Goal: Transaction & Acquisition: Complete application form

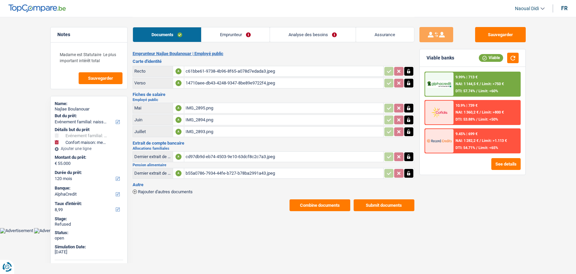
select select "familyEvent"
select select "household"
select select "120"
select select "alphacredit"
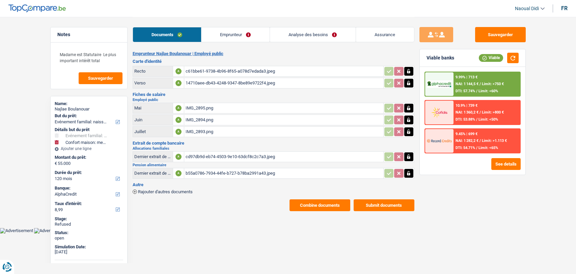
select select "120"
select select "familyEvent"
select select "false"
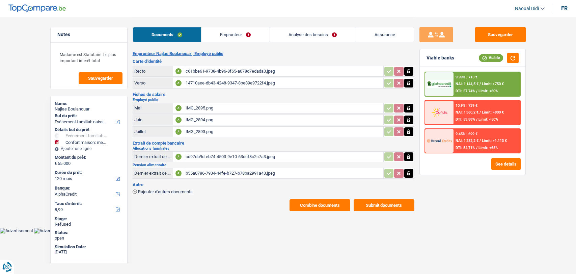
select select "household"
select select "false"
select select "120"
click at [285, 30] on link "Analyse des besoins" at bounding box center [313, 34] width 86 height 15
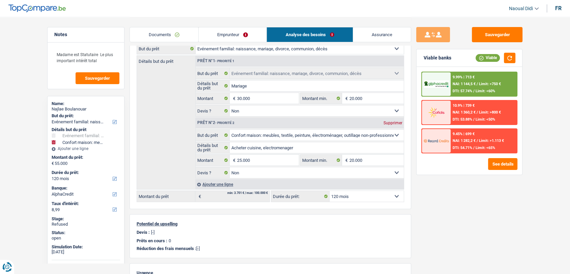
scroll to position [37, 0]
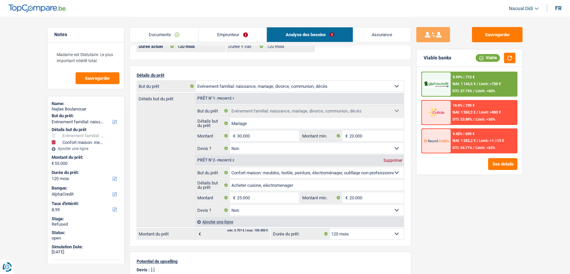
click at [214, 34] on link "Emprunteur" at bounding box center [233, 34] width 68 height 15
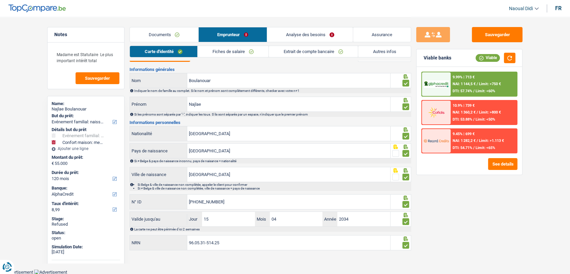
click at [389, 50] on link "Autres infos" at bounding box center [384, 51] width 53 height 11
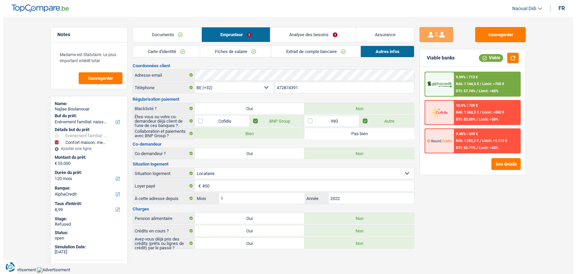
scroll to position [0, 0]
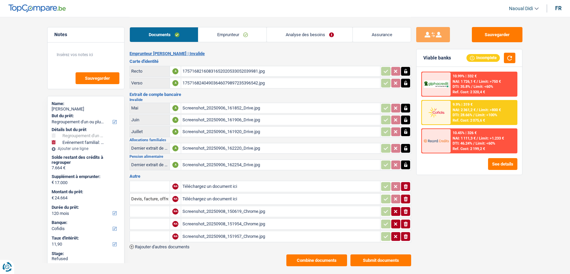
select select "refinancing"
select select "familyEvent"
select select "120"
select select "cofidis"
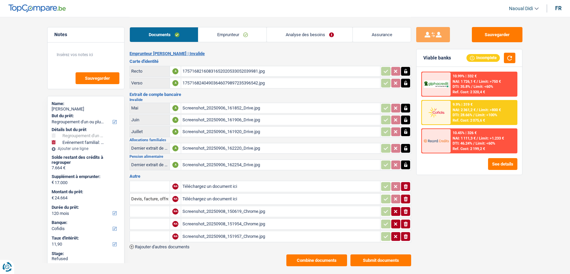
select select "120"
select select "96"
select select "refinancing"
select select "false"
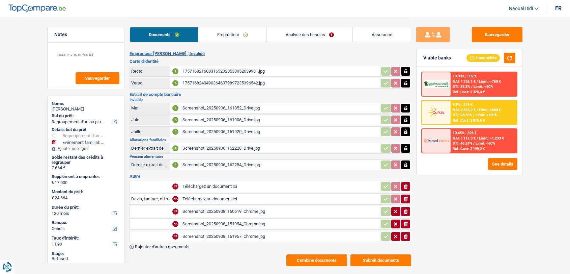
select select "familyEvent"
select select "false"
select select "120"
click at [239, 36] on link "Emprunteur" at bounding box center [232, 34] width 68 height 15
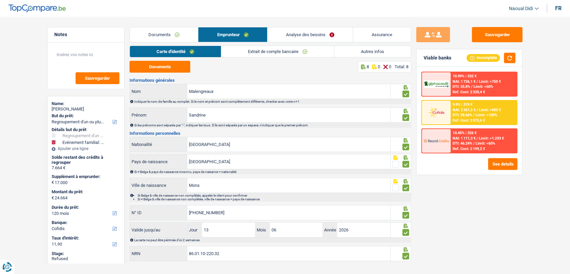
click at [301, 35] on link "Analyse des besoins" at bounding box center [310, 34] width 85 height 15
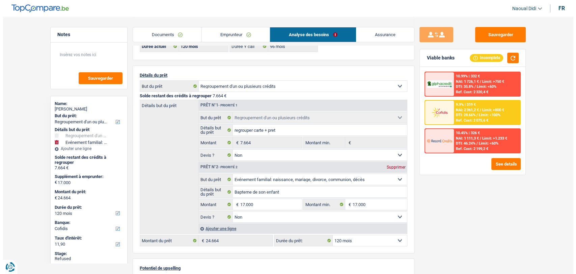
scroll to position [75, 0]
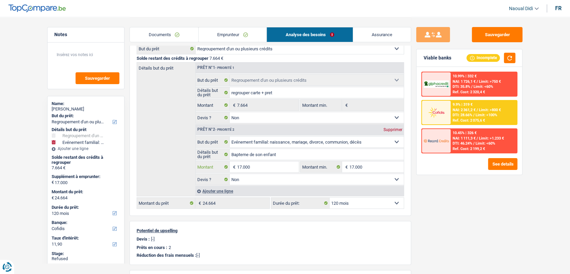
click at [259, 164] on input "17.000" at bounding box center [268, 166] width 62 height 11
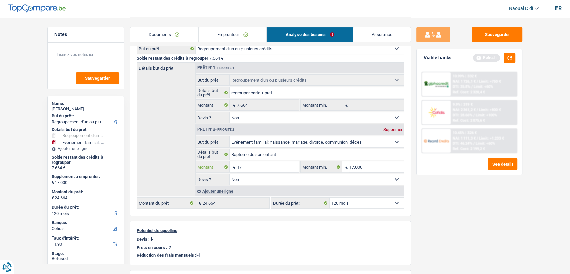
type input "1"
type input "10.001"
type input "17.665"
select select "84"
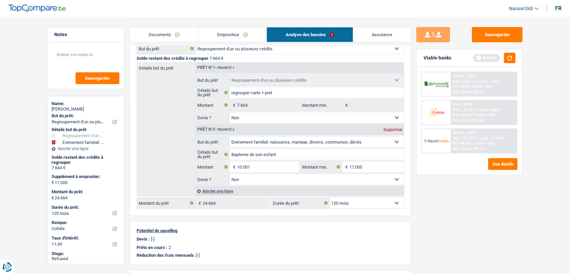
type input "17.665"
select select "84"
type input "17.665"
select select "84"
click at [449, 211] on div "Sauvegarder Viable banks Refresh 10.99% | 332 € NAI: 1 726,1 € / Limit: >750 € …" at bounding box center [469, 145] width 116 height 236
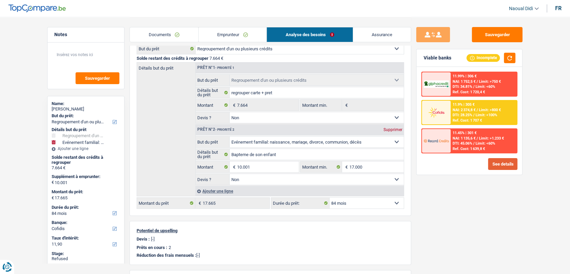
click at [501, 162] on button "See details" at bounding box center [502, 164] width 29 height 12
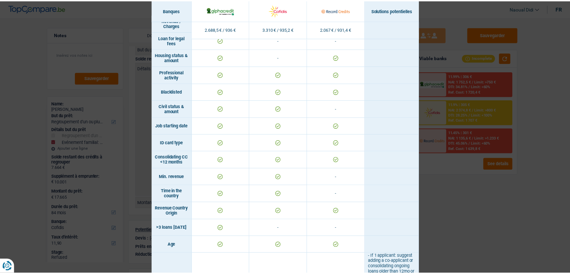
scroll to position [0, 0]
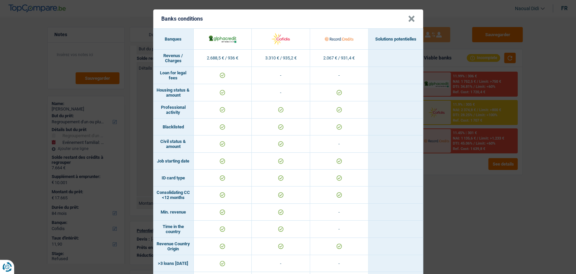
click at [410, 19] on button "×" at bounding box center [411, 19] width 7 height 7
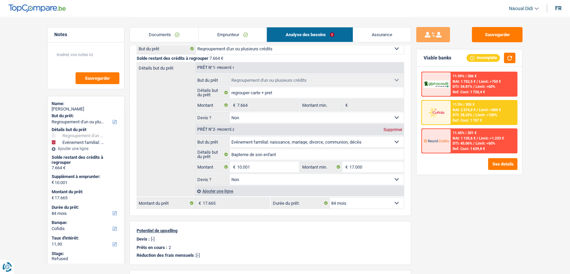
click at [219, 35] on link "Emprunteur" at bounding box center [233, 34] width 68 height 15
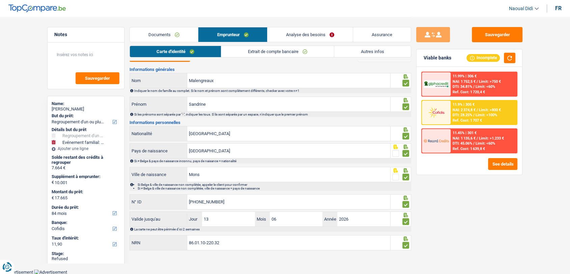
click at [389, 49] on link "Autres infos" at bounding box center [373, 51] width 77 height 11
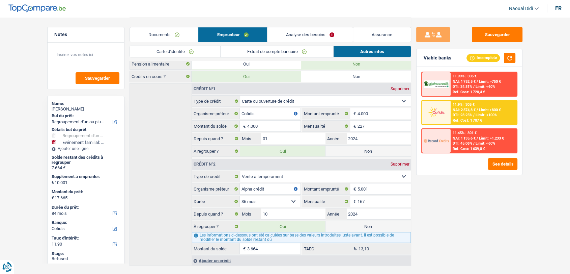
scroll to position [262, 0]
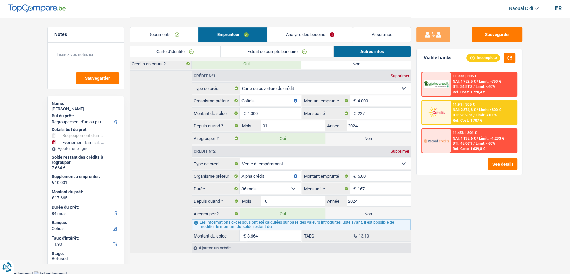
click at [303, 30] on link "Analyse des besoins" at bounding box center [310, 34] width 85 height 15
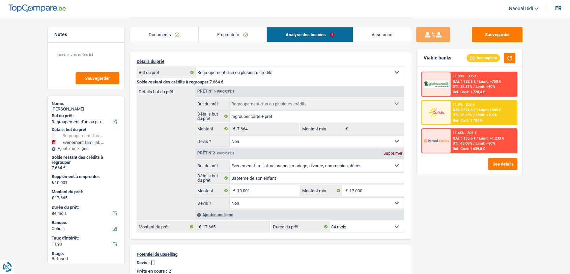
scroll to position [38, 0]
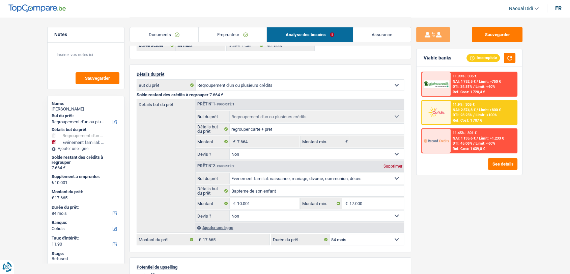
click at [226, 33] on link "Emprunteur" at bounding box center [233, 34] width 68 height 15
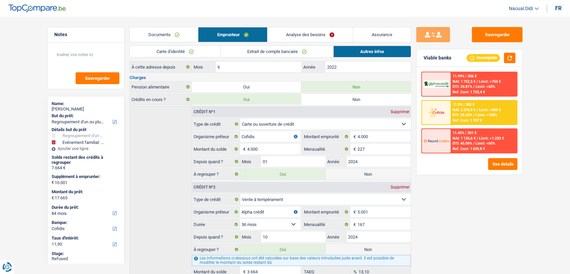
scroll to position [262, 0]
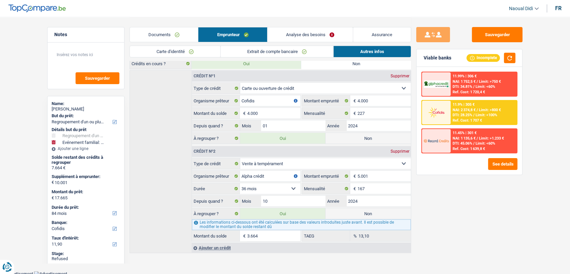
click at [362, 215] on label "Non" at bounding box center [368, 213] width 85 height 11
click at [362, 215] on input "Non" at bounding box center [368, 213] width 85 height 11
radio input "true"
type input "14.001"
select select "60"
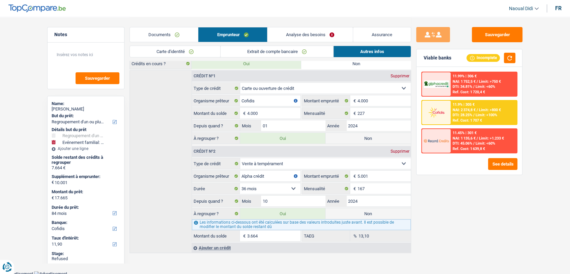
radio input "false"
type input "14.001"
select select "60"
type input "4.000"
select select "60"
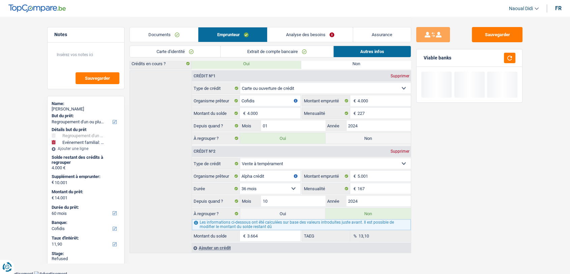
click at [360, 136] on label "Non" at bounding box center [368, 138] width 85 height 11
click at [360, 136] on input "Non" at bounding box center [368, 138] width 85 height 11
radio input "true"
select select "familyEvent"
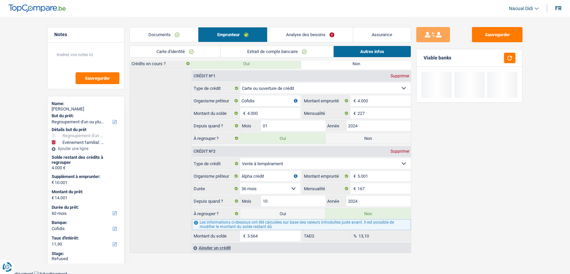
select select "60"
radio input "false"
type input "10.001"
select select "60"
select select "familyEvent"
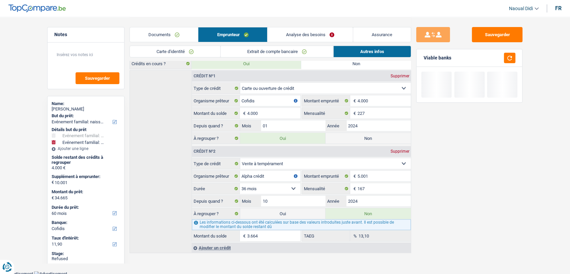
select select "familyEvent"
type input "Bapteme de son enfant"
type input "10.001"
type input "17.000"
select select "60"
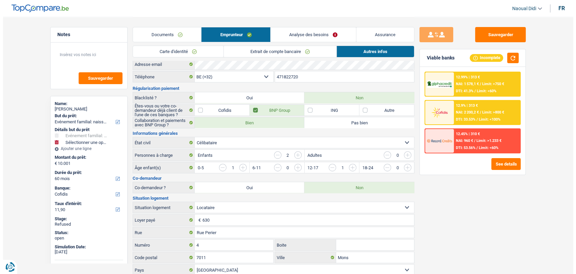
scroll to position [0, 0]
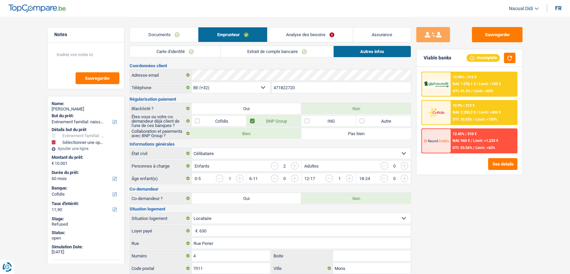
click at [319, 27] on link "Analyse des besoins" at bounding box center [310, 34] width 85 height 15
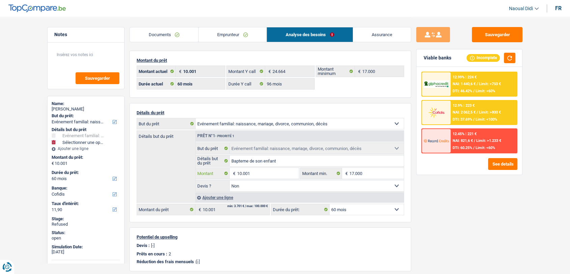
click at [258, 173] on input "10.001" at bounding box center [268, 173] width 62 height 11
click at [223, 198] on div "Ajouter une ligne" at bounding box center [299, 197] width 209 height 10
select select
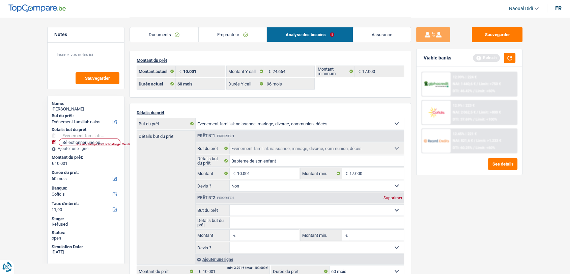
click at [245, 236] on input "Montant" at bounding box center [268, 235] width 62 height 11
type input "5.000"
type input "15.001"
select select "84"
type input "15.001"
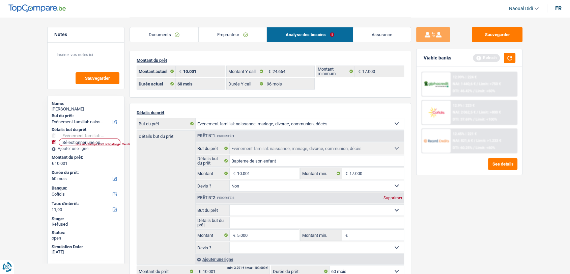
type input "15.001"
select select "84"
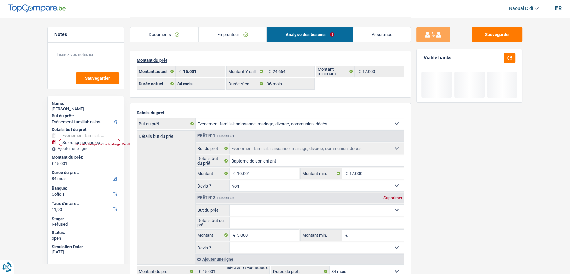
click at [393, 209] on select "Confort maison: meubles, textile, peinture, électroménager, outillage non-profe…" at bounding box center [317, 210] width 175 height 11
select select "household"
click at [230, 205] on select "Confort maison: meubles, textile, peinture, électroménager, outillage non-profe…" at bounding box center [317, 210] width 175 height 11
select select "household"
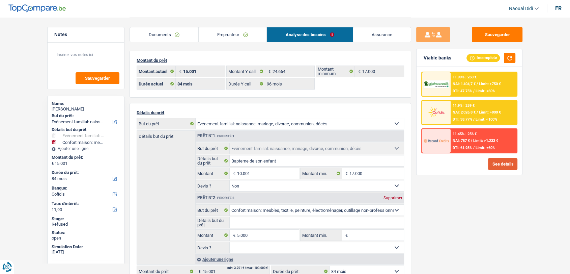
click at [499, 160] on button "See details" at bounding box center [502, 164] width 29 height 12
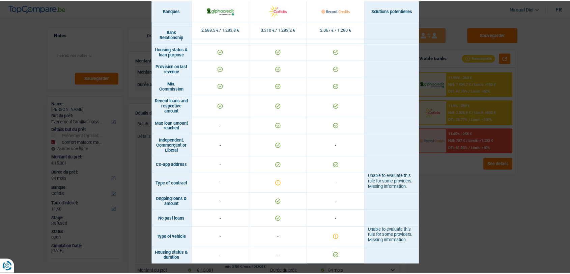
scroll to position [446, 0]
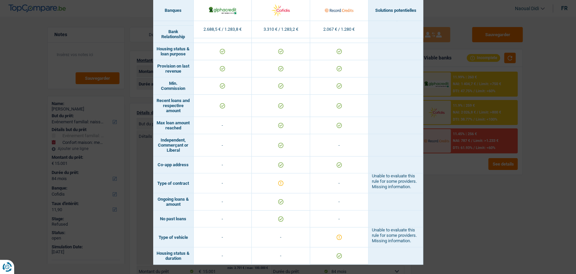
click at [449, 215] on div "Banks conditions × Banques Solutions potentielles Revenus / Charges 2.688,5 € /…" at bounding box center [288, 137] width 576 height 274
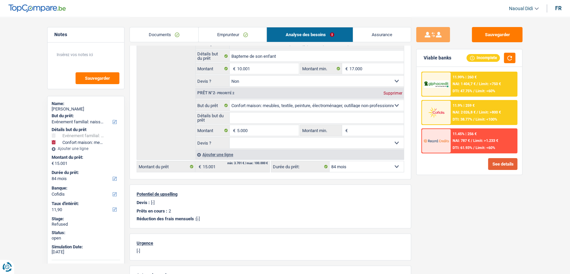
scroll to position [112, 0]
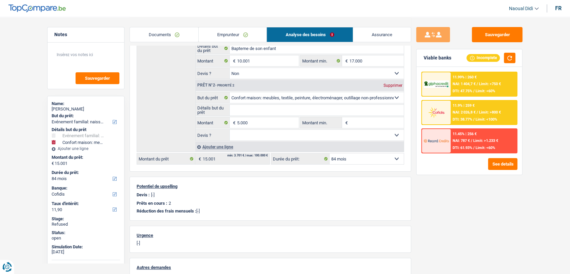
click at [349, 157] on select "12 mois 18 mois 24 mois 30 mois 36 mois 42 mois 48 mois 60 mois 72 mois 84 mois…" at bounding box center [367, 158] width 74 height 11
click at [452, 242] on div "Sauvegarder Viable banks Incomplete 11.99% | 260 € NAI: 1 404,7 € / Limit: >750…" at bounding box center [469, 145] width 116 height 236
click at [267, 122] on input "5.000" at bounding box center [268, 122] width 62 height 11
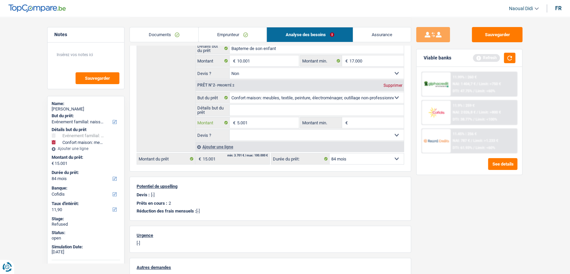
type input "5.001"
type input "15.002"
click at [464, 205] on div "Sauvegarder Viable banks Refresh 11.99% | 260 € NAI: 1 404,7 € / Limit: >750 € …" at bounding box center [469, 145] width 116 height 236
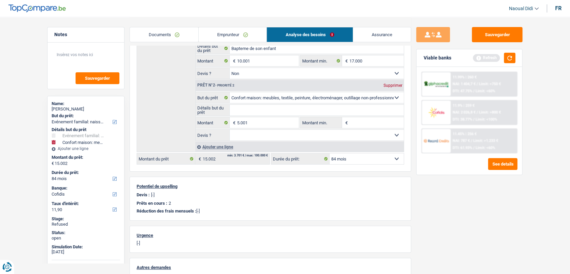
click at [348, 162] on select "12 mois 18 mois 24 mois 30 mois 36 mois 42 mois 48 mois 60 mois 72 mois 84 mois…" at bounding box center [367, 158] width 74 height 11
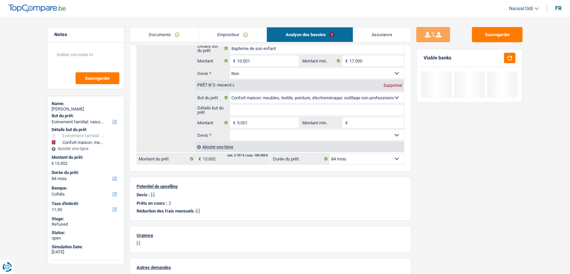
click at [447, 246] on div "Sauvegarder Viable banks" at bounding box center [469, 145] width 116 height 236
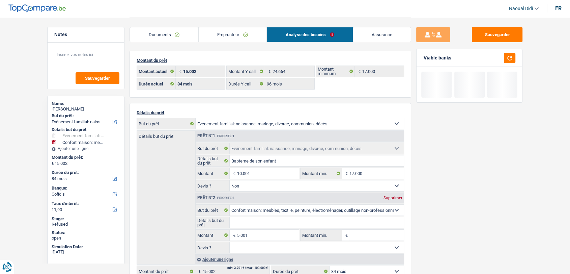
scroll to position [150, 0]
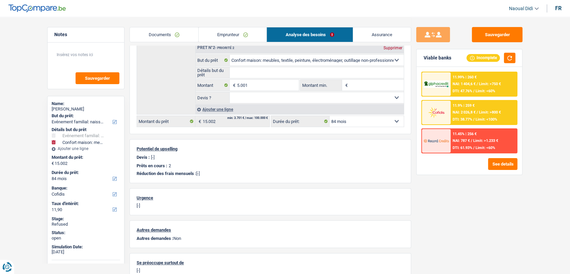
click at [354, 119] on select "12 mois 18 mois 24 mois 30 mois 36 mois 42 mois 48 mois 60 mois 72 mois 84 mois…" at bounding box center [367, 121] width 74 height 11
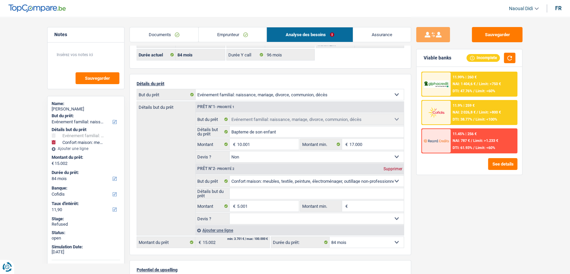
scroll to position [37, 0]
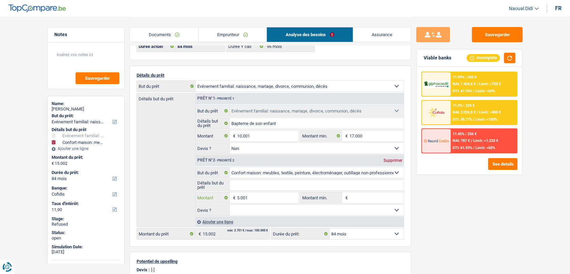
click at [258, 197] on input "5.001" at bounding box center [268, 197] width 62 height 11
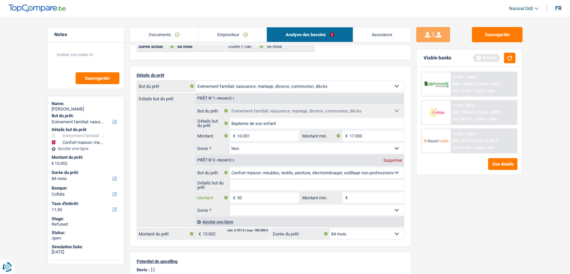
type input "5"
type input "6.000"
type input "16.001"
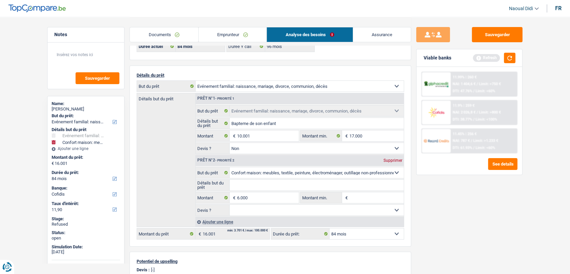
click at [449, 232] on div "Sauvegarder Viable banks Refresh 11.99% | 260 € NAI: 1 404,6 € / Limit: >750 € …" at bounding box center [469, 145] width 116 height 236
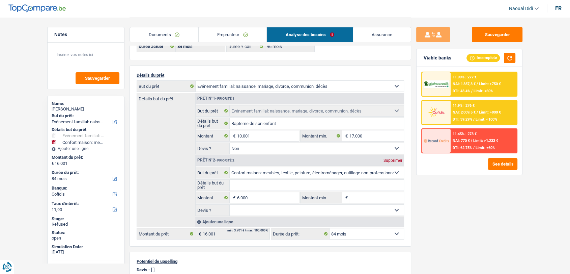
click at [348, 234] on select "12 mois 18 mois 24 mois 30 mois 36 mois 42 mois 48 mois 60 mois 72 mois 84 mois…" at bounding box center [367, 233] width 74 height 11
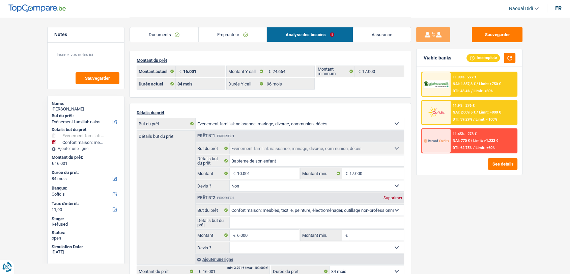
click at [454, 87] on div "11.99% | 277 € NAI: 1 387,3 € / Limit: >750 € DTI: 48.4% / Limit: <60%" at bounding box center [484, 84] width 67 height 24
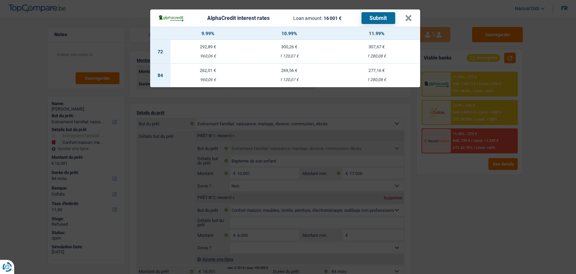
click at [378, 63] on td "277,16 € 1 280,08 €" at bounding box center [376, 75] width 87 height 24
select select "alphacredit"
type input "11,99"
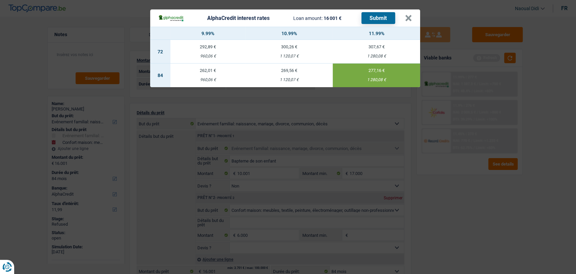
click at [375, 18] on button "Submit" at bounding box center [379, 18] width 34 height 12
click at [409, 16] on button "×" at bounding box center [408, 18] width 7 height 7
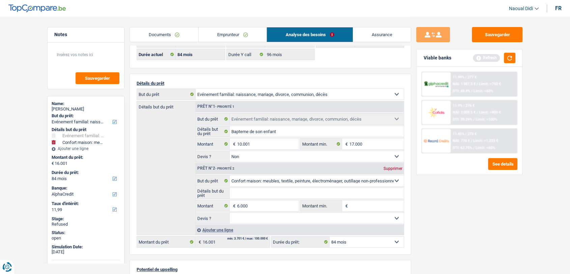
scroll to position [37, 0]
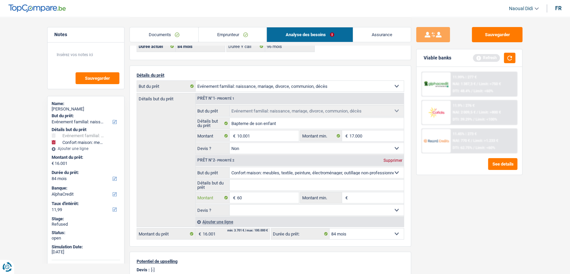
type input "6"
type input "1"
type input "6.000"
click at [481, 37] on button "Sauvegarder" at bounding box center [497, 34] width 51 height 15
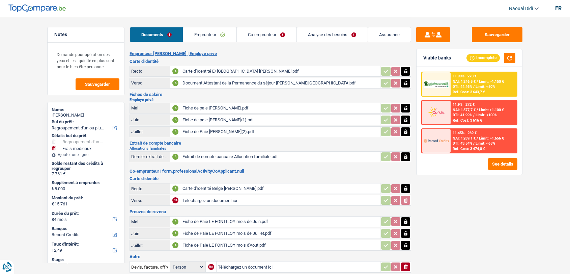
select select "refinancing"
select select "medical"
select select "84"
select select "record credits"
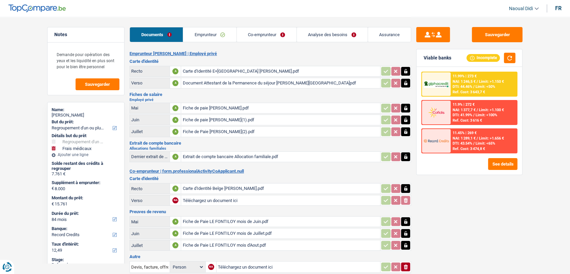
click at [213, 33] on link "Emprunteur" at bounding box center [209, 34] width 53 height 15
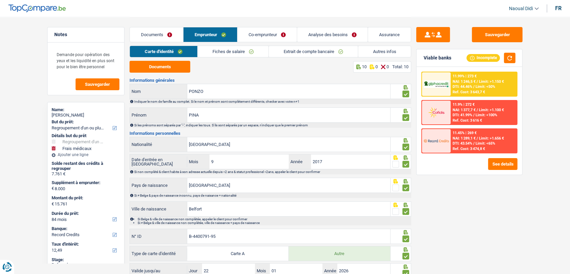
click at [244, 52] on link "Fiches de salaire" at bounding box center [233, 51] width 71 height 11
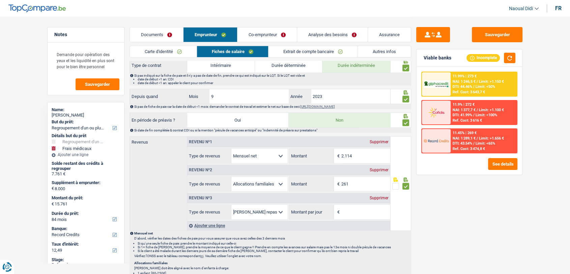
scroll to position [338, 0]
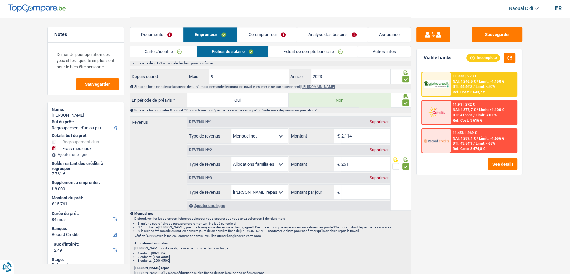
click at [383, 176] on div "Supprimer" at bounding box center [379, 178] width 22 height 4
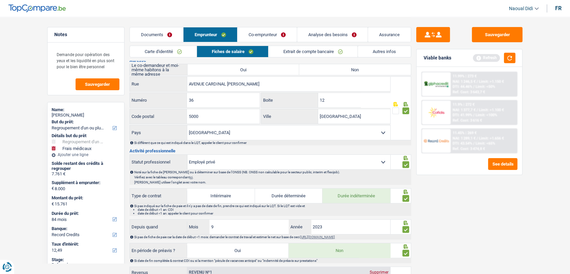
click at [267, 34] on link "Co-emprunteur" at bounding box center [267, 34] width 59 height 15
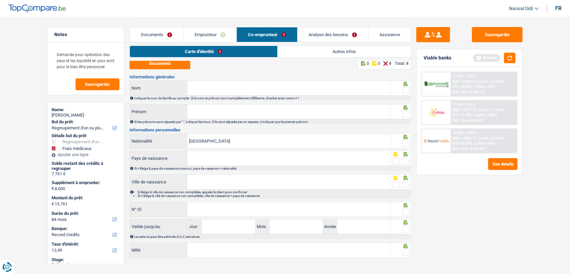
scroll to position [0, 0]
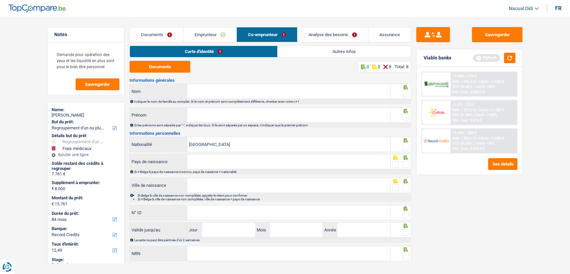
click at [142, 32] on link "Documents" at bounding box center [156, 34] width 53 height 15
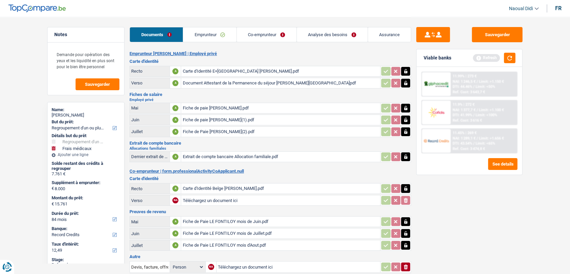
click at [210, 219] on div "Fiche de Paie LE FONTILOY mois de Juin.pdf" at bounding box center [281, 221] width 196 height 10
click at [195, 35] on link "Emprunteur" at bounding box center [209, 34] width 53 height 15
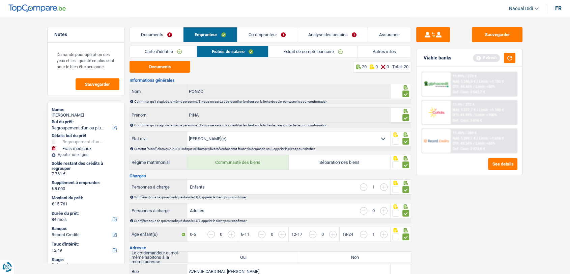
click at [262, 36] on link "Co-emprunteur" at bounding box center [267, 34] width 59 height 15
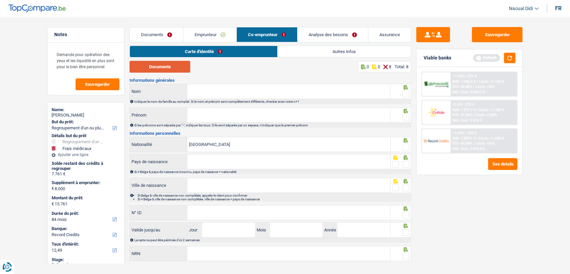
click at [172, 66] on button "Documents" at bounding box center [160, 67] width 61 height 12
click at [195, 255] on input "NRN" at bounding box center [288, 253] width 203 height 15
click at [204, 213] on input "N° ID" at bounding box center [288, 212] width 203 height 15
paste input "595-0493545-27"
type input "595-0493545-27"
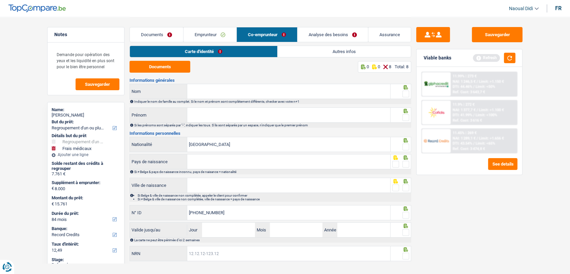
click at [217, 254] on input "NRN" at bounding box center [288, 253] width 203 height 15
click at [214, 237] on div "La carte ne peut être périmée d'ici 2 semaines" at bounding box center [271, 239] width 282 height 5
click at [213, 226] on input "Jour" at bounding box center [228, 229] width 53 height 15
type input "09"
type input "02"
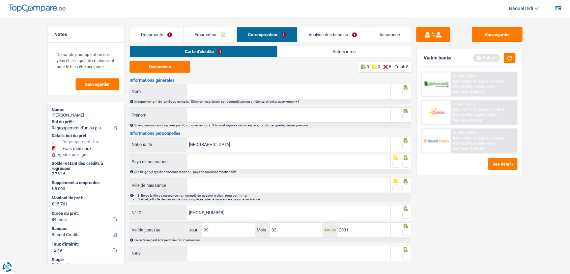
type input "2031"
click at [215, 188] on input "Ville de naissance" at bounding box center [288, 185] width 203 height 15
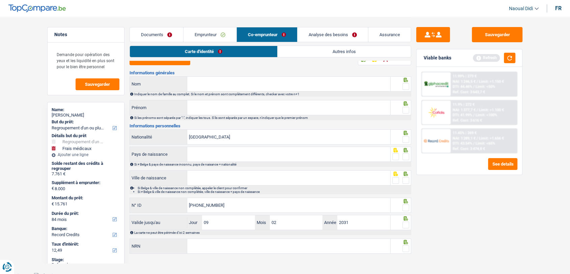
scroll to position [11, 0]
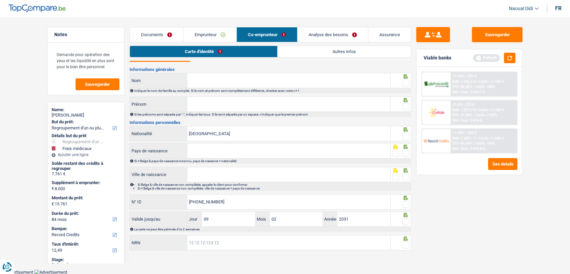
click at [211, 242] on input "NRN" at bounding box center [288, 242] width 203 height 15
paste input "62.02.08-"
click at [211, 242] on input "62.02.08-" at bounding box center [288, 242] width 203 height 15
drag, startPoint x: 215, startPoint y: 242, endPoint x: 210, endPoint y: 240, distance: 4.8
click at [212, 241] on input "62.02.08-613" at bounding box center [288, 242] width 203 height 15
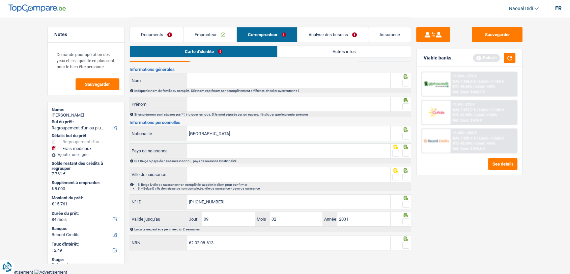
drag, startPoint x: 210, startPoint y: 240, endPoint x: 183, endPoint y: 36, distance: 205.7
click at [199, 163] on div "Informations générales Nom Tous les champs sont obligatoires. Veuillez fournir …" at bounding box center [271, 159] width 282 height 184
click at [228, 243] on input "62.02.08-613" at bounding box center [288, 242] width 203 height 15
type input "62.02.08-613.75"
click at [407, 244] on span at bounding box center [406, 245] width 7 height 7
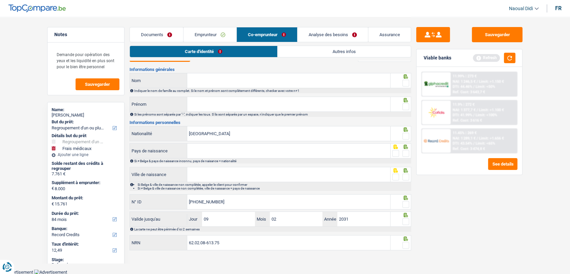
click at [0, 0] on input "radio" at bounding box center [0, 0] width 0 height 0
click at [407, 220] on span at bounding box center [406, 221] width 7 height 7
click at [0, 0] on input "radio" at bounding box center [0, 0] width 0 height 0
click at [407, 203] on span at bounding box center [406, 204] width 7 height 7
click at [0, 0] on input "radio" at bounding box center [0, 0] width 0 height 0
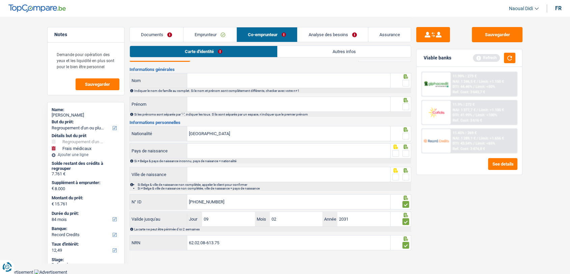
click at [222, 83] on input "Nom" at bounding box center [288, 80] width 203 height 15
type input "Snoussi"
click at [213, 101] on input "Prénom" at bounding box center [288, 104] width 203 height 15
type input "Nabil"
click at [203, 147] on input "Pays de naissance" at bounding box center [288, 150] width 203 height 15
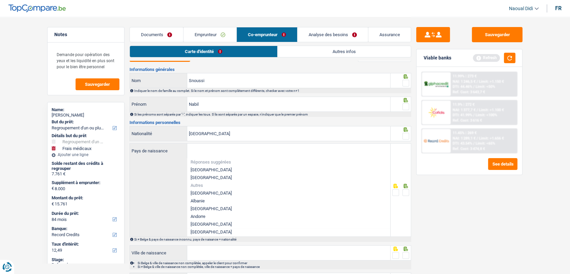
click at [171, 178] on div "Pays de naissance Réponses suggérées Belgique Luxembourg Autres Afghanistan Alb…" at bounding box center [260, 189] width 261 height 93
click at [404, 135] on span at bounding box center [406, 136] width 7 height 7
click at [0, 0] on input "radio" at bounding box center [0, 0] width 0 height 0
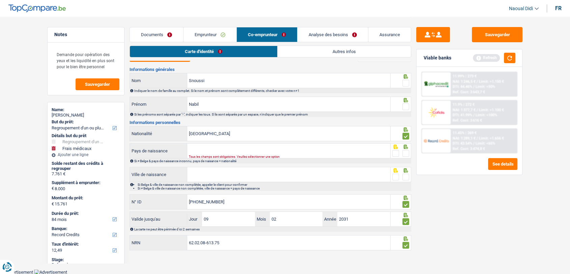
click at [408, 106] on span at bounding box center [406, 106] width 7 height 7
click at [0, 0] on input "radio" at bounding box center [0, 0] width 0 height 0
click at [215, 150] on input "Pays de naissance" at bounding box center [288, 150] width 203 height 15
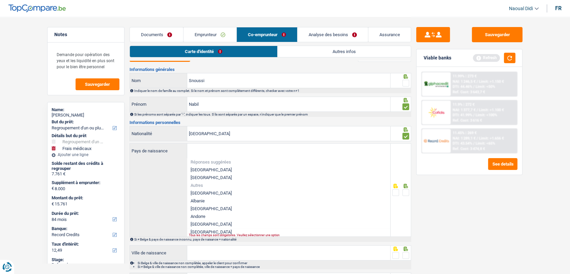
click at [218, 169] on li "[GEOGRAPHIC_DATA]" at bounding box center [288, 170] width 203 height 8
type input "[GEOGRAPHIC_DATA]"
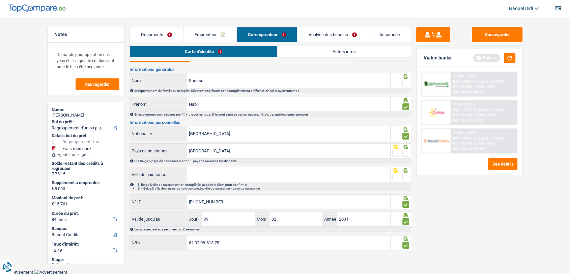
click at [215, 171] on input "Ville de naissance" at bounding box center [288, 174] width 203 height 15
type input "namur"
click at [408, 177] on span at bounding box center [406, 177] width 7 height 7
click at [0, 0] on input "radio" at bounding box center [0, 0] width 0 height 0
click at [408, 153] on span at bounding box center [406, 153] width 7 height 7
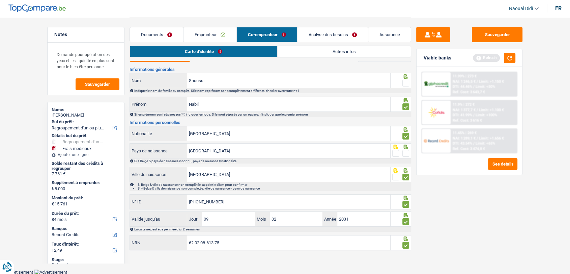
click at [0, 0] on input "radio" at bounding box center [0, 0] width 0 height 0
click at [407, 80] on span at bounding box center [406, 83] width 7 height 7
click at [0, 0] on input "radio" at bounding box center [0, 0] width 0 height 0
click at [510, 55] on button "button" at bounding box center [509, 58] width 11 height 10
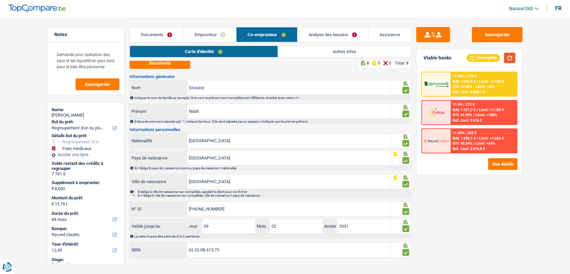
scroll to position [0, 0]
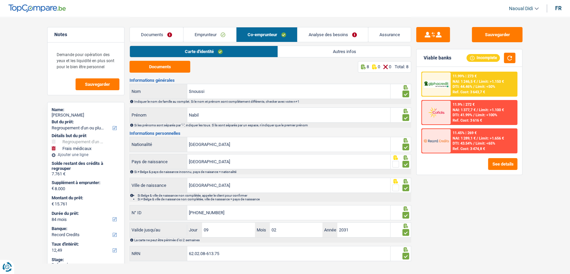
click at [324, 53] on link "Autres infos" at bounding box center [344, 51] width 133 height 11
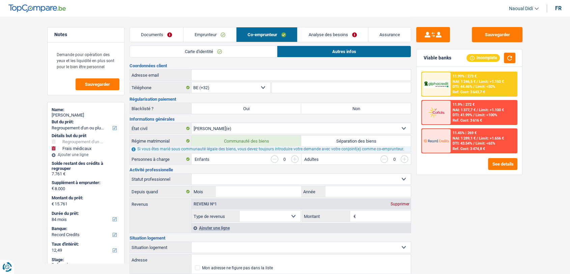
click at [243, 49] on link "Carte d'identité" at bounding box center [203, 51] width 147 height 11
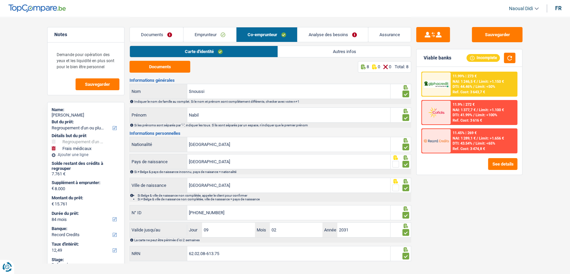
click at [214, 36] on link "Emprunteur" at bounding box center [210, 34] width 53 height 15
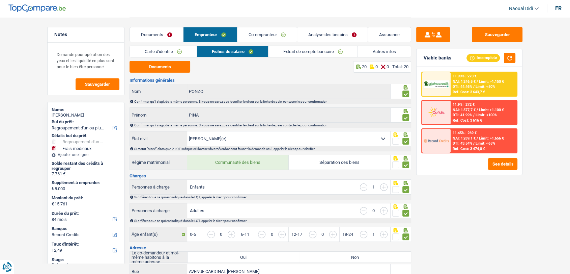
click at [264, 37] on link "Co-emprunteur" at bounding box center [267, 34] width 59 height 15
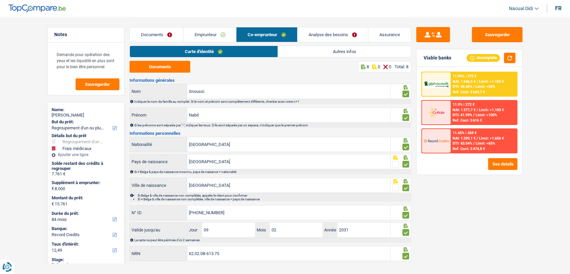
click at [157, 35] on link "Documents" at bounding box center [156, 34] width 53 height 15
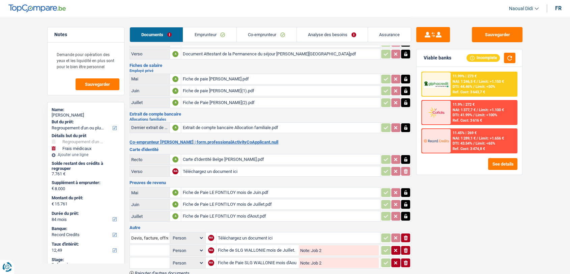
scroll to position [37, 0]
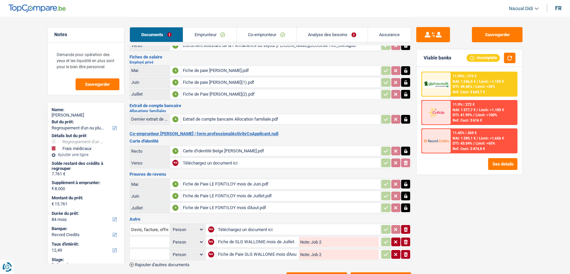
click at [233, 181] on div "Fiche de Paie LE FONTILOY mois de Juin.pdf" at bounding box center [281, 184] width 196 height 10
click at [212, 33] on link "Emprunteur" at bounding box center [209, 34] width 53 height 15
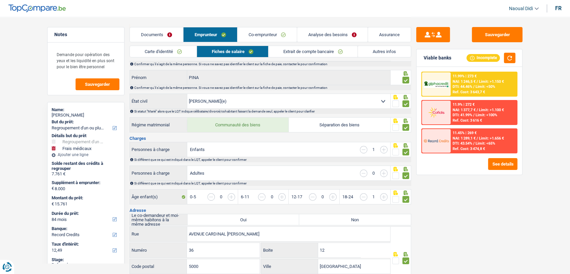
click at [308, 53] on link "Extrait de compte bancaire" at bounding box center [313, 51] width 89 height 11
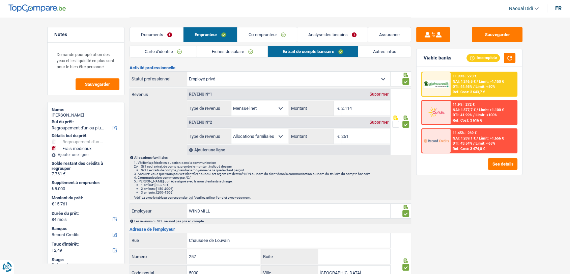
scroll to position [0, 0]
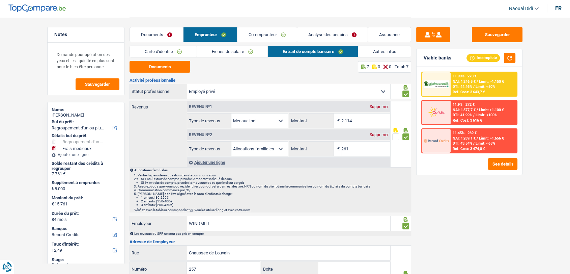
click at [259, 33] on link "Co-emprunteur" at bounding box center [267, 34] width 59 height 15
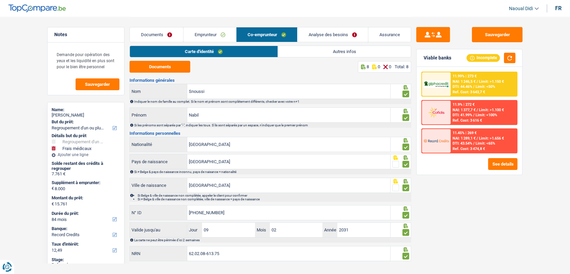
click at [160, 31] on link "Documents" at bounding box center [156, 34] width 53 height 15
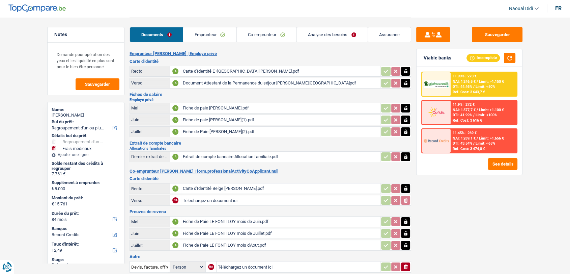
scroll to position [67, 0]
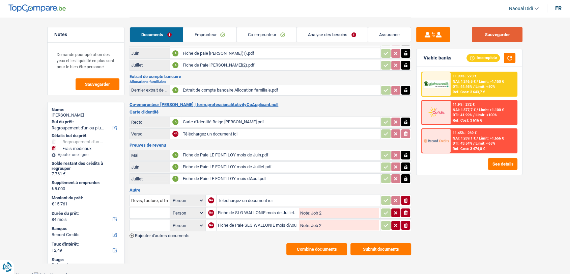
click at [507, 36] on button "Sauvegarder" at bounding box center [497, 34] width 51 height 15
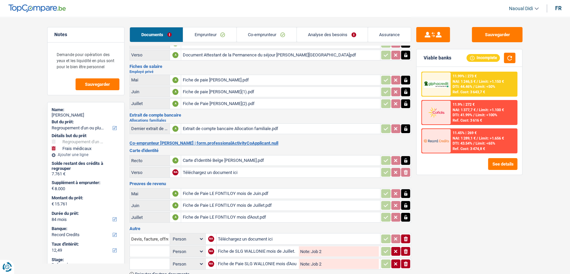
scroll to position [0, 0]
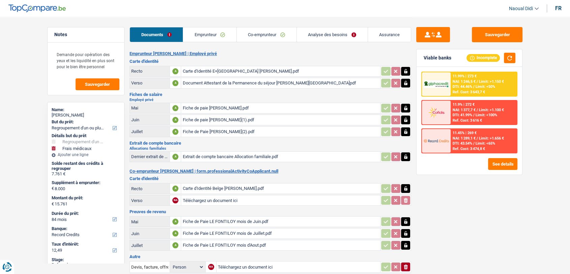
click at [199, 38] on link "Emprunteur" at bounding box center [209, 34] width 53 height 15
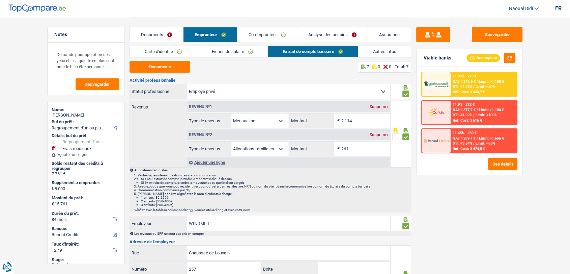
click at [250, 33] on link "Co-emprunteur" at bounding box center [267, 34] width 59 height 15
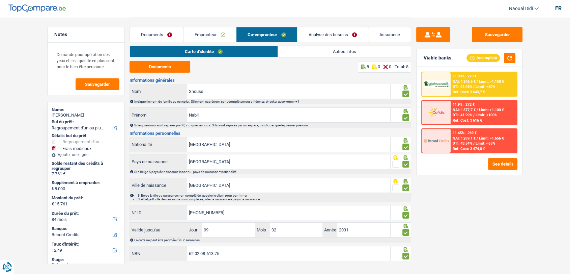
click at [341, 54] on link "Autres infos" at bounding box center [344, 51] width 133 height 11
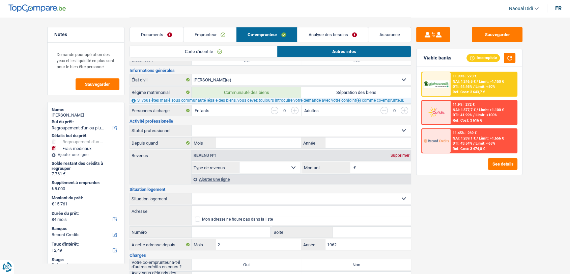
scroll to position [37, 0]
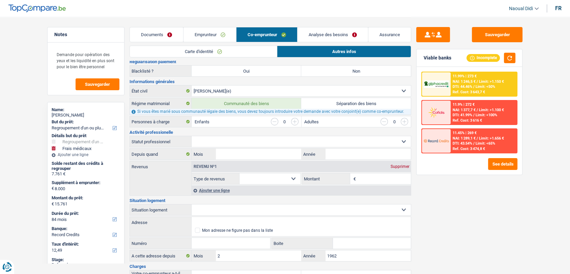
click at [329, 138] on select "Ouvrier Employé privé Employé public Invalide Indépendant Pensionné Chômeur Mut…" at bounding box center [301, 141] width 219 height 11
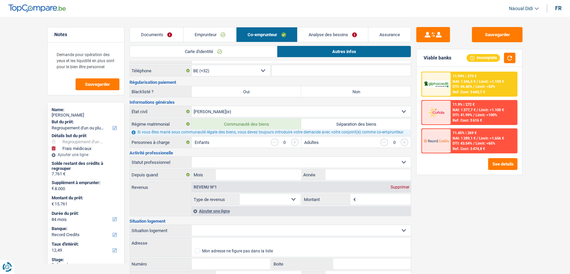
scroll to position [0, 0]
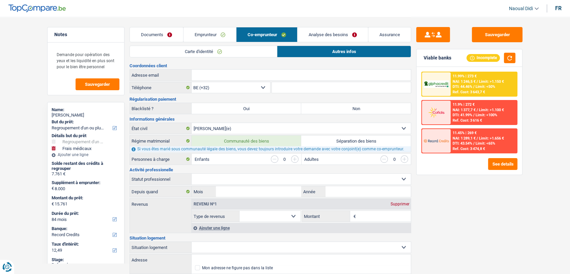
click at [354, 109] on label "Non" at bounding box center [356, 108] width 110 height 11
click at [354, 109] on input "Non" at bounding box center [356, 108] width 110 height 11
radio input "true"
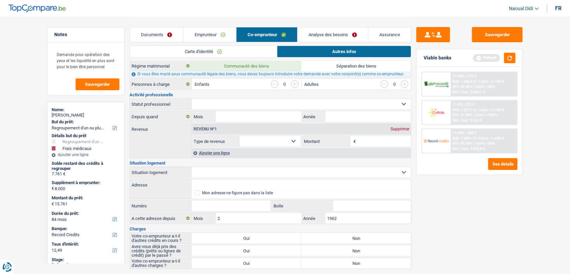
scroll to position [92, 0]
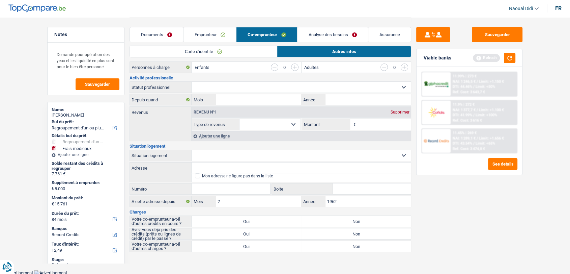
drag, startPoint x: 353, startPoint y: 219, endPoint x: 357, endPoint y: 227, distance: 8.6
click at [353, 219] on label "Non" at bounding box center [356, 221] width 110 height 11
click at [353, 219] on input "Non" at bounding box center [356, 221] width 110 height 11
radio input "true"
drag, startPoint x: 358, startPoint y: 229, endPoint x: 358, endPoint y: 233, distance: 4.1
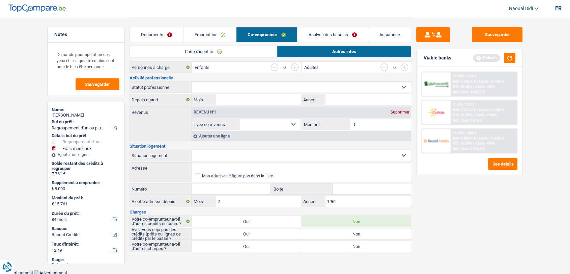
click at [358, 229] on label "Non" at bounding box center [356, 233] width 110 height 11
click at [358, 229] on input "Non" at bounding box center [356, 233] width 110 height 11
radio input "true"
click at [358, 244] on label "Non" at bounding box center [356, 246] width 110 height 11
click at [358, 244] on input "Non" at bounding box center [356, 246] width 110 height 11
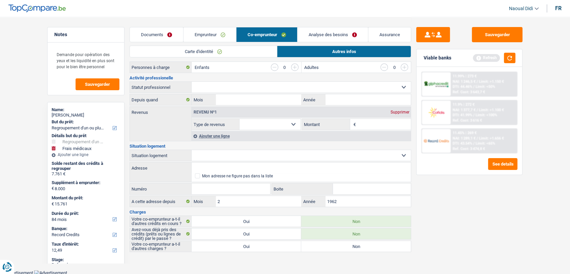
radio input "true"
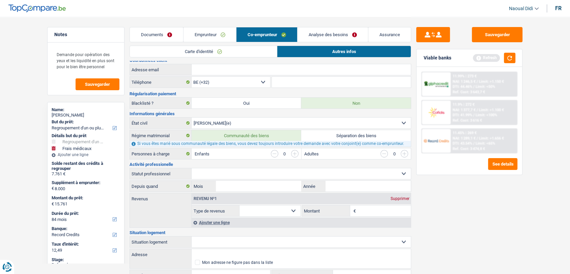
scroll to position [0, 0]
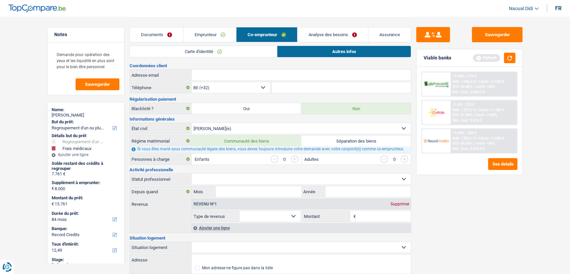
click at [319, 36] on link "Analyse des besoins" at bounding box center [333, 34] width 71 height 15
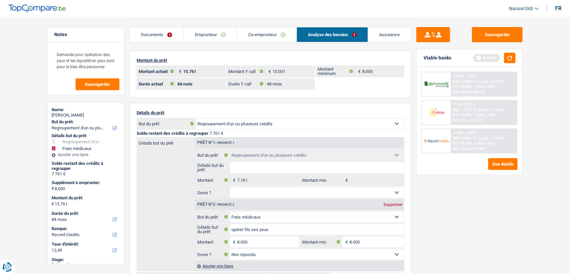
click at [207, 36] on link "Emprunteur" at bounding box center [210, 34] width 53 height 15
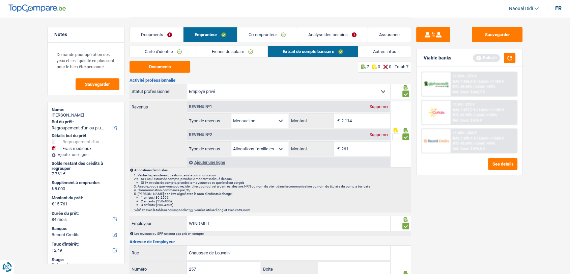
click at [255, 31] on link "Co-emprunteur" at bounding box center [267, 34] width 59 height 15
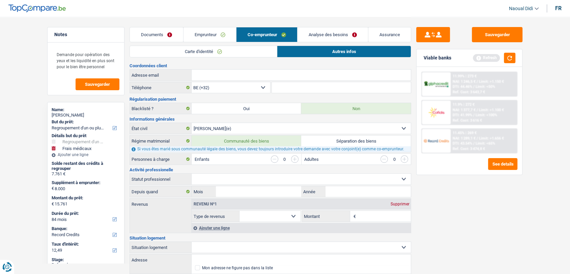
click at [221, 76] on input "Adresse email" at bounding box center [301, 75] width 219 height 11
click at [152, 34] on link "Documents" at bounding box center [156, 34] width 53 height 15
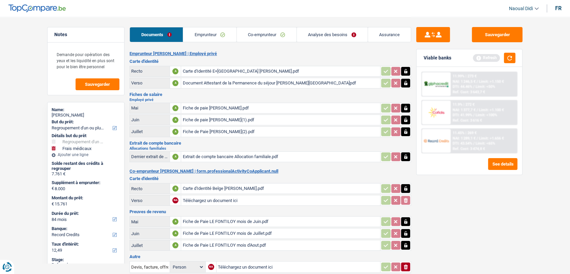
click at [205, 32] on link "Emprunteur" at bounding box center [209, 34] width 53 height 15
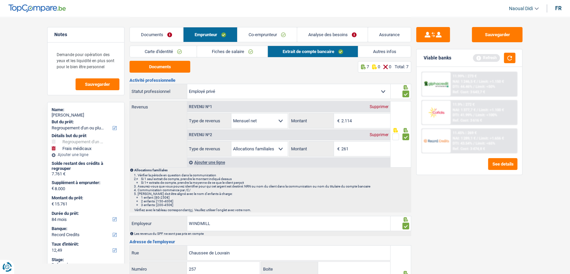
click at [265, 31] on link "Co-emprunteur" at bounding box center [267, 34] width 59 height 15
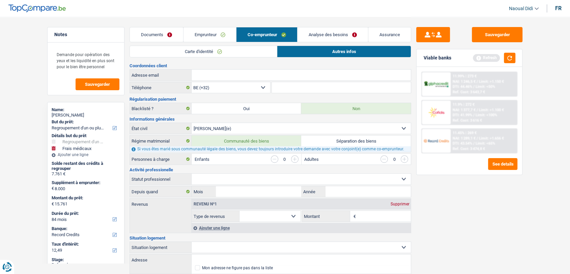
click at [230, 127] on select "Célibataire Marié(e) Cohabitant(e) légal(e) Divorcé(e) Veuf(ve) Séparé (de fait…" at bounding box center [301, 128] width 219 height 11
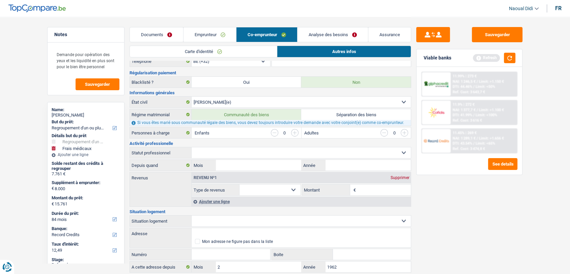
scroll to position [37, 0]
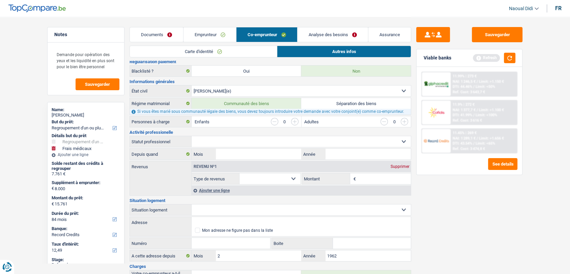
click at [230, 142] on select "Ouvrier Employé privé Employé public Invalide Indépendant Pensionné Chômeur Mut…" at bounding box center [301, 141] width 219 height 11
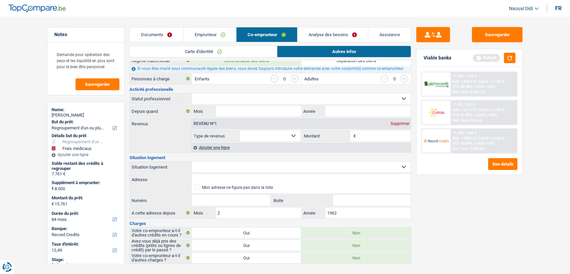
scroll to position [92, 0]
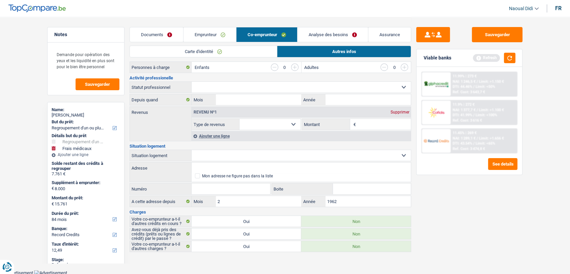
click at [221, 32] on link "Emprunteur" at bounding box center [210, 34] width 53 height 15
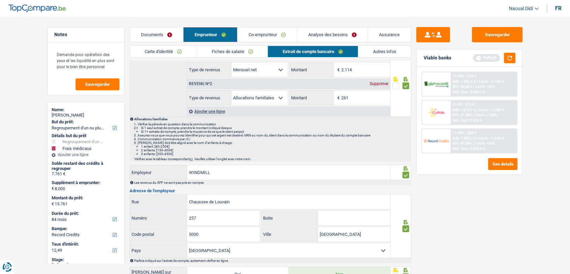
scroll to position [0, 0]
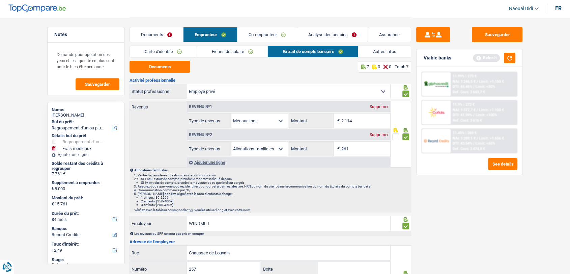
click at [242, 47] on link "Fiches de salaire" at bounding box center [232, 51] width 71 height 11
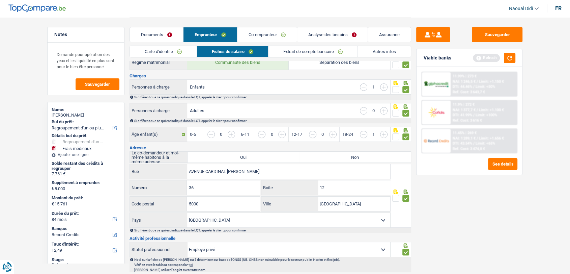
scroll to position [150, 0]
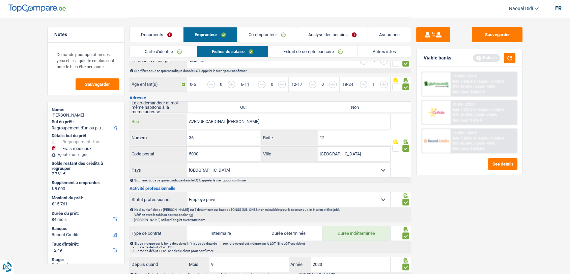
drag, startPoint x: 259, startPoint y: 119, endPoint x: 190, endPoint y: 119, distance: 69.5
click at [190, 119] on input "AVENUE CARDINAL MERCIER" at bounding box center [288, 121] width 203 height 15
click at [382, 52] on link "Autres infos" at bounding box center [384, 51] width 53 height 11
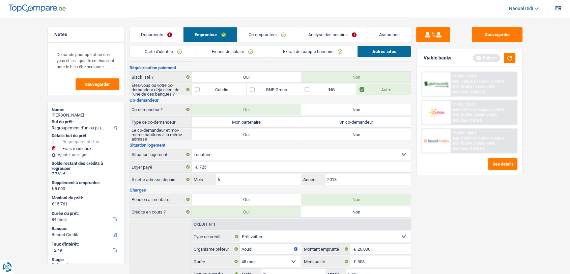
scroll to position [30, 0]
click at [270, 124] on label "Mon partenaire" at bounding box center [247, 123] width 110 height 11
click at [270, 124] on input "Mon partenaire" at bounding box center [247, 123] width 110 height 11
radio input "true"
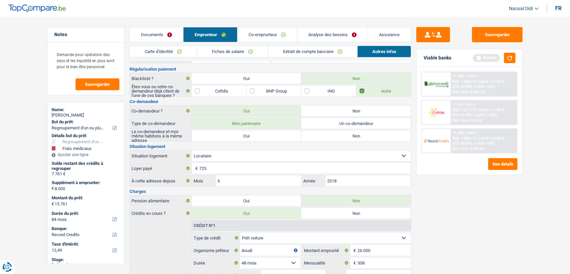
radio input "true"
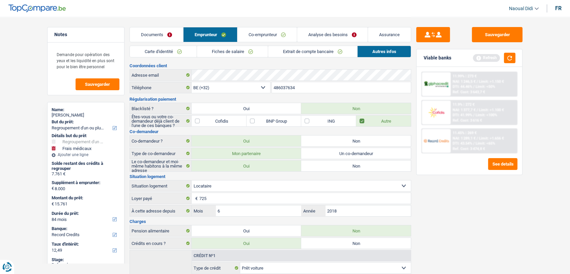
click at [267, 34] on link "Co-emprunteur" at bounding box center [267, 34] width 59 height 15
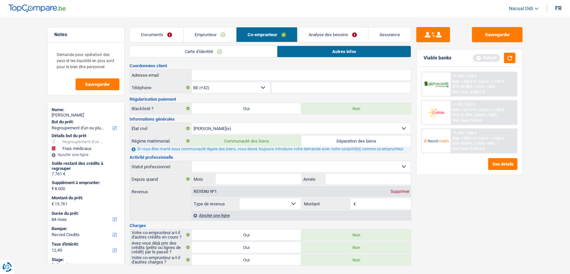
click at [233, 164] on select "Ouvrier Employé privé Employé public Invalide Indépendant Pensionné Chômeur Mut…" at bounding box center [301, 166] width 219 height 11
click at [151, 29] on link "Documents" at bounding box center [156, 34] width 53 height 15
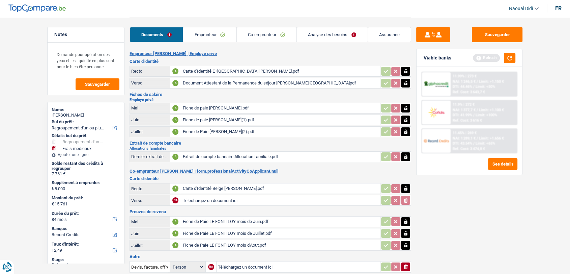
click at [222, 218] on div "Fiche de Paie LE FONTILOY mois de Juin.pdf" at bounding box center [281, 221] width 196 height 10
click at [206, 220] on div "Fiche de Paie LE FONTILOY mois de Juin.pdf" at bounding box center [281, 221] width 196 height 10
click at [200, 37] on link "Emprunteur" at bounding box center [209, 34] width 53 height 15
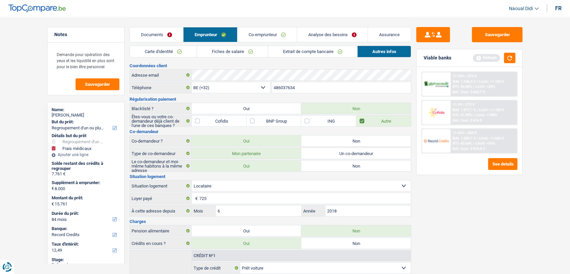
click at [230, 52] on link "Fiches de salaire" at bounding box center [232, 51] width 71 height 11
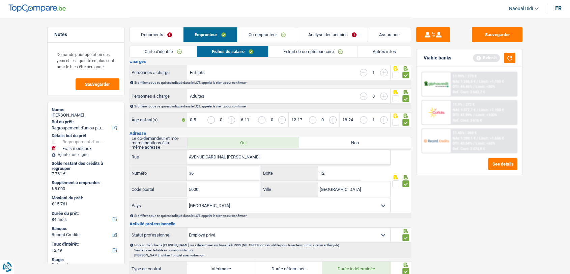
scroll to position [150, 0]
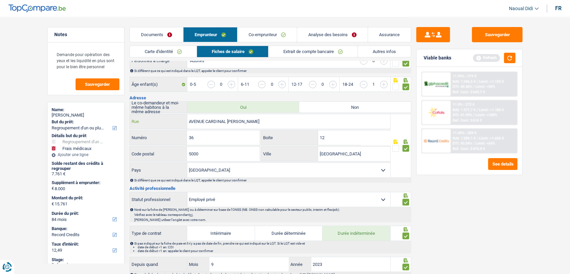
drag, startPoint x: 253, startPoint y: 120, endPoint x: 152, endPoint y: 117, distance: 100.3
click at [152, 117] on div "AVENUE CARDINAL MERCIER Rue" at bounding box center [260, 121] width 261 height 15
click at [254, 34] on link "Co-emprunteur" at bounding box center [267, 34] width 59 height 15
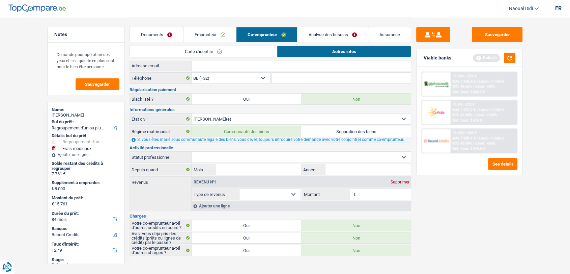
scroll to position [14, 0]
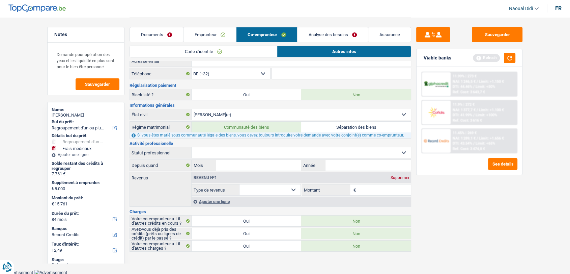
click at [264, 192] on select "Allocation d'handicap Allocations chômage Allocations familiales Chèques repas …" at bounding box center [270, 189] width 61 height 11
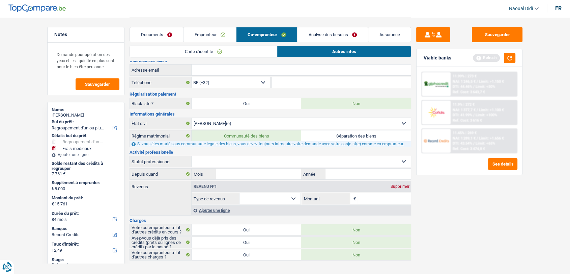
scroll to position [0, 0]
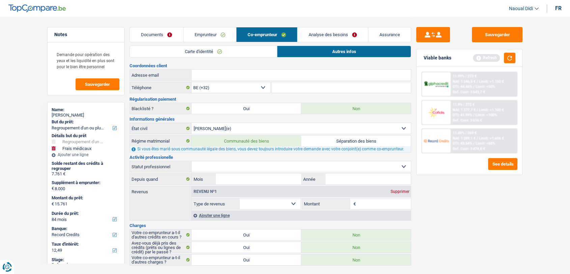
click at [213, 163] on select "Ouvrier Employé privé Employé public Invalide Indépendant Pensionné Chômeur Mut…" at bounding box center [301, 166] width 219 height 11
select select "privateEmployee"
click at [194, 161] on select "Ouvrier Employé privé Employé public Invalide Indépendant Pensionné Chômeur Mut…" at bounding box center [301, 166] width 219 height 11
select select "married"
select select "BE"
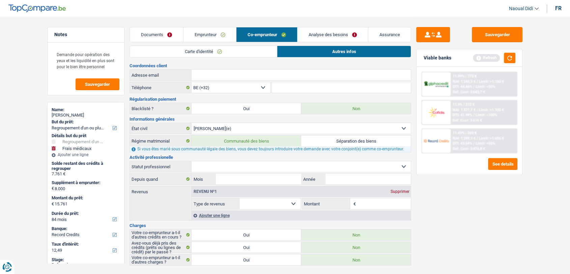
select select "privateEmployee"
select select "netSalary"
select select "mealVouchers"
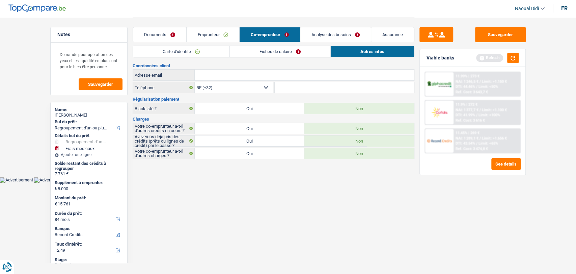
click at [290, 53] on link "Fiches de salaire" at bounding box center [280, 51] width 101 height 11
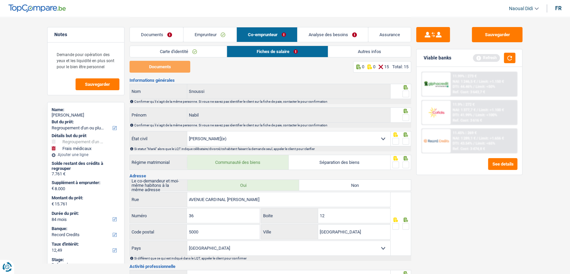
click at [406, 93] on span at bounding box center [406, 93] width 7 height 7
click at [0, 0] on input "radio" at bounding box center [0, 0] width 0 height 0
click at [405, 117] on span at bounding box center [406, 117] width 7 height 7
click at [0, 0] on input "radio" at bounding box center [0, 0] width 0 height 0
click at [406, 142] on span at bounding box center [406, 141] width 7 height 7
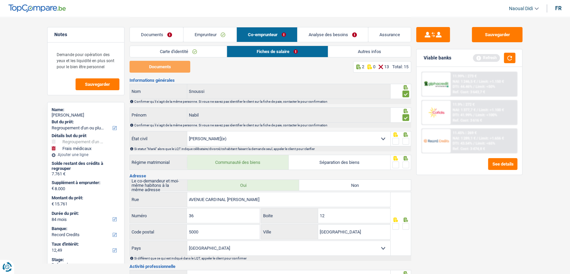
click at [0, 0] on input "radio" at bounding box center [0, 0] width 0 height 0
click at [405, 165] on span at bounding box center [406, 164] width 7 height 7
click at [0, 0] on input "radio" at bounding box center [0, 0] width 0 height 0
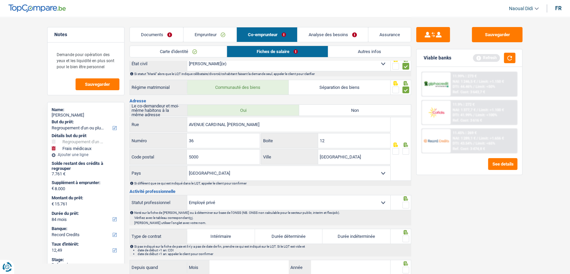
click at [405, 150] on span at bounding box center [406, 151] width 7 height 7
click at [0, 0] on input "radio" at bounding box center [0, 0] width 0 height 0
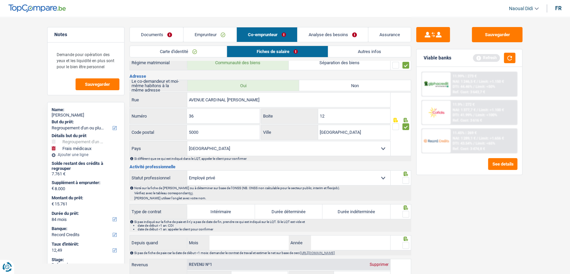
scroll to position [112, 0]
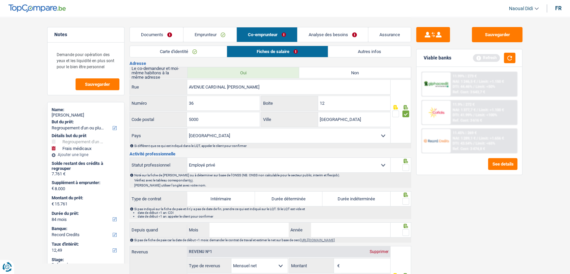
click at [406, 164] on span at bounding box center [406, 167] width 7 height 7
click at [0, 0] on input "radio" at bounding box center [0, 0] width 0 height 0
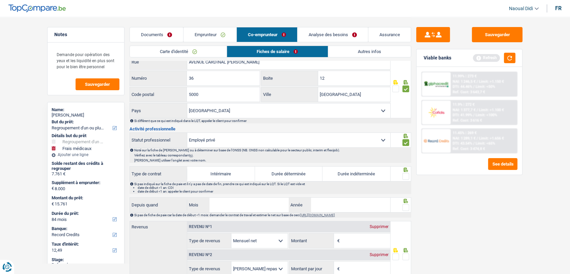
scroll to position [187, 0]
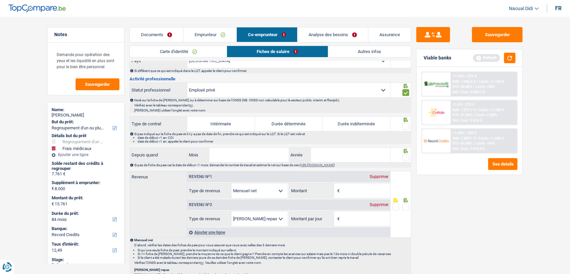
click at [343, 125] on label "Durée indéterminée" at bounding box center [357, 123] width 68 height 15
click at [343, 125] on input "Durée indéterminée" at bounding box center [357, 123] width 68 height 15
radio input "true"
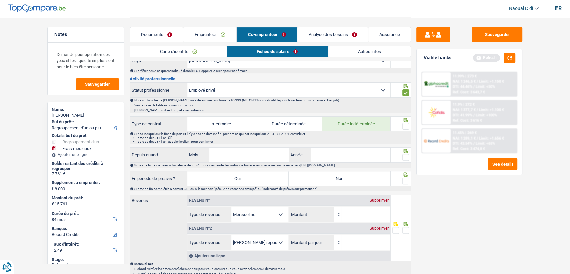
click at [408, 123] on span at bounding box center [406, 126] width 7 height 7
click at [0, 0] on input "radio" at bounding box center [0, 0] width 0 height 0
click at [198, 35] on link "Emprunteur" at bounding box center [210, 34] width 53 height 15
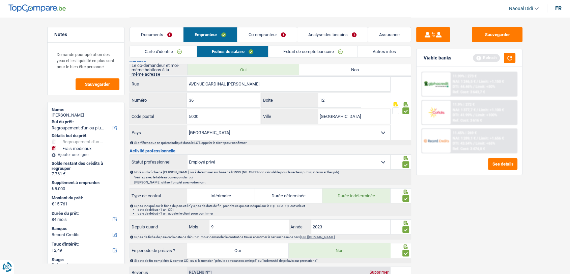
click at [275, 33] on link "Co-emprunteur" at bounding box center [267, 34] width 59 height 15
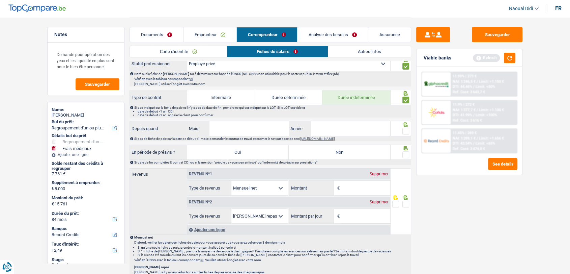
scroll to position [225, 0]
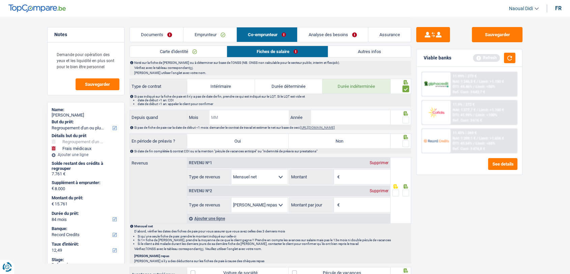
click at [255, 113] on input "Mois" at bounding box center [249, 117] width 79 height 15
type input "09"
click at [349, 113] on input "Année" at bounding box center [350, 117] width 79 height 15
type input "2022"
click at [365, 142] on label "Non" at bounding box center [340, 141] width 102 height 15
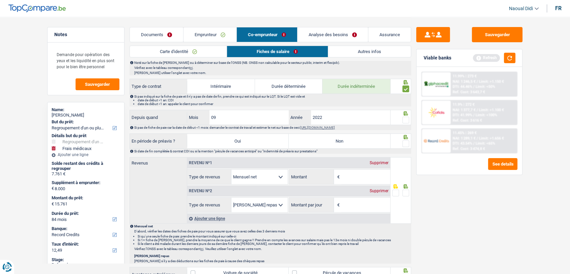
click at [365, 142] on input "Non" at bounding box center [340, 141] width 102 height 15
radio input "true"
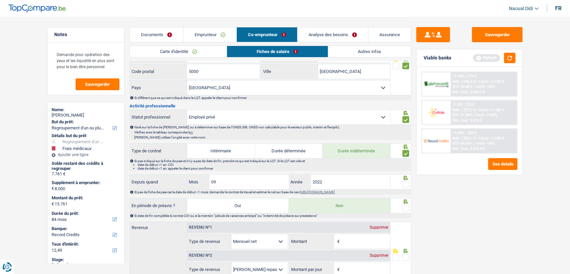
scroll to position [150, 0]
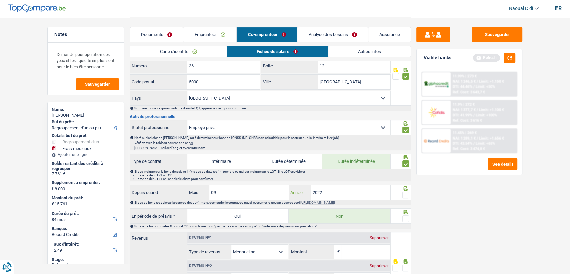
drag, startPoint x: 326, startPoint y: 191, endPoint x: 303, endPoint y: 184, distance: 23.9
click at [303, 185] on div "2022 Année" at bounding box center [340, 192] width 102 height 15
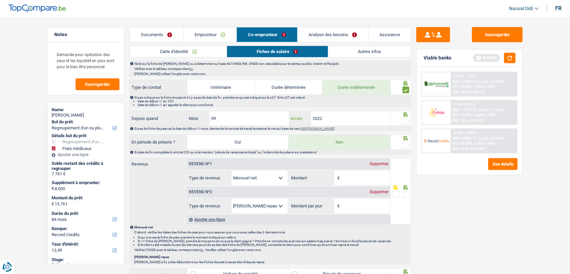
scroll to position [225, 0]
click at [375, 189] on div "Supprimer" at bounding box center [379, 191] width 22 height 4
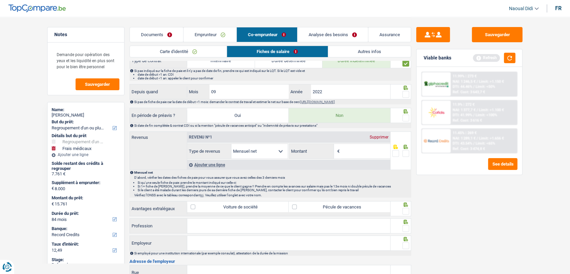
scroll to position [262, 0]
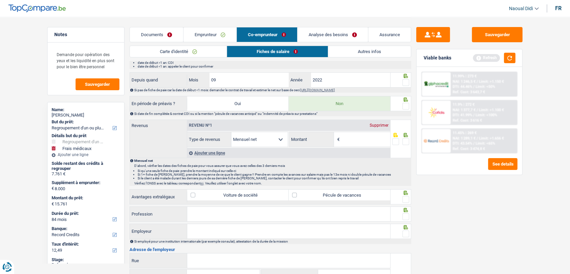
drag, startPoint x: 347, startPoint y: 193, endPoint x: 357, endPoint y: 195, distance: 10.9
click at [346, 193] on label "Pécule de vacances" at bounding box center [340, 194] width 102 height 11
click at [346, 193] on input "Pécule de vacances" at bounding box center [340, 194] width 102 height 11
checkbox input "true"
click at [404, 199] on span at bounding box center [406, 199] width 7 height 7
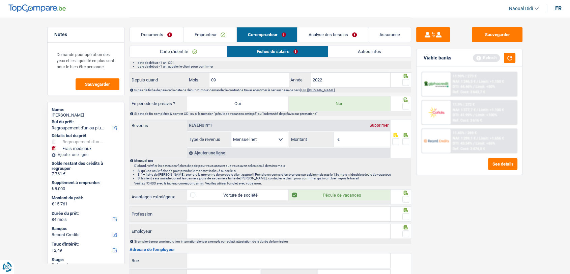
click at [0, 0] on input "radio" at bounding box center [0, 0] width 0 height 0
click at [345, 209] on input "Profession" at bounding box center [288, 214] width 203 height 15
type input "Infirmier"
click at [240, 232] on input "Employeur" at bounding box center [288, 231] width 203 height 15
paste input "LEFONTILOY"
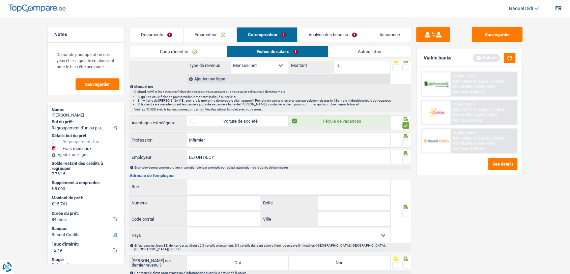
scroll to position [338, 0]
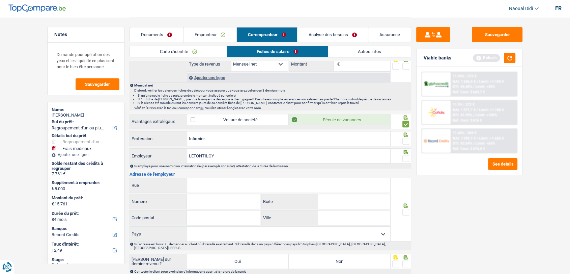
type input "LEFONTILOY"
click at [200, 184] on input "Rue" at bounding box center [288, 185] width 203 height 15
paste input "112AVENUEJEANPOCHET 5001BELGRADE"
drag, startPoint x: 196, startPoint y: 183, endPoint x: 187, endPoint y: 179, distance: 9.5
click at [187, 179] on div "112AVENUEJEANPOCHET 5001BELGRADE Rue" at bounding box center [260, 185] width 261 height 15
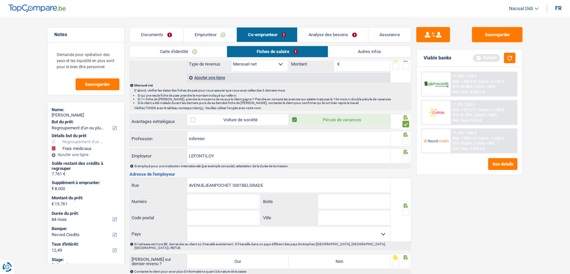
type input "AVENUEJEANPOCHET 5001BELGRADE"
click at [205, 198] on input "Numéro" at bounding box center [223, 201] width 73 height 15
paste input "112"
type input "112"
drag, startPoint x: 224, startPoint y: 181, endPoint x: 188, endPoint y: 181, distance: 35.8
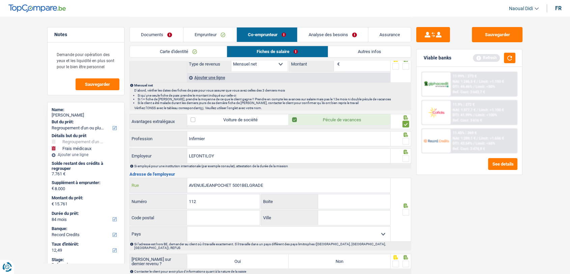
click at [188, 181] on input "AVENUEJEANPOCHET 5001BELGRADE" at bounding box center [288, 185] width 203 height 15
click at [264, 184] on input "AVENUEJEANPOCHET 5001BELGRADE" at bounding box center [288, 185] width 203 height 15
drag, startPoint x: 244, startPoint y: 183, endPoint x: 233, endPoint y: 179, distance: 12.2
click at [233, 179] on input "AVENUEJEANPOCHET 5001BELGRADE" at bounding box center [288, 185] width 203 height 15
type input "AVENUEJEANPOCHETBELGRADE"
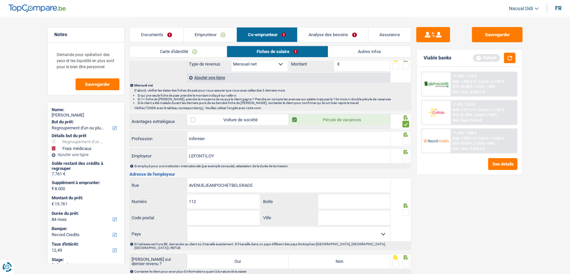
click at [207, 217] on input "Code postal" at bounding box center [223, 217] width 73 height 15
paste input "5001"
type input "5001"
drag, startPoint x: 252, startPoint y: 182, endPoint x: 233, endPoint y: 182, distance: 18.6
click at [233, 182] on input "AVENUEJEANPOCHETBELGRADE" at bounding box center [288, 185] width 203 height 15
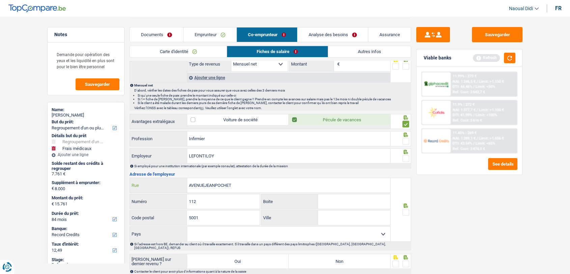
type input "AVENUEJEANPOCHET"
click at [332, 215] on input "Ville" at bounding box center [354, 217] width 72 height 15
paste input "BELGRADE"
type input "BELGRADE"
click at [407, 209] on span at bounding box center [406, 212] width 7 height 7
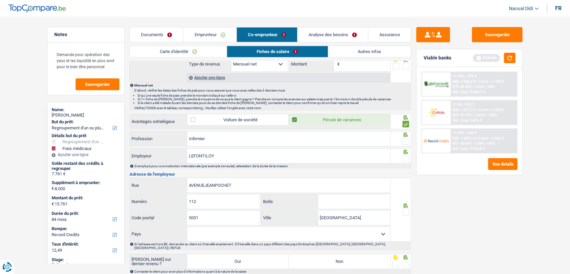
click at [0, 0] on input "radio" at bounding box center [0, 0] width 0 height 0
click at [405, 155] on span at bounding box center [406, 158] width 7 height 7
click at [0, 0] on input "radio" at bounding box center [0, 0] width 0 height 0
click at [405, 140] on span at bounding box center [406, 141] width 7 height 7
click at [0, 0] on input "radio" at bounding box center [0, 0] width 0 height 0
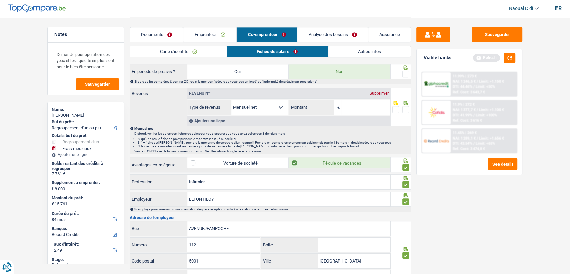
scroll to position [225, 0]
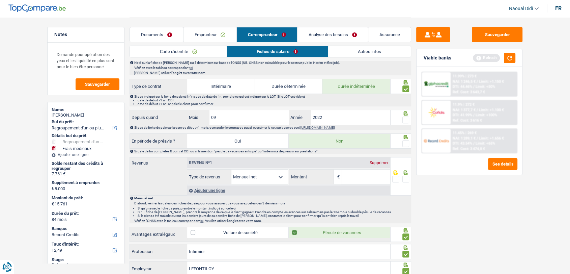
click at [405, 142] on span at bounding box center [406, 143] width 7 height 7
click at [0, 0] on input "radio" at bounding box center [0, 0] width 0 height 0
click at [405, 119] on span at bounding box center [406, 119] width 7 height 7
click at [0, 0] on input "radio" at bounding box center [0, 0] width 0 height 0
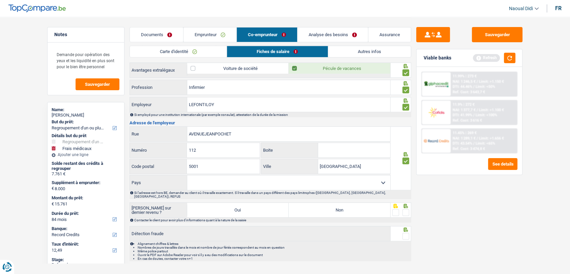
scroll to position [396, 0]
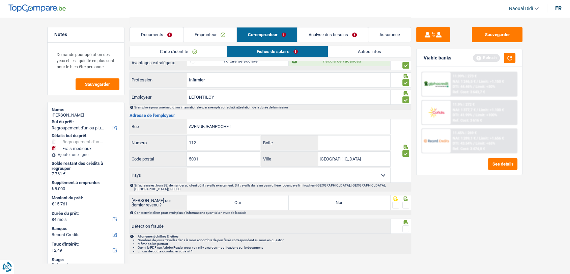
click at [331, 197] on label "Non" at bounding box center [340, 202] width 102 height 15
click at [331, 197] on input "Non" at bounding box center [340, 202] width 102 height 15
radio input "true"
click at [404, 202] on span at bounding box center [406, 205] width 7 height 7
click at [0, 0] on input "radio" at bounding box center [0, 0] width 0 height 0
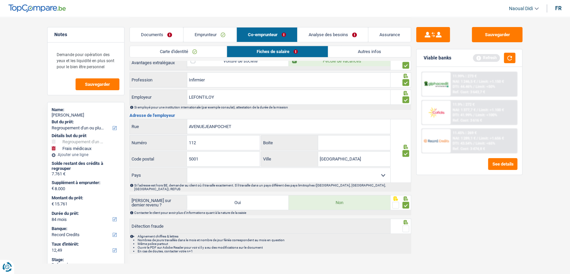
click at [405, 225] on span at bounding box center [406, 228] width 7 height 7
click at [0, 0] on input "radio" at bounding box center [0, 0] width 0 height 0
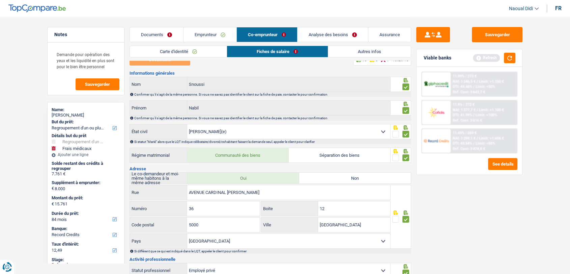
scroll to position [0, 0]
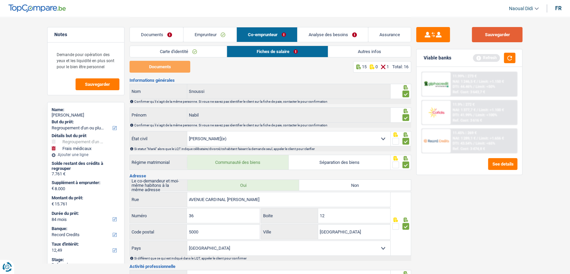
click at [480, 33] on button "Sauvegarder" at bounding box center [497, 34] width 51 height 15
click at [358, 38] on link "Analyse des besoins" at bounding box center [333, 34] width 71 height 15
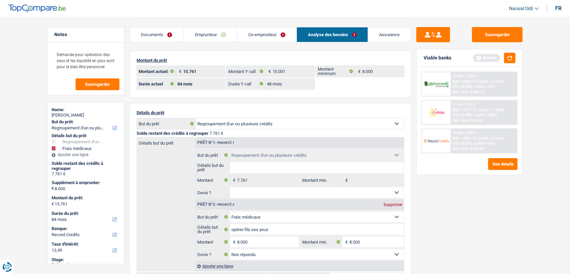
click at [260, 36] on link "Co-emprunteur" at bounding box center [266, 34] width 59 height 15
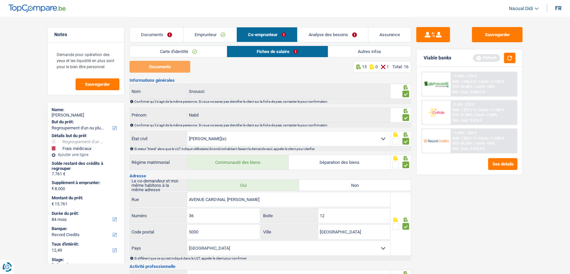
click at [272, 52] on link "Fiches de salaire" at bounding box center [277, 51] width 101 height 11
click at [155, 35] on link "Documents" at bounding box center [156, 34] width 53 height 15
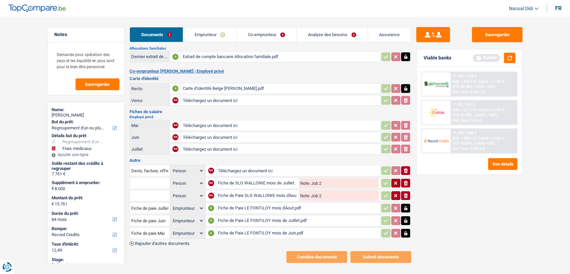
scroll to position [107, 0]
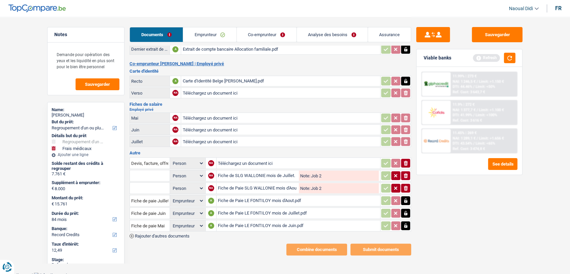
click at [276, 197] on div "Fiche de Paie LE FONTILOY mois d'Aout.pdf" at bounding box center [298, 200] width 161 height 10
click at [257, 209] on div "Fiche de Paie LE FONTILOY mois de Juillet.pdf" at bounding box center [298, 213] width 161 height 10
click at [240, 222] on div "Fiche de Paie LE FONTILOY mois de Juin.pdf" at bounding box center [298, 225] width 161 height 10
click at [209, 115] on input "Téléchargez un document ici" at bounding box center [281, 118] width 196 height 10
type input "C:\fakepath\FP 06.pdf"
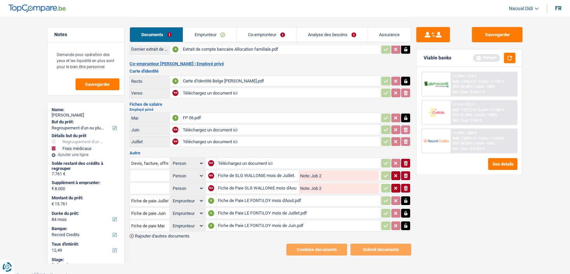
click at [204, 126] on input "Téléchargez un document ici" at bounding box center [281, 130] width 196 height 10
type input "C:\fakepath\FP 07.pdf"
click at [202, 141] on input "Téléchargez un document ici" at bounding box center [281, 141] width 196 height 10
type input "C:\fakepath\FP 08.pdf"
click at [407, 198] on icon "button" at bounding box center [405, 200] width 3 height 4
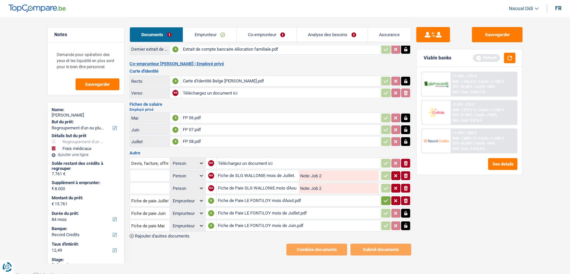
click at [406, 198] on icon "button" at bounding box center [406, 200] width 4 height 5
select select
click at [406, 211] on icon "button" at bounding box center [405, 213] width 3 height 4
click at [406, 211] on icon "button" at bounding box center [406, 213] width 4 height 5
select select
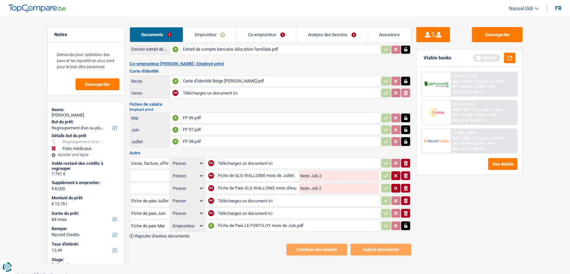
click at [407, 223] on icon "button" at bounding box center [405, 225] width 5 height 7
click at [407, 222] on icon "ionicons-v5-e" at bounding box center [405, 225] width 5 height 7
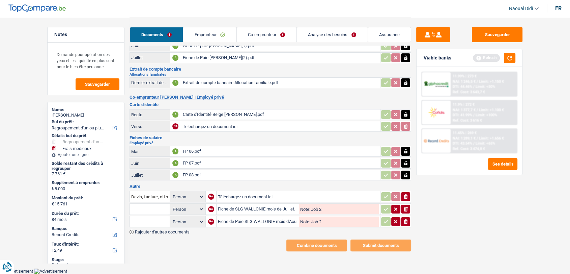
scroll to position [70, 0]
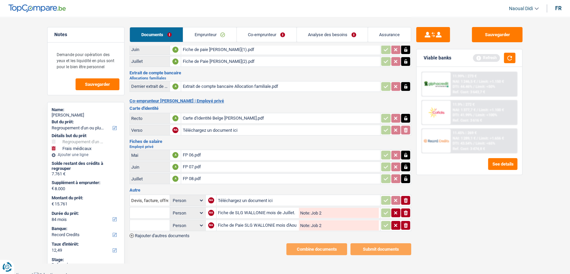
click at [232, 238] on div "Emprunteur PINA PONZO | Employé privé Carte d'identité Recto A Carte d'Identité…" at bounding box center [271, 118] width 282 height 274
click at [505, 34] on button "Sauvegarder" at bounding box center [497, 34] width 51 height 15
click at [213, 32] on link "Emprunteur" at bounding box center [209, 34] width 53 height 15
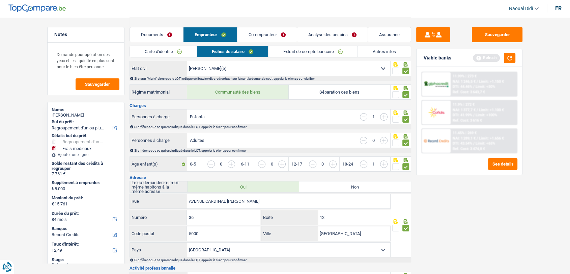
click at [256, 33] on link "Co-emprunteur" at bounding box center [267, 34] width 59 height 15
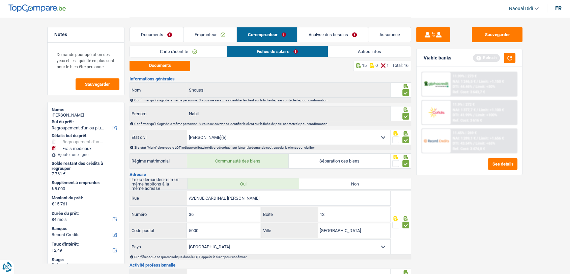
scroll to position [0, 0]
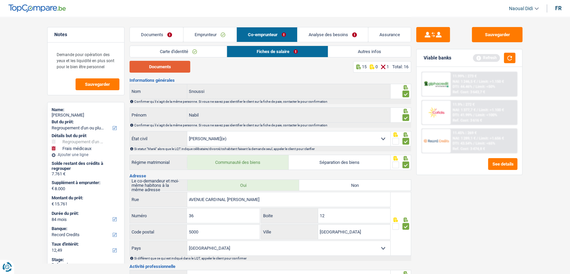
click at [175, 64] on button "Documents" at bounding box center [160, 67] width 61 height 12
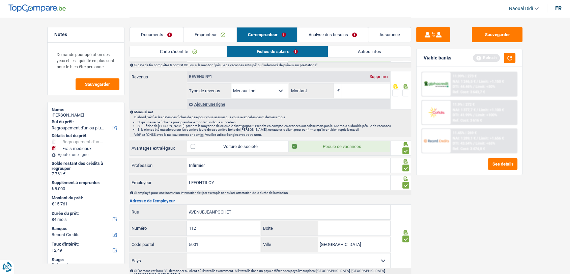
scroll to position [300, 0]
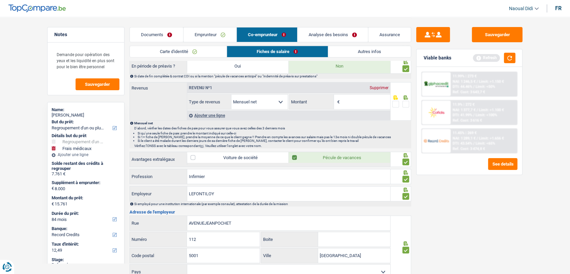
click at [354, 101] on input "Montant" at bounding box center [366, 102] width 49 height 15
type input "2.458"
click at [406, 101] on span at bounding box center [406, 104] width 7 height 7
click at [0, 0] on input "radio" at bounding box center [0, 0] width 0 height 0
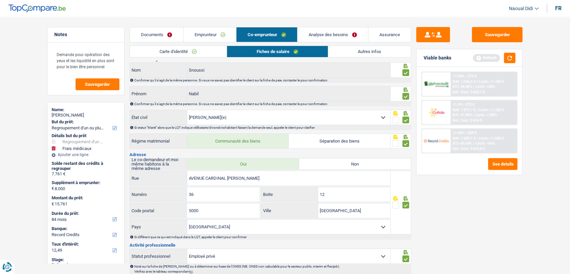
scroll to position [0, 0]
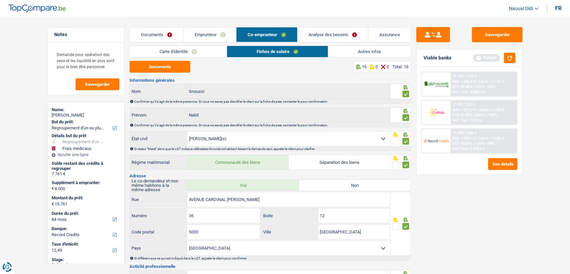
click at [159, 36] on link "Documents" at bounding box center [156, 34] width 53 height 15
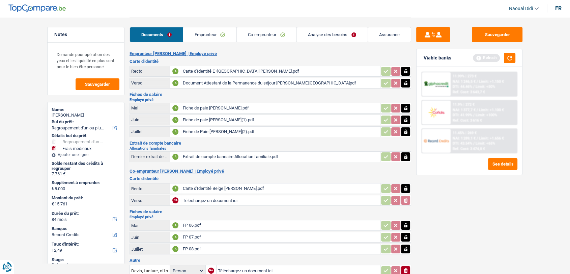
scroll to position [70, 0]
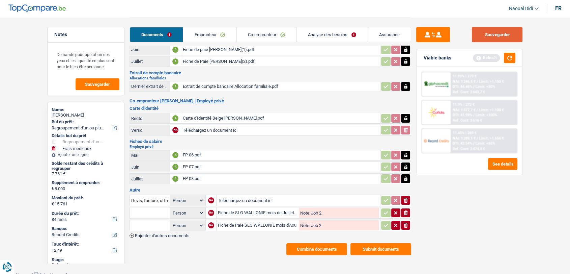
click at [501, 38] on button "Sauvegarder" at bounding box center [497, 34] width 51 height 15
click at [211, 30] on link "Emprunteur" at bounding box center [209, 34] width 53 height 15
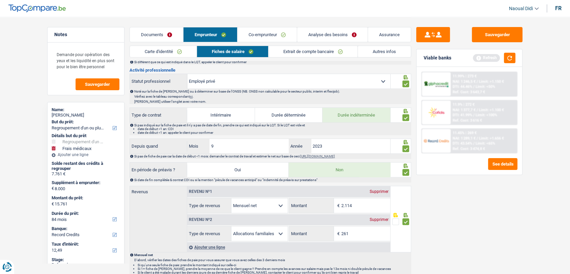
scroll to position [295, 0]
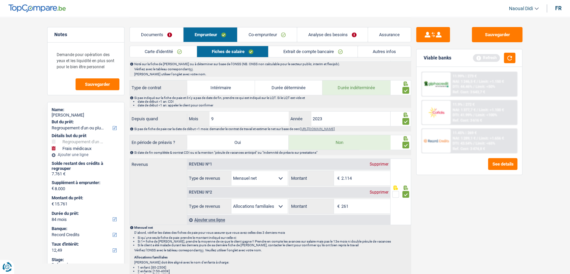
click at [160, 33] on link "Documents" at bounding box center [156, 34] width 53 height 15
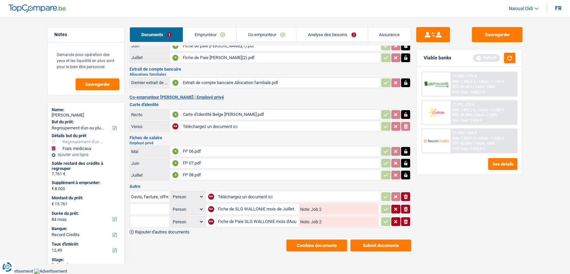
scroll to position [70, 0]
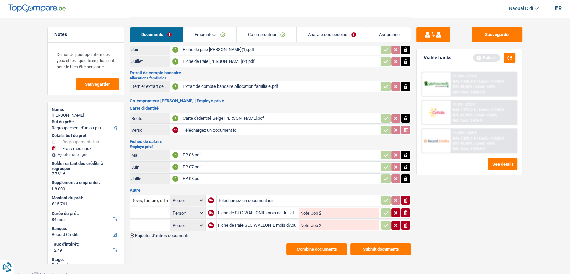
click at [242, 209] on div "Fiche de SLG WALLONIE mois de Juillet.pdf" at bounding box center [258, 213] width 80 height 10
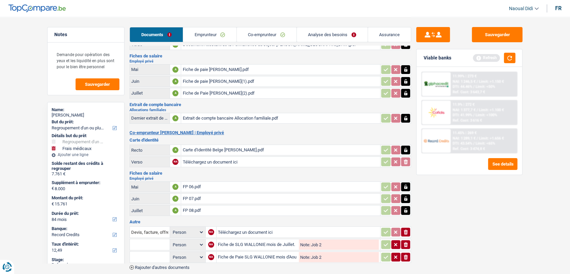
scroll to position [0, 0]
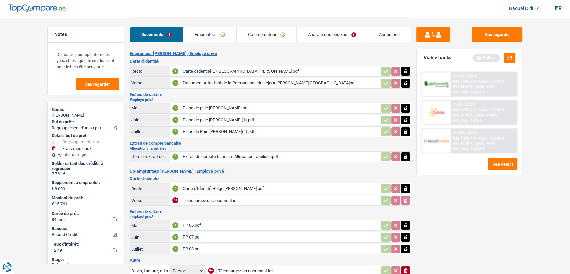
click at [219, 107] on div "Fiche de paie Pina PONZO.pdf" at bounding box center [281, 108] width 196 height 10
click at [206, 107] on div "Fiche de paie Pina PONZO.pdf" at bounding box center [281, 108] width 196 height 10
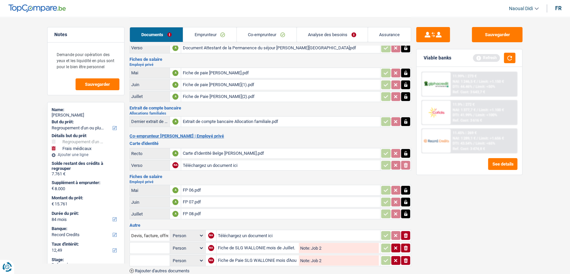
scroll to position [70, 0]
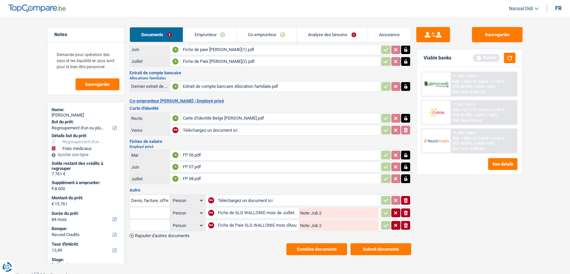
click at [243, 209] on div "Fiche de SLG WALLONIE mois de Juillet.pdf" at bounding box center [258, 213] width 80 height 10
click at [249, 221] on div "Fiche de Paie SLG WALLONIE mois d'Aout.pdf" at bounding box center [258, 225] width 80 height 10
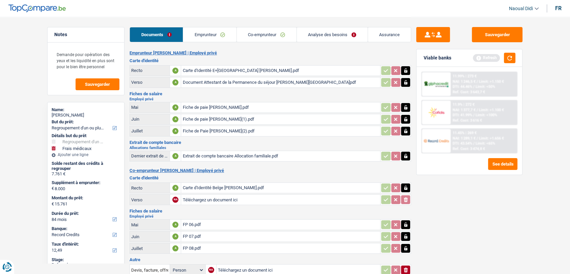
scroll to position [0, 0]
click at [213, 108] on div "Fiche de paie Pina PONZO.pdf" at bounding box center [281, 108] width 196 height 10
click at [200, 117] on div "Fiche de paie Pina PONZO(1).pdf" at bounding box center [281, 120] width 196 height 10
click at [194, 133] on div "Fiche de Paie Pina PONZO(2).pdf" at bounding box center [281, 132] width 196 height 10
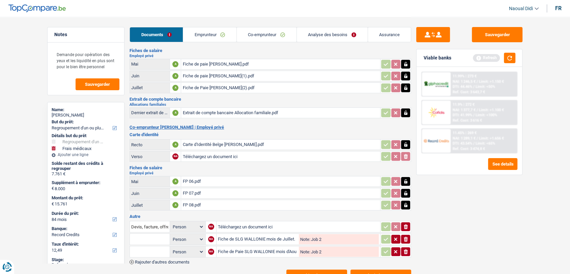
scroll to position [70, 0]
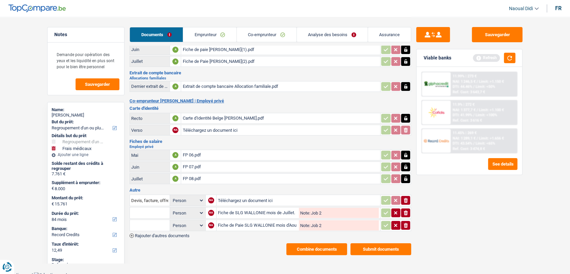
click at [236, 208] on div "Fiche de SLG WALLONIE mois de Juillet.pdf" at bounding box center [258, 213] width 80 height 10
click at [191, 151] on div "FP 06.pdf" at bounding box center [281, 155] width 196 height 10
click at [254, 222] on div "Fiche de Paie SLG WALLONIE mois d'Aout.pdf" at bounding box center [258, 225] width 80 height 10
click at [512, 59] on button "button" at bounding box center [509, 58] width 11 height 10
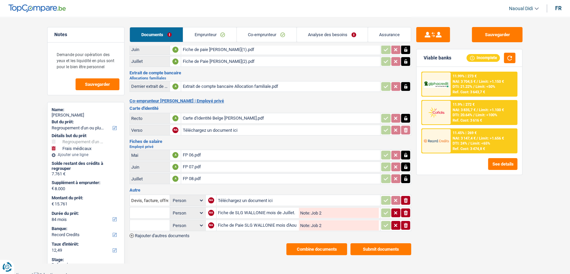
click at [211, 34] on link "Emprunteur" at bounding box center [209, 34] width 53 height 15
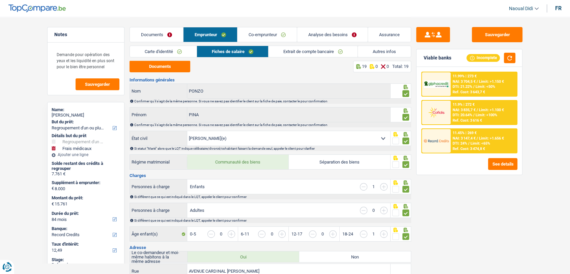
scroll to position [0, 0]
click at [164, 36] on link "Documents" at bounding box center [156, 34] width 53 height 15
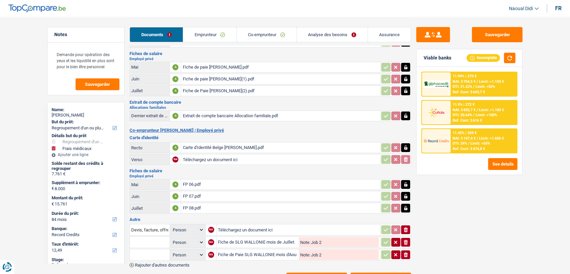
scroll to position [70, 0]
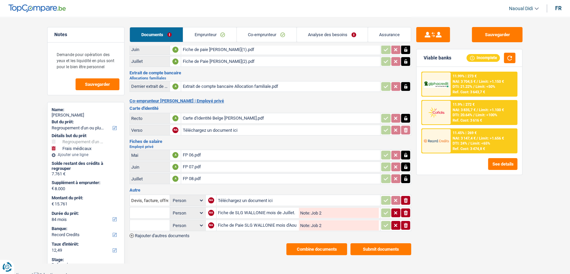
click at [404, 207] on td "ionicons-v5-e" at bounding box center [395, 212] width 31 height 11
click at [407, 210] on icon "button" at bounding box center [406, 212] width 4 height 5
click at [406, 223] on icon "button" at bounding box center [406, 225] width 4 height 5
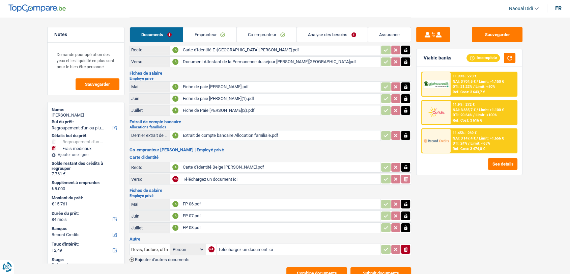
scroll to position [0, 0]
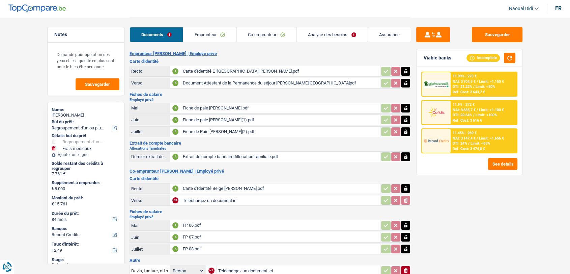
click at [213, 35] on link "Emprunteur" at bounding box center [209, 34] width 53 height 15
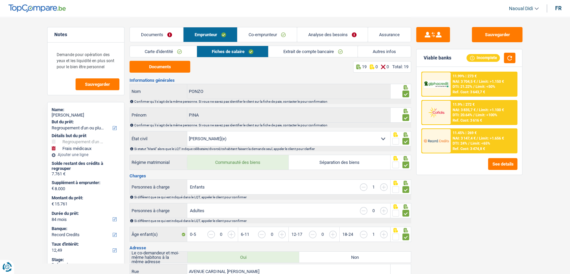
click at [277, 35] on link "Co-emprunteur" at bounding box center [267, 34] width 59 height 15
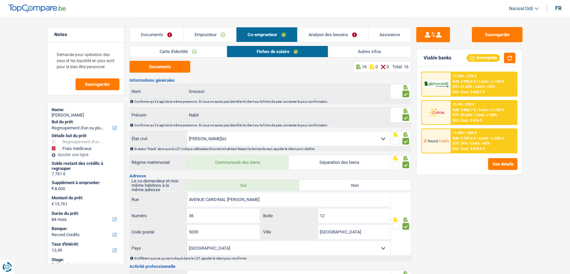
click at [312, 33] on link "Analyse des besoins" at bounding box center [333, 34] width 71 height 15
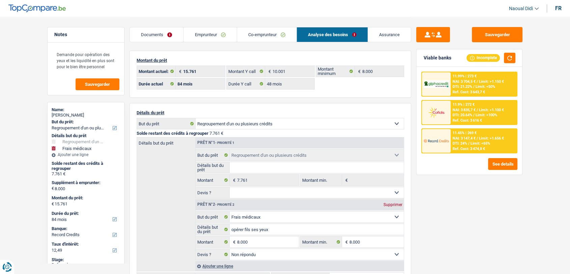
drag, startPoint x: 202, startPoint y: 35, endPoint x: 128, endPoint y: 6, distance: 79.4
click at [202, 35] on link "Emprunteur" at bounding box center [210, 34] width 53 height 15
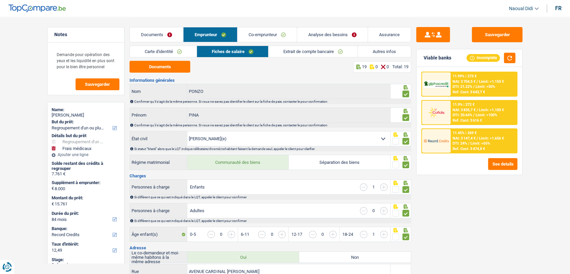
click at [464, 86] on span "DTI: 21.22%" at bounding box center [463, 86] width 20 height 4
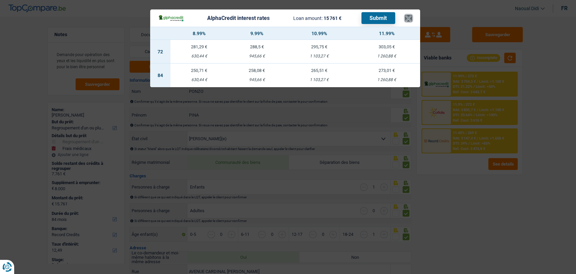
click at [408, 15] on button "×" at bounding box center [408, 18] width 7 height 7
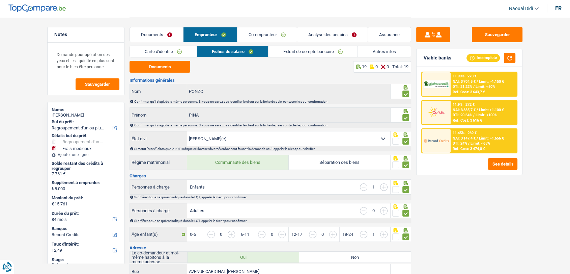
click at [317, 35] on link "Analyse des besoins" at bounding box center [332, 34] width 71 height 15
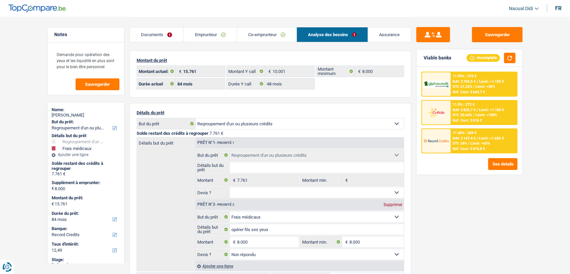
click at [474, 84] on div "11.99% | 273 € NAI: 3 704,5 € / Limit: >1.150 € DTI: 21.22% / Limit: <50% Ref. …" at bounding box center [484, 84] width 67 height 24
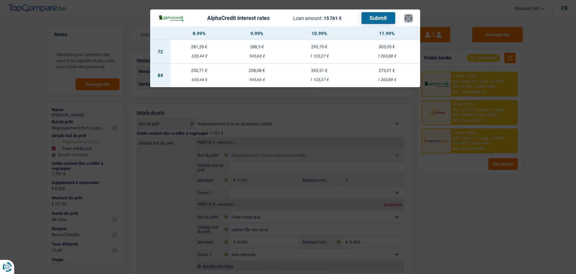
click at [409, 17] on button "×" at bounding box center [408, 18] width 7 height 7
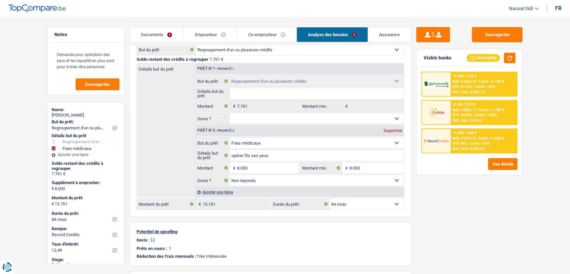
scroll to position [112, 0]
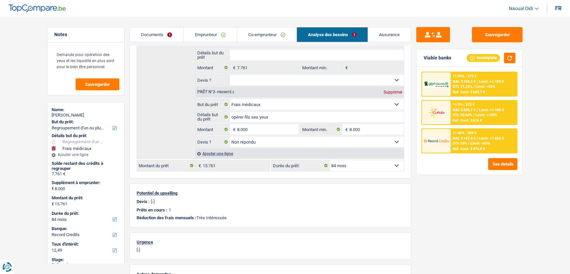
click at [367, 168] on select "12 mois 18 mois 24 mois 30 mois 36 mois 42 mois 48 mois 60 mois 72 mois 84 mois…" at bounding box center [367, 165] width 74 height 11
select select "48"
click at [330, 160] on select "12 mois 18 mois 24 mois 30 mois 36 mois 42 mois 48 mois 60 mois 72 mois 84 mois…" at bounding box center [367, 165] width 74 height 11
select select "48"
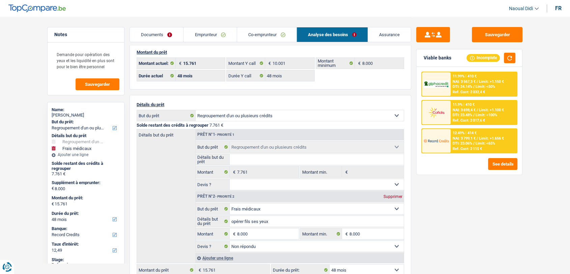
scroll to position [0, 0]
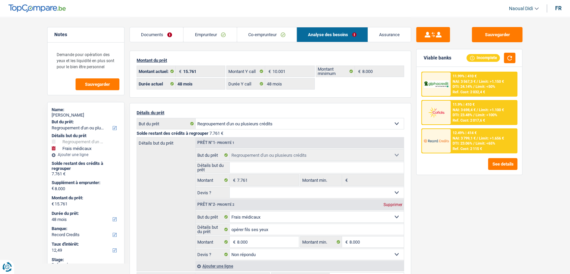
click at [480, 84] on span "Limit: <50%" at bounding box center [486, 86] width 20 height 4
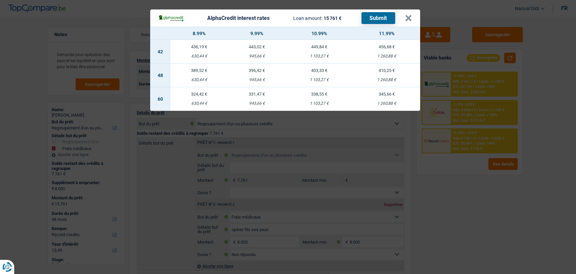
click at [392, 76] on td "410,25 € 1 260,88 €" at bounding box center [386, 75] width 67 height 24
select select "alphacredit"
type input "11,99"
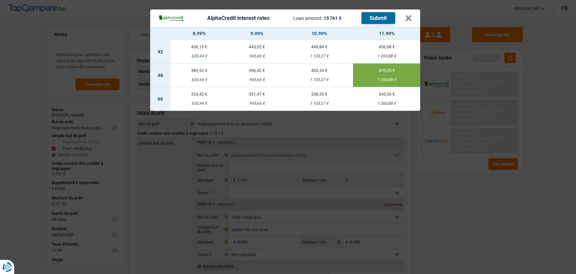
click at [380, 17] on button "Submit" at bounding box center [379, 18] width 34 height 12
click at [411, 17] on button "×" at bounding box center [408, 18] width 7 height 7
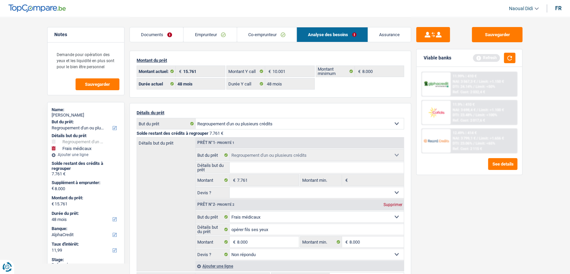
click at [466, 106] on div "11.9% | 410 €" at bounding box center [464, 104] width 22 height 4
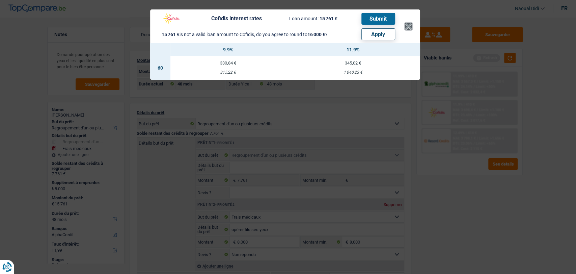
click at [410, 25] on button "×" at bounding box center [408, 26] width 7 height 7
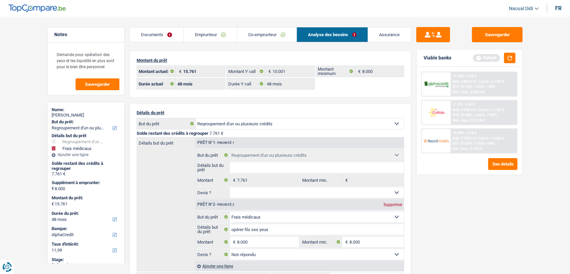
click at [475, 136] on span "NAI: 3 799,1 €" at bounding box center [464, 138] width 23 height 4
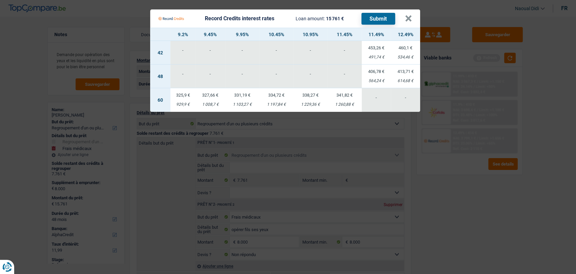
click at [407, 75] on td "413,71 € 614,68 €" at bounding box center [405, 76] width 29 height 24
select select "record credits"
type input "12,49"
click at [377, 19] on button "Submit" at bounding box center [379, 19] width 34 height 12
click at [232, 64] on td "-" at bounding box center [242, 76] width 34 height 24
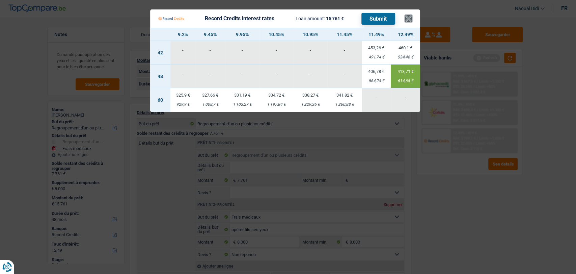
click at [405, 17] on button "×" at bounding box center [408, 18] width 7 height 7
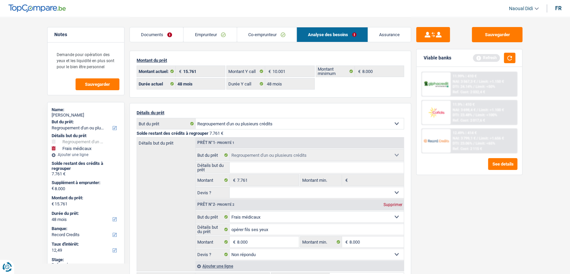
click at [486, 109] on span "Limit: >1.100 €" at bounding box center [491, 110] width 25 height 4
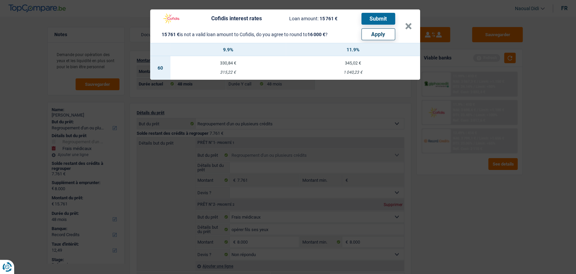
click at [372, 36] on button "Apply" at bounding box center [379, 34] width 34 height 12
type input "8.239"
type input "16.000"
select select "84"
type input "16.000"
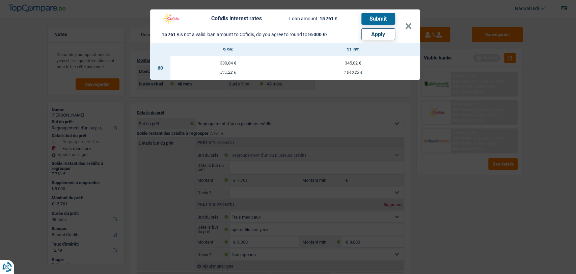
select select "84"
type input "16.000"
select select "84"
select select "other"
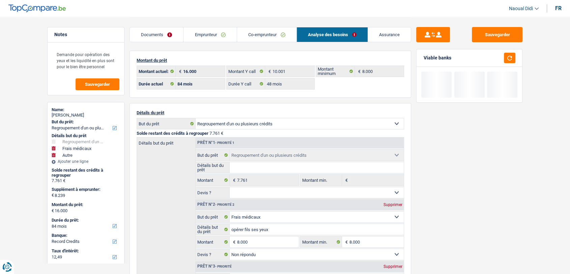
click at [156, 34] on link "Documents" at bounding box center [156, 34] width 53 height 15
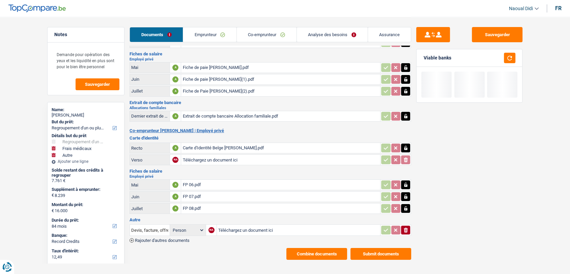
scroll to position [46, 0]
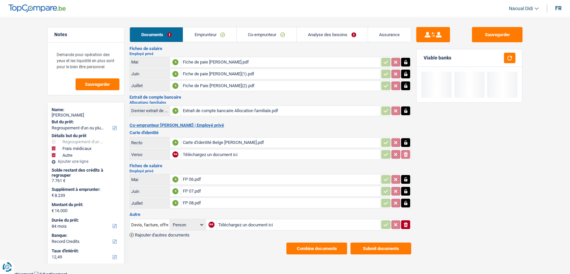
click at [370, 245] on button "Submit documents" at bounding box center [381, 248] width 61 height 12
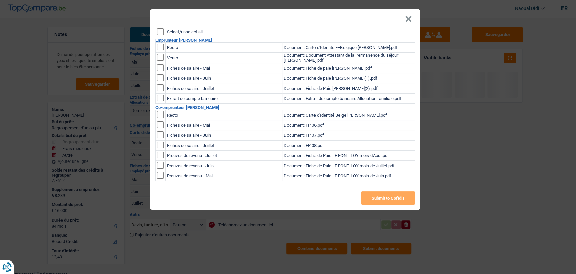
click at [160, 31] on input "Select/unselect all" at bounding box center [160, 31] width 7 height 7
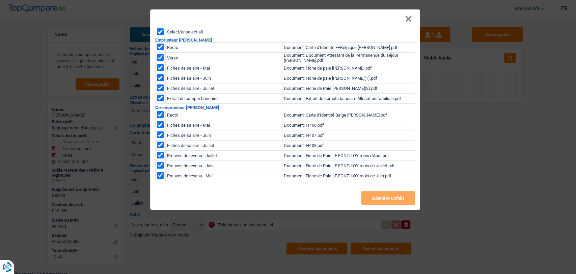
checkbox input "true"
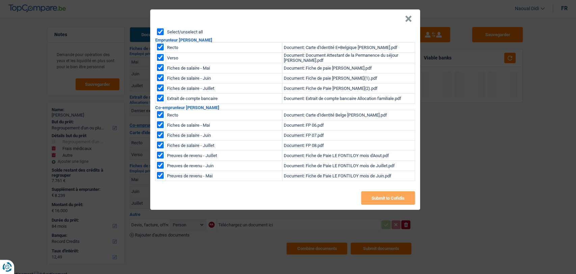
checkbox input "true"
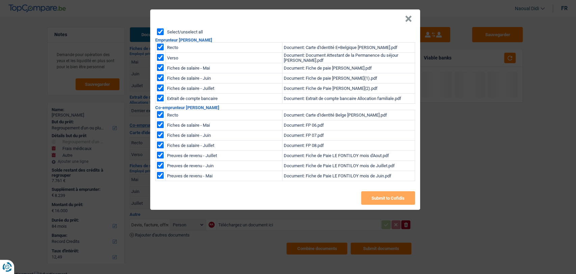
checkbox input "true"
click at [392, 200] on button "Submit to Cofidis" at bounding box center [388, 198] width 54 height 14
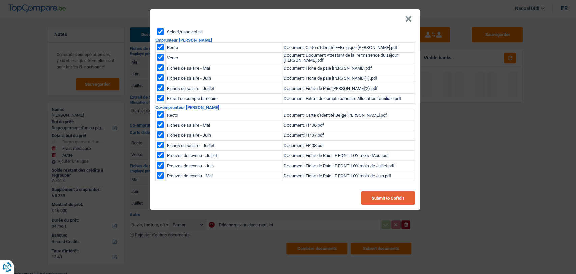
click at [392, 200] on button "Submit to Cofidis" at bounding box center [388, 198] width 54 height 14
click at [409, 16] on button "×" at bounding box center [408, 19] width 7 height 7
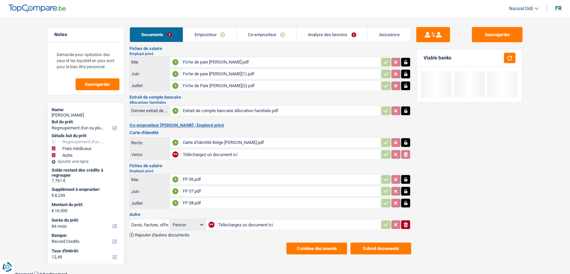
click at [323, 35] on link "Analyse des besoins" at bounding box center [332, 34] width 71 height 15
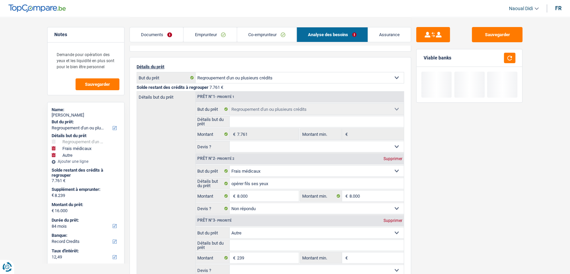
click at [162, 33] on link "Documents" at bounding box center [156, 34] width 53 height 15
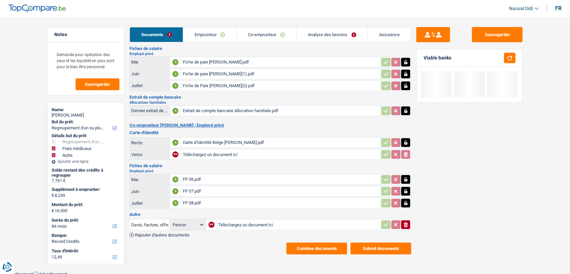
click at [331, 34] on link "Analyse des besoins" at bounding box center [332, 34] width 71 height 15
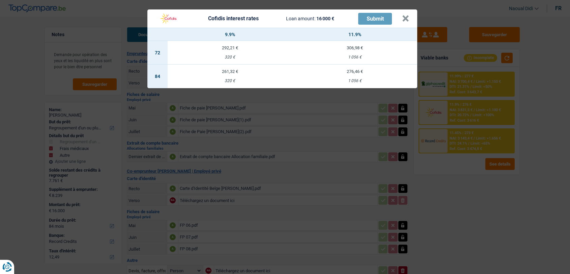
select select "refinancing"
select select "medical"
select select "other"
select select "84"
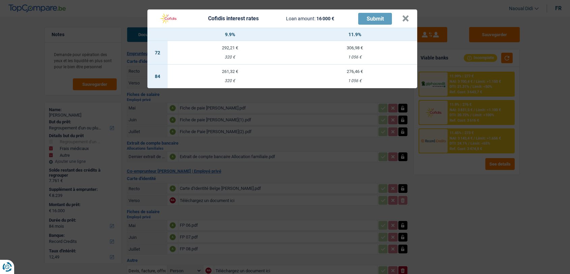
select select "record credits"
select select "84"
select select "48"
select select "refinancing"
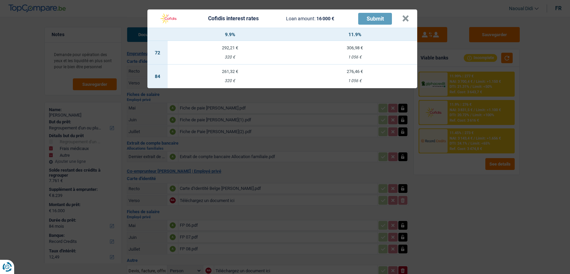
select select "medical"
select select "not_answered"
select select "other"
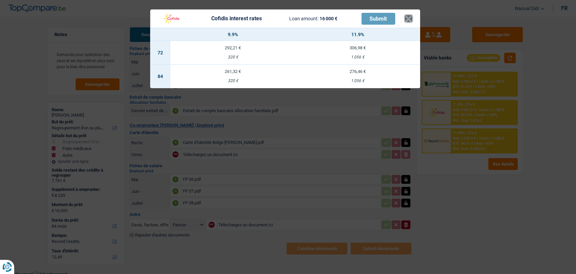
click at [407, 18] on button "×" at bounding box center [408, 18] width 7 height 7
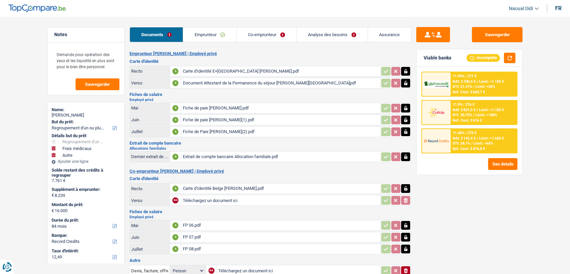
click at [321, 35] on link "Analyse des besoins" at bounding box center [332, 34] width 71 height 15
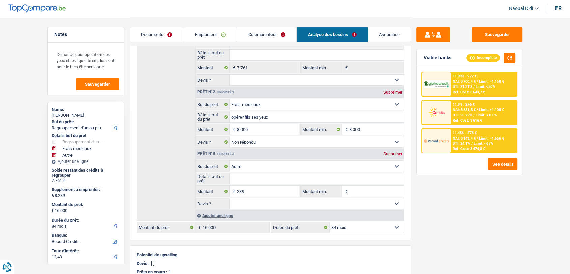
scroll to position [150, 0]
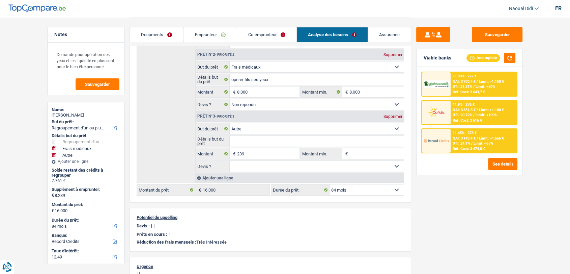
click at [350, 187] on select "12 mois 18 mois 24 mois 30 mois 36 mois 42 mois 48 mois 60 mois 72 mois 84 mois…" at bounding box center [367, 189] width 74 height 11
select select "48"
click at [330, 184] on select "12 mois 18 mois 24 mois 30 mois 36 mois 42 mois 48 mois 60 mois 72 mois 84 mois…" at bounding box center [367, 189] width 74 height 11
select select "48"
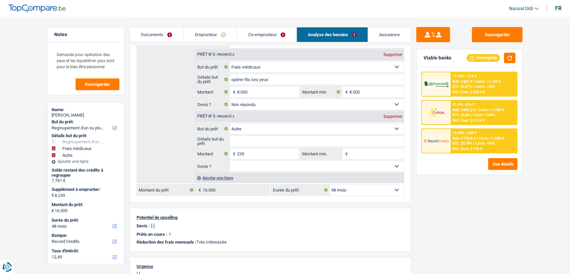
click at [459, 119] on div "Ref. Cost: 2 017,6 €" at bounding box center [469, 120] width 32 height 4
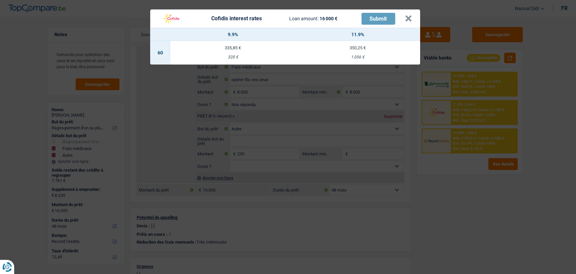
click at [360, 53] on td "350,25 € 1 056 €" at bounding box center [357, 53] width 125 height 24
select select "60"
select select "cofidis"
type input "11,90"
select select "60"
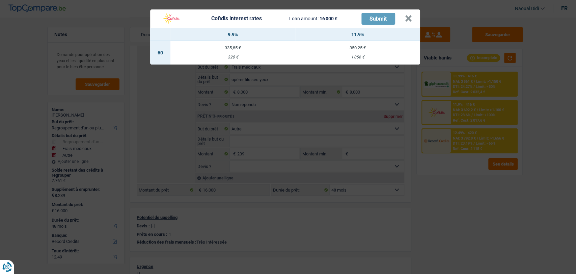
select select "60"
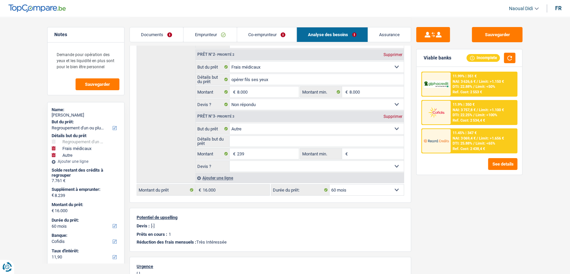
click at [478, 113] on span "Limit: <100%" at bounding box center [487, 115] width 22 height 4
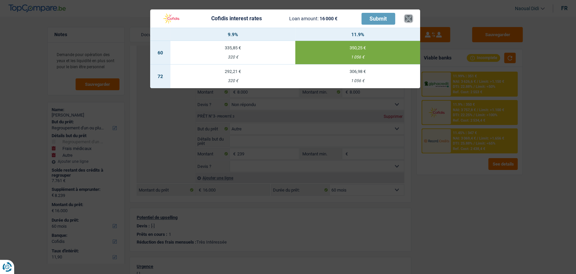
click at [405, 21] on button "×" at bounding box center [408, 18] width 7 height 7
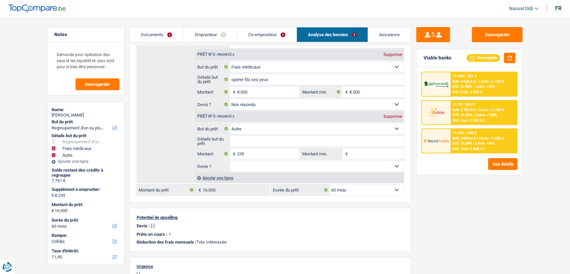
click at [261, 36] on link "Co-emprunteur" at bounding box center [266, 34] width 59 height 15
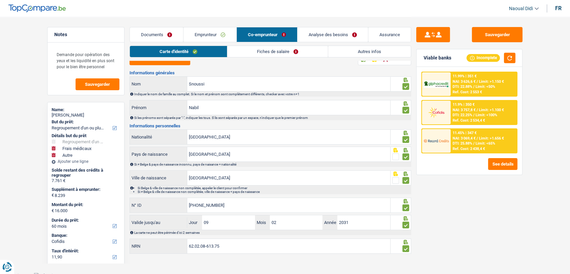
scroll to position [11, 0]
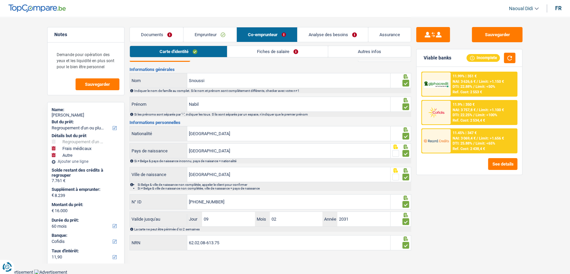
click at [302, 50] on link "Fiches de salaire" at bounding box center [278, 51] width 101 height 11
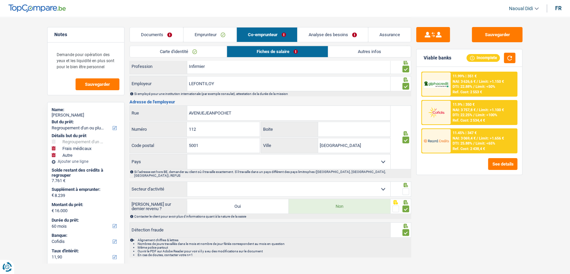
scroll to position [454, 0]
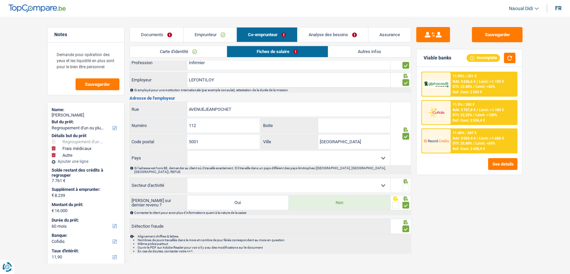
click at [377, 178] on select "Agriculture/Pêche Industrie Horeca Courier/Fitness/Taxi Construction Banques/As…" at bounding box center [288, 185] width 203 height 15
select select "bigCompanies"
click at [187, 178] on select "Agriculture/Pêche Industrie Horeca Courier/Fitness/Taxi Construction Banques/As…" at bounding box center [288, 185] width 203 height 15
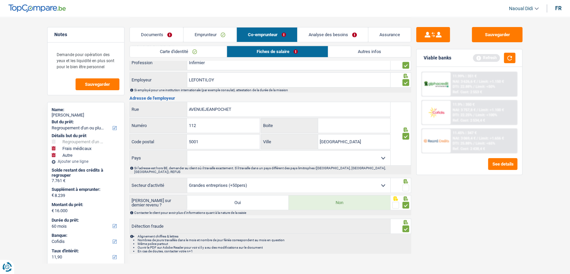
click at [405, 184] on span at bounding box center [406, 187] width 7 height 7
click at [0, 0] on input "radio" at bounding box center [0, 0] width 0 height 0
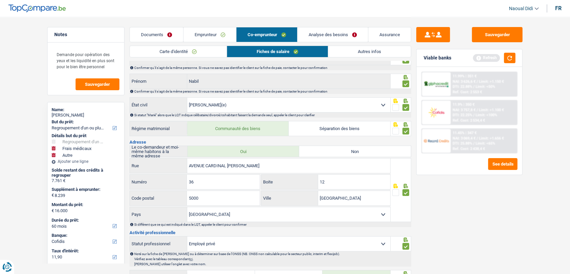
scroll to position [0, 0]
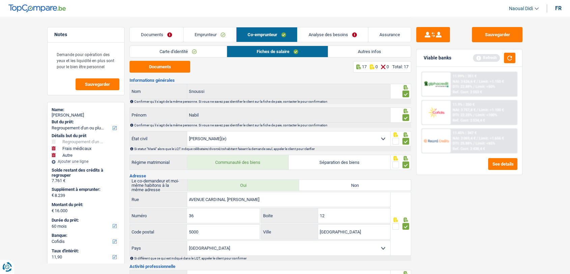
click at [489, 110] on span "Limit: >1.100 €" at bounding box center [491, 110] width 25 height 4
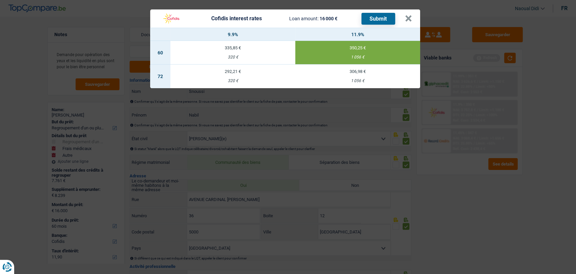
click at [382, 19] on button "Submit" at bounding box center [379, 19] width 34 height 12
click at [410, 19] on button "×" at bounding box center [408, 18] width 7 height 7
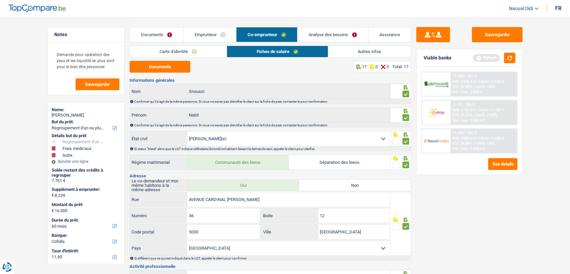
click at [164, 34] on link "Documents" at bounding box center [156, 34] width 53 height 15
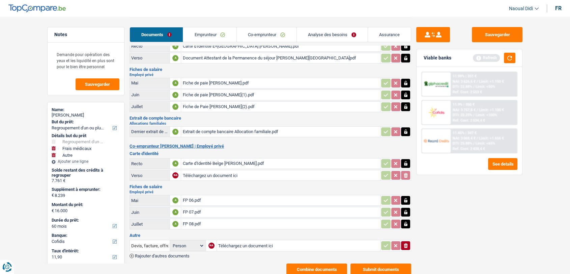
scroll to position [46, 0]
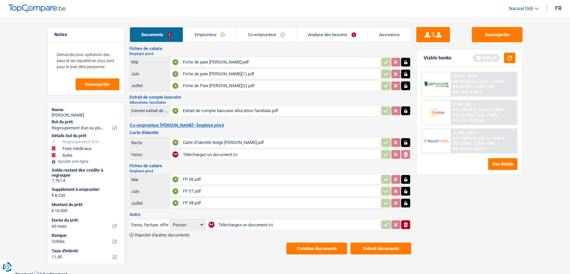
click at [376, 243] on button "Submit documents" at bounding box center [381, 248] width 61 height 12
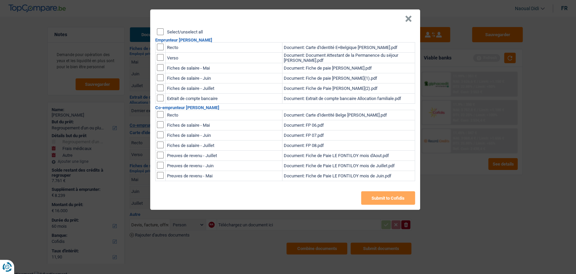
click at [160, 36] on div "Select/unselect all Emprunteur PINA PONZO Recto Document: Carte d'Identité E+Be…" at bounding box center [285, 118] width 270 height 181
click at [159, 34] on input "Select/unselect all" at bounding box center [160, 31] width 7 height 7
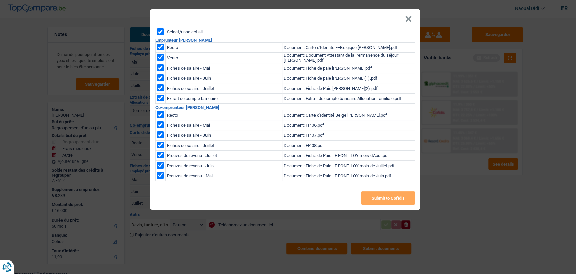
checkbox input "true"
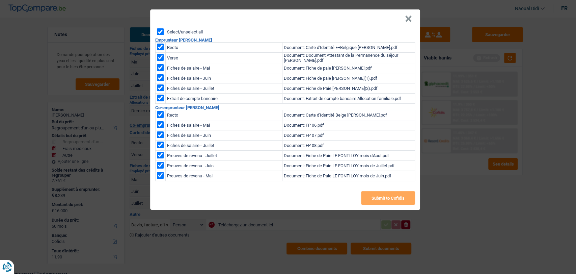
checkbox input "true"
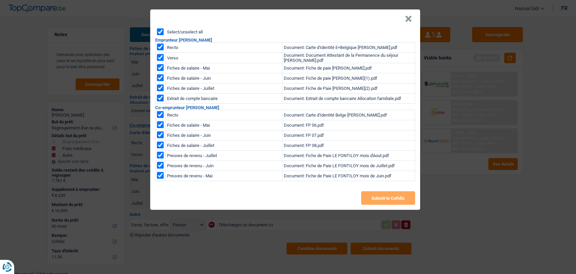
checkbox input "true"
click at [408, 18] on button "×" at bounding box center [408, 19] width 7 height 7
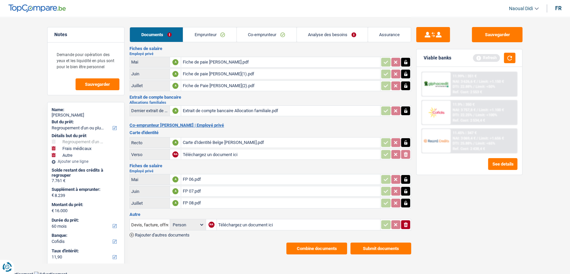
click at [380, 242] on button "Submit documents" at bounding box center [381, 248] width 61 height 12
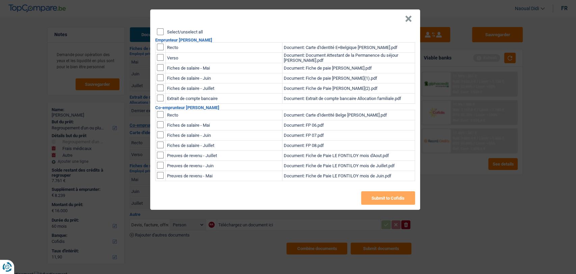
click at [158, 31] on input "Select/unselect all" at bounding box center [160, 31] width 7 height 7
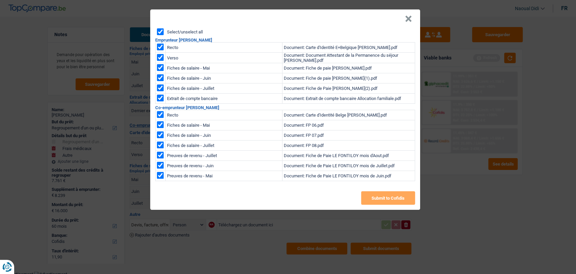
checkbox input "true"
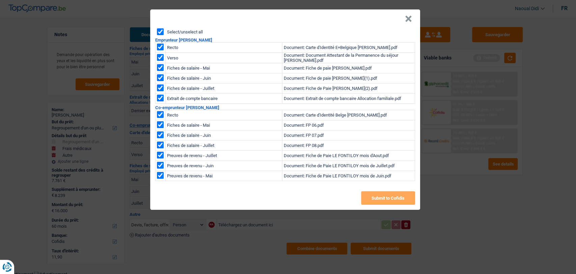
checkbox input "true"
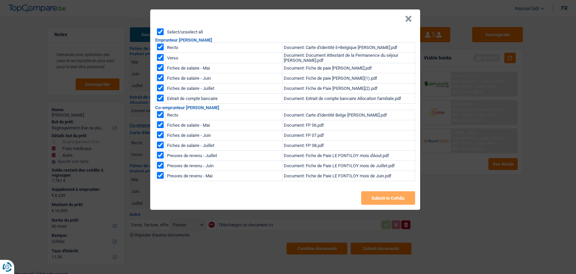
checkbox input "true"
click at [159, 156] on input "checkbox" at bounding box center [160, 155] width 7 height 7
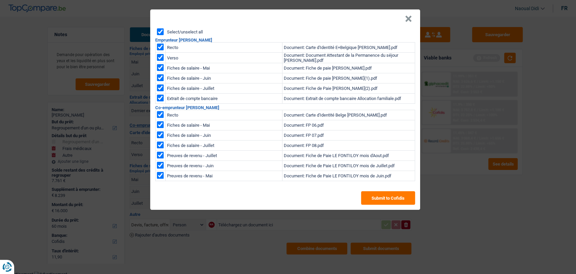
checkbox input "false"
click at [162, 165] on input "checkbox" at bounding box center [160, 165] width 7 height 7
checkbox input "false"
click at [161, 175] on input "checkbox" at bounding box center [160, 175] width 7 height 7
checkbox input "false"
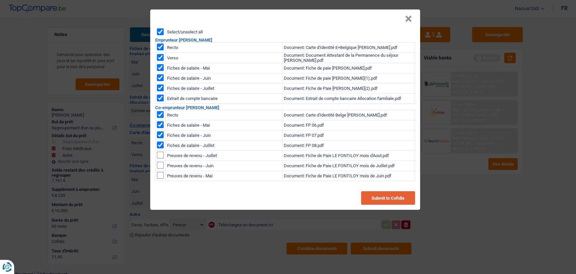
click at [390, 201] on button "Submit to Cofidis" at bounding box center [388, 198] width 54 height 14
click at [411, 19] on button "×" at bounding box center [408, 19] width 7 height 7
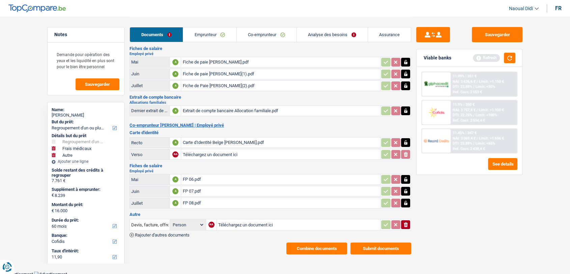
click at [319, 246] on button "Combine documents" at bounding box center [317, 248] width 61 height 12
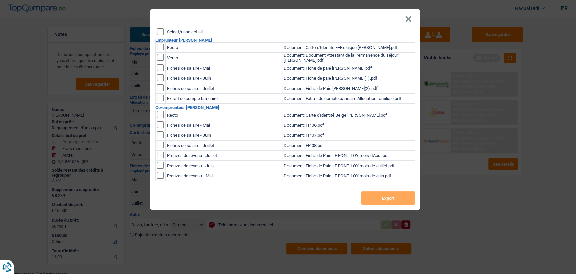
click at [161, 30] on input "Select/unselect all" at bounding box center [160, 31] width 7 height 7
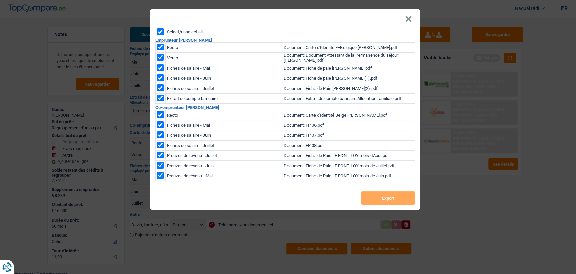
checkbox input "true"
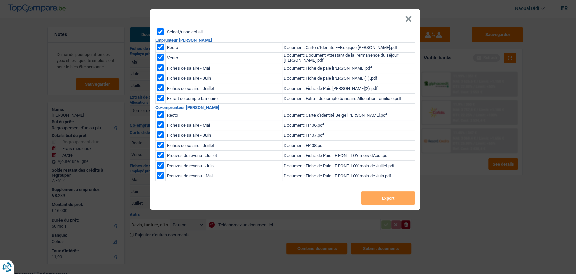
checkbox input "true"
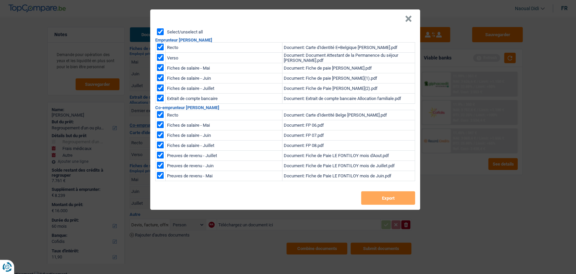
checkbox input "true"
click at [159, 176] on input "checkbox" at bounding box center [160, 175] width 7 height 7
checkbox input "false"
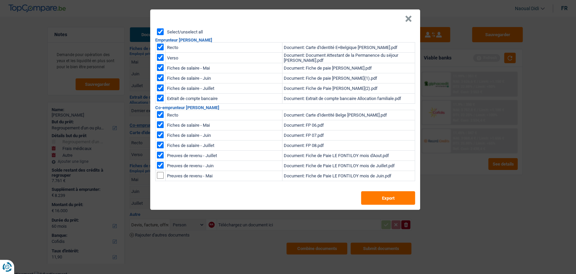
click at [159, 165] on input "checkbox" at bounding box center [160, 165] width 7 height 7
checkbox input "false"
click at [157, 155] on input "checkbox" at bounding box center [160, 155] width 7 height 7
checkbox input "false"
click at [379, 196] on button "Export" at bounding box center [388, 198] width 54 height 14
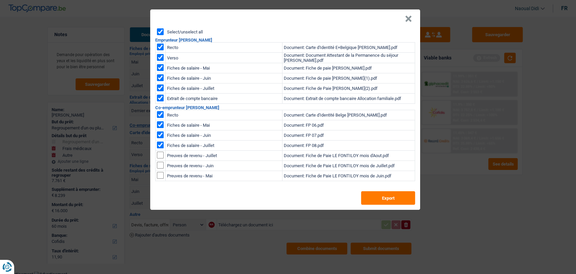
click at [409, 17] on button "×" at bounding box center [408, 19] width 7 height 7
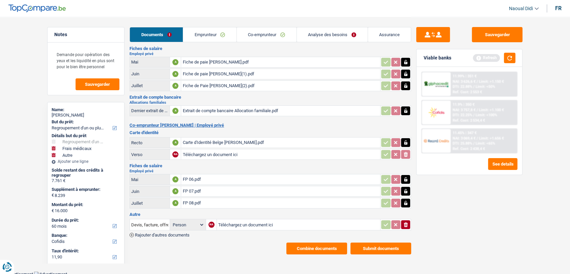
click at [162, 30] on link "Documents" at bounding box center [156, 34] width 53 height 15
click at [206, 32] on link "Emprunteur" at bounding box center [209, 34] width 53 height 15
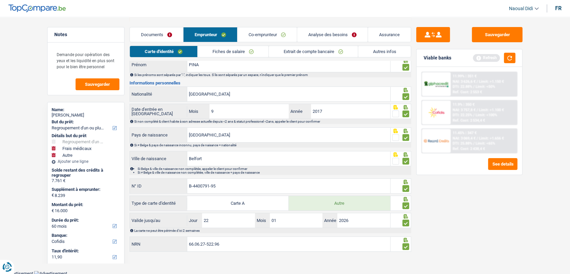
scroll to position [51, 0]
drag, startPoint x: 223, startPoint y: 244, endPoint x: 155, endPoint y: 234, distance: 69.3
click at [155, 234] on div "Informations générales PONZO Nom Indiquer le nom de famille au complet. Si le n…" at bounding box center [271, 139] width 282 height 225
click at [163, 34] on link "Documents" at bounding box center [156, 34] width 53 height 15
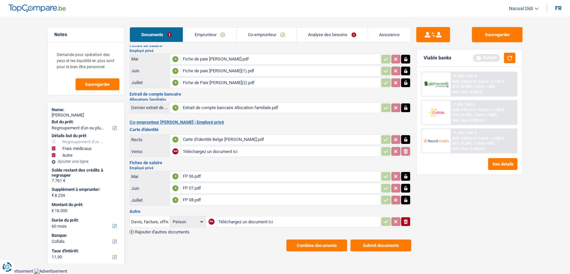
scroll to position [46, 0]
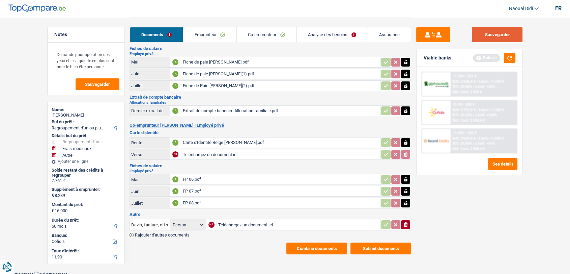
click at [482, 34] on button "Sauvegarder" at bounding box center [497, 34] width 51 height 15
click at [312, 35] on link "Analyse des besoins" at bounding box center [332, 34] width 71 height 15
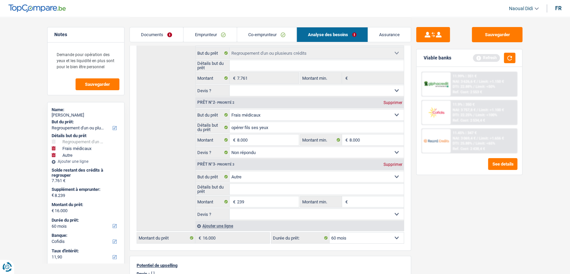
scroll to position [121, 0]
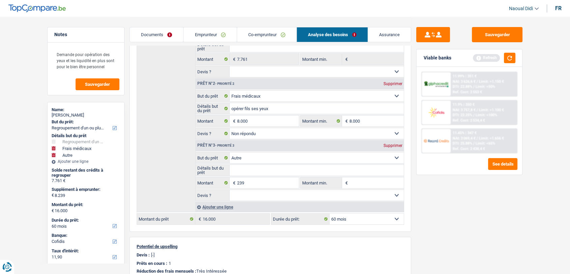
drag, startPoint x: 392, startPoint y: 144, endPoint x: 377, endPoint y: 142, distance: 15.0
click at [392, 144] on div "Supprimer" at bounding box center [393, 145] width 22 height 4
type input "8.000"
type input "15.761"
select select "84"
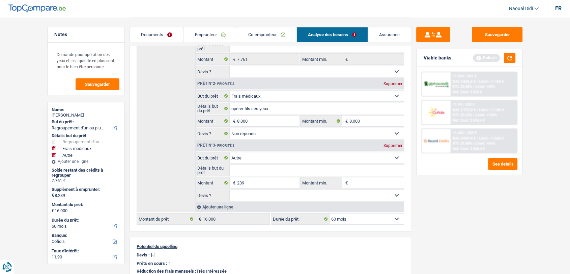
type input "15.761"
select select "84"
type input "15.761"
select select "84"
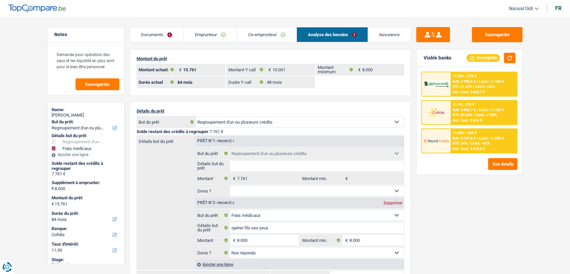
scroll to position [0, 0]
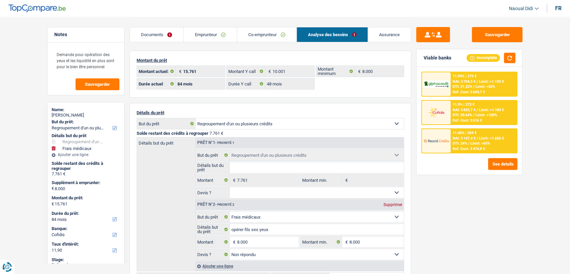
click at [208, 33] on link "Emprunteur" at bounding box center [210, 34] width 53 height 15
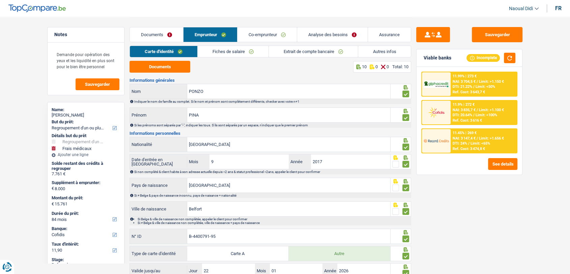
click at [384, 52] on link "Autres infos" at bounding box center [384, 51] width 53 height 11
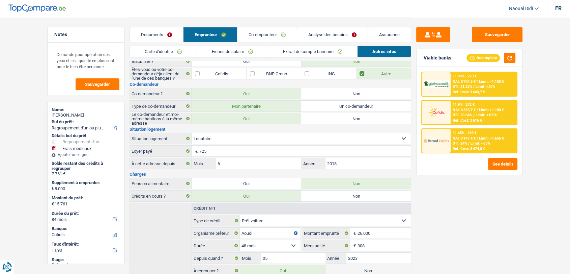
scroll to position [105, 0]
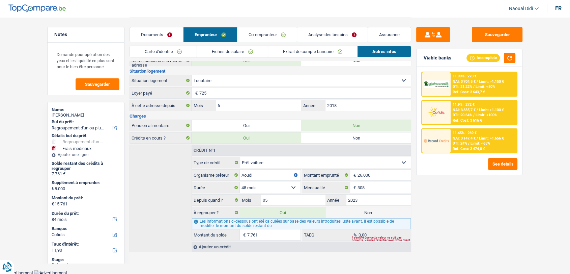
click at [370, 237] on div "Il semble que cette valeur ne soit pas correcte. Veuillez revérifier avec votre…" at bounding box center [381, 238] width 59 height 3
click at [263, 33] on link "Co-emprunteur" at bounding box center [267, 34] width 59 height 15
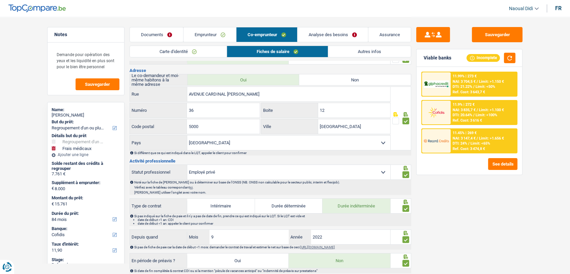
click at [372, 51] on link "Autres infos" at bounding box center [369, 51] width 83 height 11
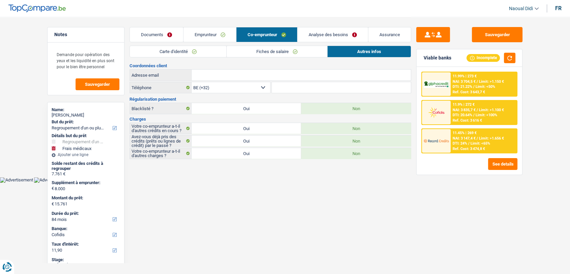
scroll to position [0, 0]
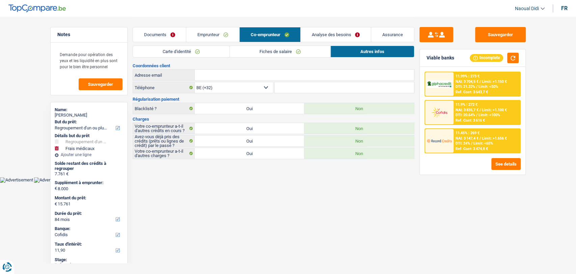
click at [205, 37] on link "Emprunteur" at bounding box center [212, 34] width 53 height 15
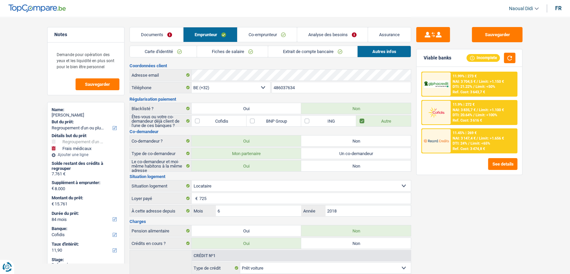
click at [156, 36] on link "Documents" at bounding box center [156, 34] width 53 height 15
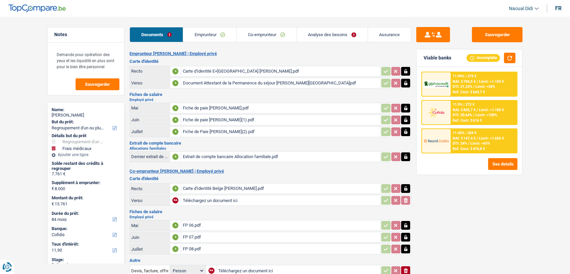
click at [230, 82] on div "Document Attestant de la Permanence du séjour Pina PONZO.pdf" at bounding box center [281, 83] width 196 height 10
click at [207, 74] on div "Carte d'Identité E+Belgique Pina PONZO.pdf" at bounding box center [281, 71] width 196 height 10
click at [213, 189] on div "Carte d'Identité Belge NABIL SNOUSSI.pdf" at bounding box center [281, 188] width 196 height 10
click at [495, 33] on button "Sauvegarder" at bounding box center [497, 34] width 51 height 15
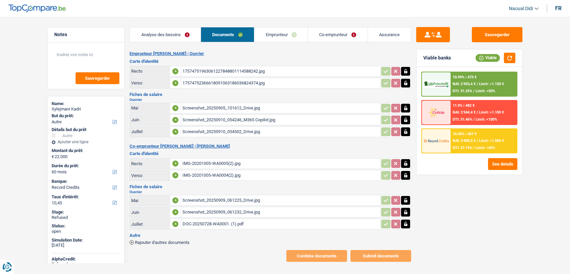
select select "other"
select select "60"
select select "record credits"
select select "60"
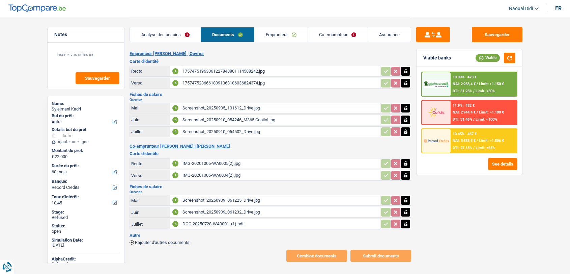
select select "60"
select select "other"
select select "false"
select select "60"
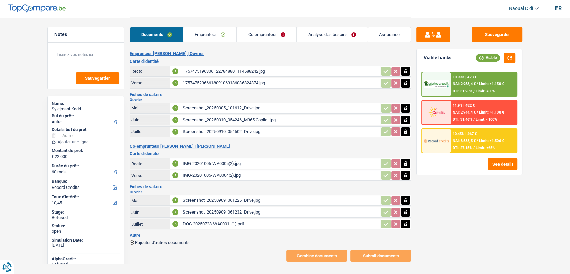
click at [314, 33] on link "Analyse des besoins" at bounding box center [332, 34] width 71 height 15
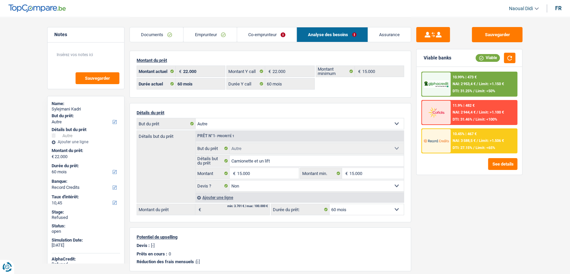
click at [451, 139] on div "10.45% | 467 € NAI: 3 588,5 € / Limit: >1.506 € DTI: 27.15% / Limit: <65%" at bounding box center [484, 141] width 67 height 24
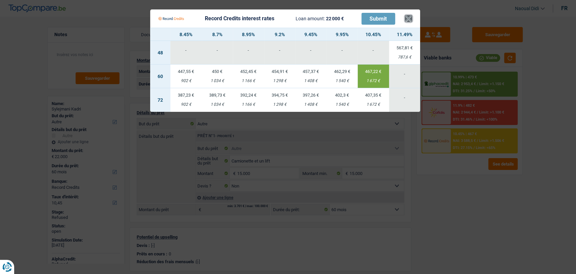
click at [406, 21] on button "×" at bounding box center [408, 18] width 7 height 7
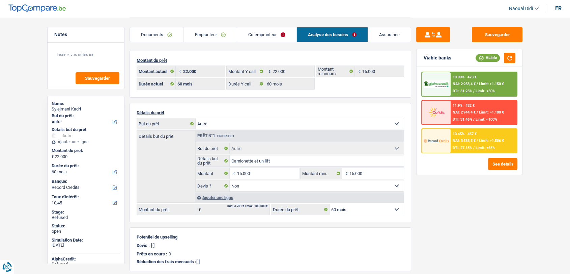
click at [478, 139] on span "/" at bounding box center [477, 140] width 1 height 4
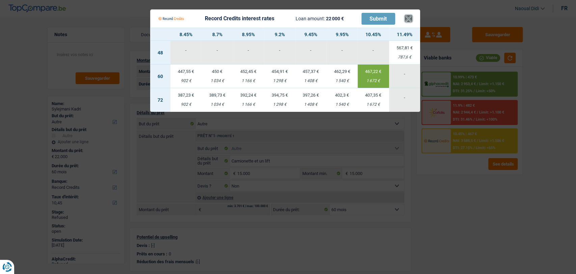
click at [407, 18] on button "×" at bounding box center [408, 18] width 7 height 7
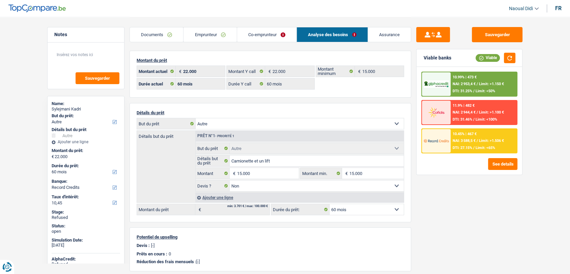
click at [270, 34] on link "Co-emprunteur" at bounding box center [266, 34] width 59 height 15
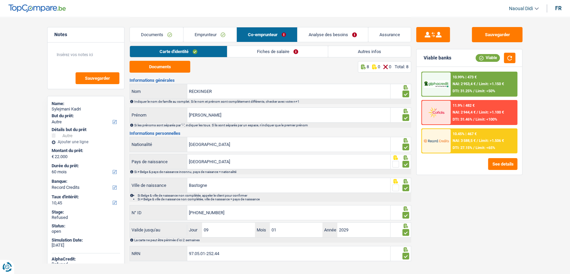
click at [278, 47] on link "Fiches de salaire" at bounding box center [278, 51] width 101 height 11
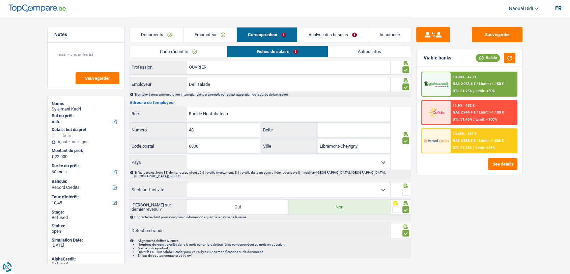
scroll to position [430, 0]
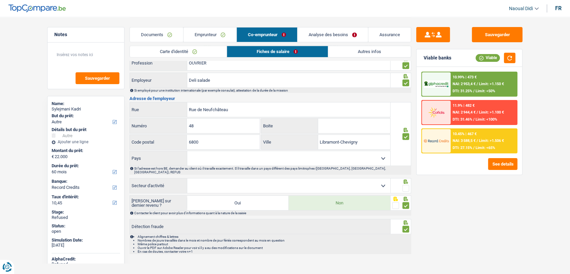
click at [408, 185] on span at bounding box center [406, 188] width 7 height 7
click at [0, 0] on input "radio" at bounding box center [0, 0] width 0 height 0
click at [386, 181] on select "Agriculture/Pêche Industrie Horeca Courier/Fitness/Taxi Construction Banques/As…" at bounding box center [288, 185] width 203 height 15
select select "bigCompanies"
click at [187, 178] on select "Agriculture/Pêche Industrie Horeca Courier/Fitness/Taxi Construction Banques/As…" at bounding box center [288, 185] width 203 height 15
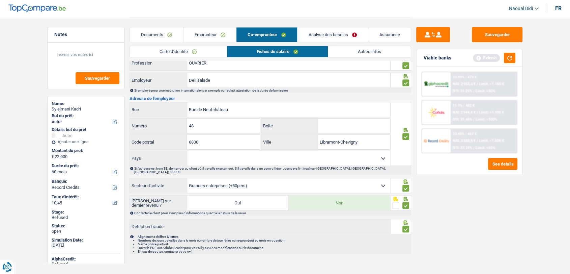
click at [465, 111] on span "NAI: 2 944,4 €" at bounding box center [464, 112] width 23 height 4
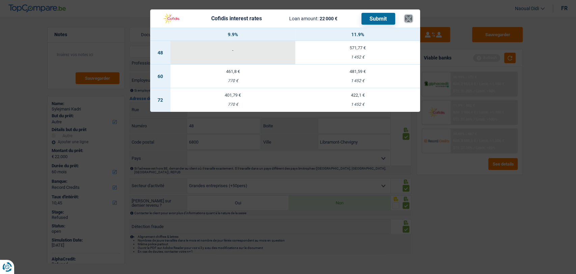
click at [409, 17] on button "×" at bounding box center [408, 18] width 7 height 7
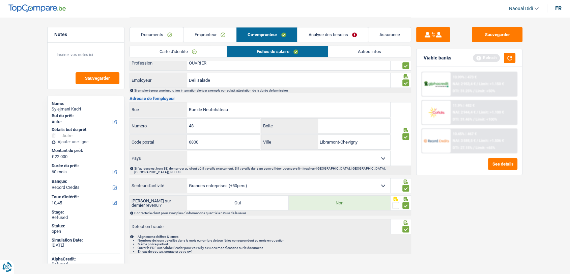
click at [459, 136] on div "10.45% | 467 € NAI: 3 588,5 € / Limit: >1.506 € DTI: 27.15% / Limit: <65%" at bounding box center [484, 141] width 67 height 24
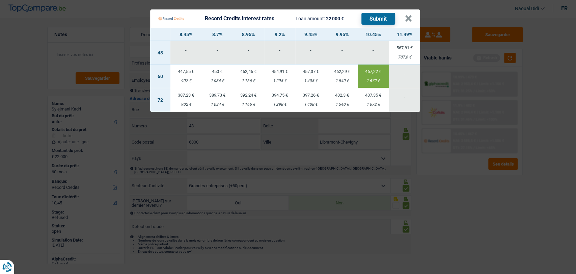
click at [384, 20] on button "Submit" at bounding box center [379, 19] width 34 height 12
click at [351, 41] on td "-" at bounding box center [342, 53] width 31 height 24
click at [409, 18] on button "×" at bounding box center [408, 18] width 7 height 7
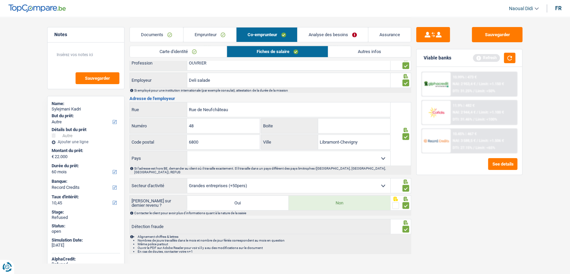
click at [319, 35] on link "Analyse des besoins" at bounding box center [333, 34] width 71 height 15
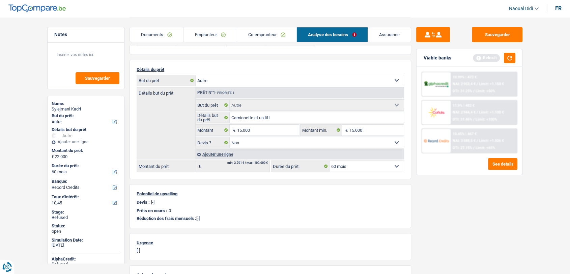
scroll to position [0, 0]
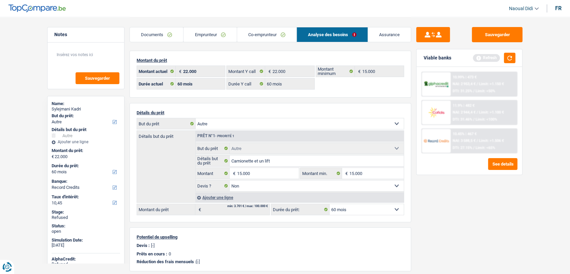
click at [160, 35] on link "Documents" at bounding box center [156, 34] width 53 height 15
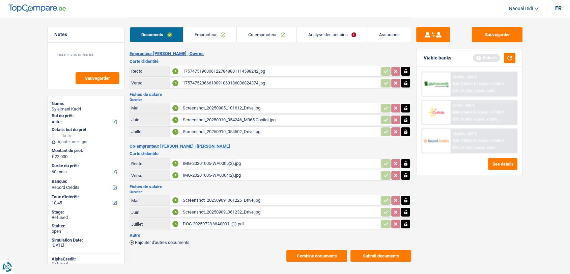
click at [254, 67] on div "17574751963061227848801114588242.jpg" at bounding box center [281, 71] width 196 height 10
click at [202, 163] on div "IMG-20201005-WA0005(2).jpg" at bounding box center [281, 163] width 196 height 10
click at [201, 173] on div "IMG-20201005-WA0004(2).jpg" at bounding box center [281, 175] width 196 height 10
click at [205, 160] on div "IMG-20201005-WA0005(2).jpg" at bounding box center [281, 163] width 196 height 10
click at [195, 174] on div "IMG-20201005-WA0004(2).jpg" at bounding box center [281, 175] width 196 height 10
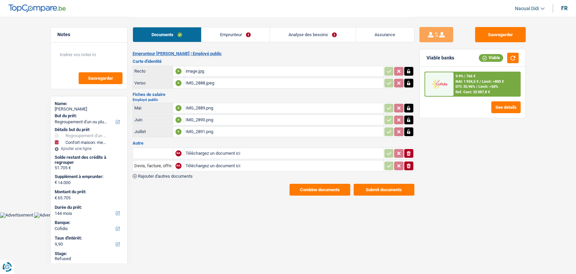
select select "refinancing"
select select "household"
select select "144"
select select "cofidis"
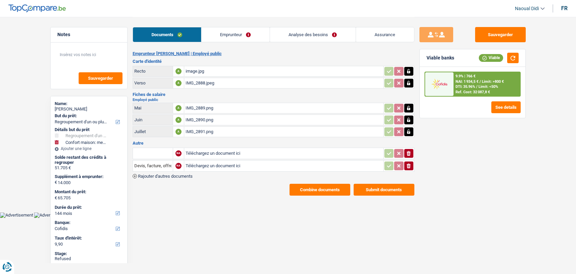
select select "144"
select select "refinancing"
select select "false"
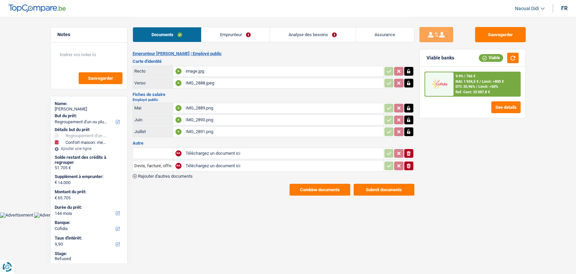
select select "household"
select select "false"
select select "144"
click at [293, 35] on link "Analyse des besoins" at bounding box center [313, 34] width 86 height 15
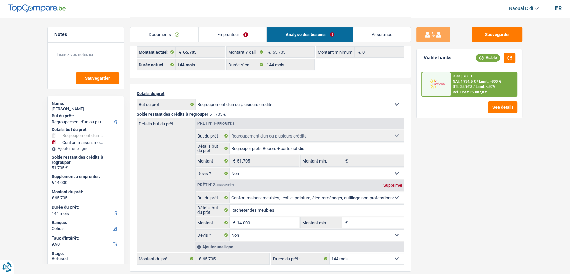
scroll to position [37, 0]
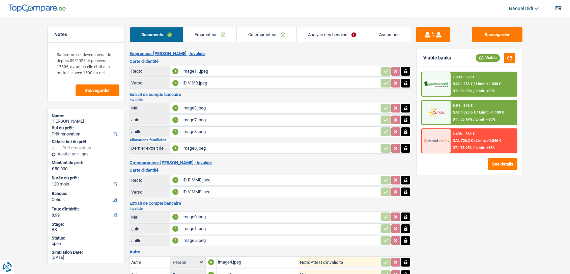
select select "renovation"
select select "120"
select select "cofidis"
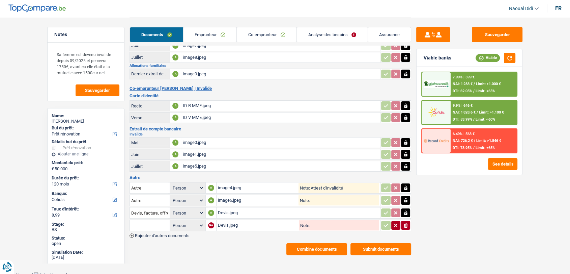
click at [231, 209] on div "Devis.jpeg" at bounding box center [298, 213] width 161 height 10
click at [229, 222] on div "Devis.jpeg" at bounding box center [258, 225] width 80 height 10
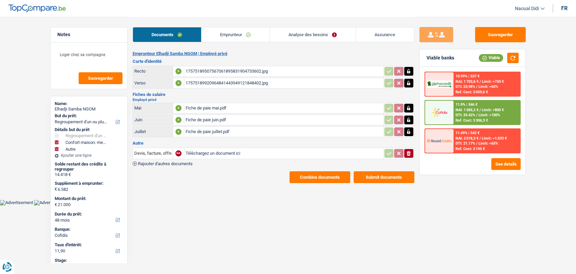
select select "refinancing"
select select "household"
select select "other"
select select "48"
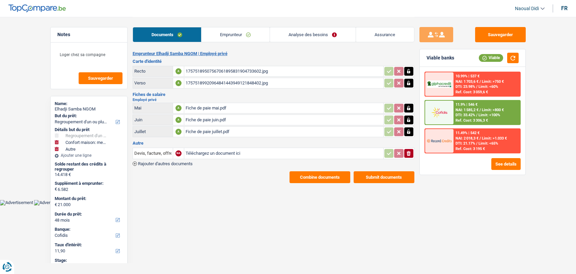
select select "cofidis"
select select "48"
select select "refinancing"
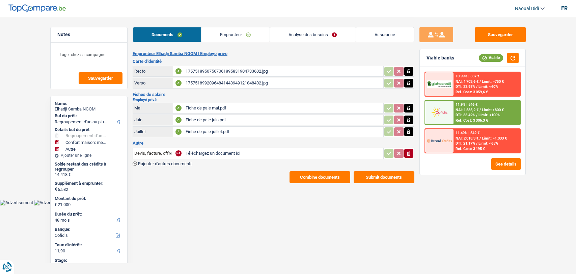
select select "household"
select select "yes"
select select "other"
select select "48"
click at [300, 37] on link "Analyse des besoins" at bounding box center [313, 34] width 86 height 15
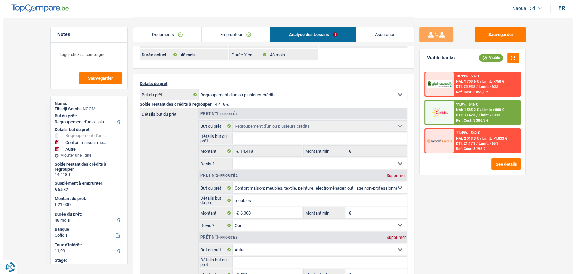
scroll to position [37, 0]
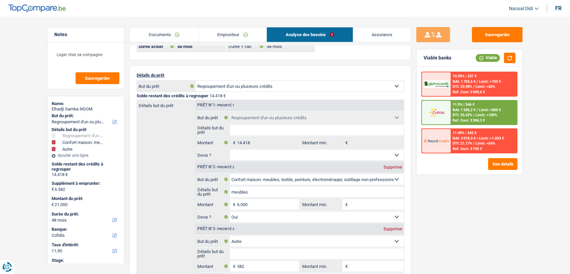
click at [507, 169] on div "10.99% | 537 € NAI: 1 703,6 € / Limit: >750 € DTI: 23.98% / Limit: <60% Ref. Co…" at bounding box center [470, 121] width 106 height 108
click at [506, 164] on button "See details" at bounding box center [502, 164] width 29 height 12
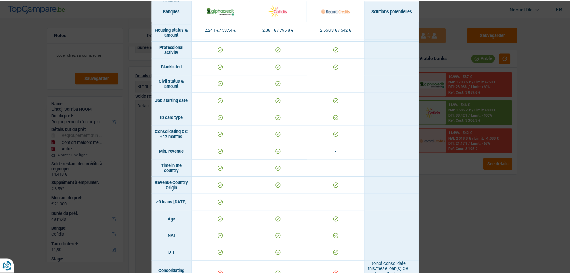
scroll to position [0, 0]
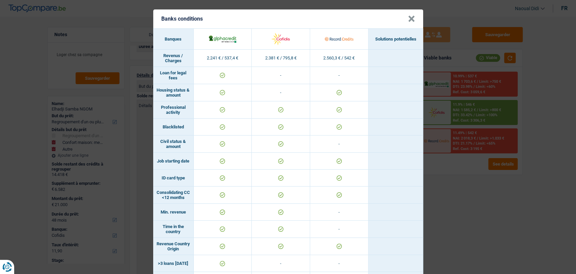
click at [408, 18] on button "×" at bounding box center [411, 19] width 7 height 7
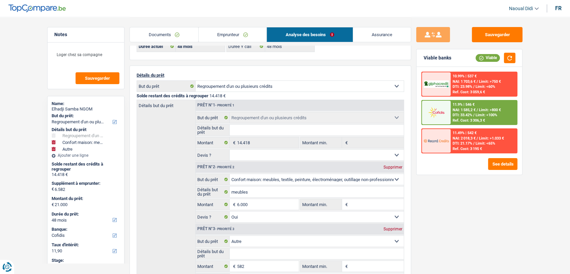
click at [226, 39] on link "Emprunteur" at bounding box center [233, 34] width 68 height 15
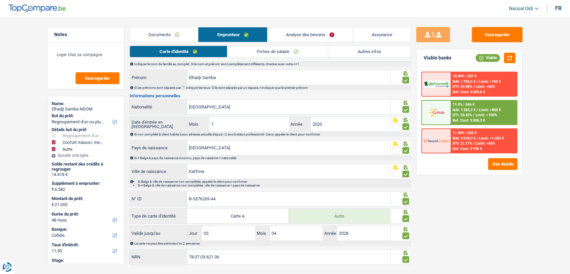
click at [166, 32] on link "Documents" at bounding box center [164, 34] width 68 height 15
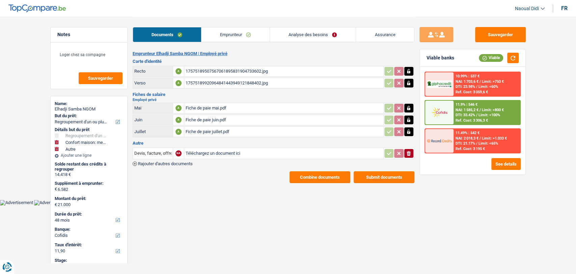
click at [251, 38] on link "Emprunteur" at bounding box center [236, 34] width 68 height 15
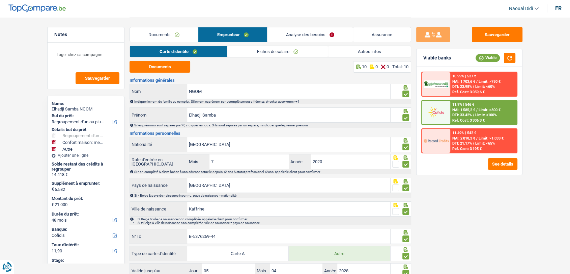
click at [369, 52] on link "Autres infos" at bounding box center [369, 51] width 83 height 11
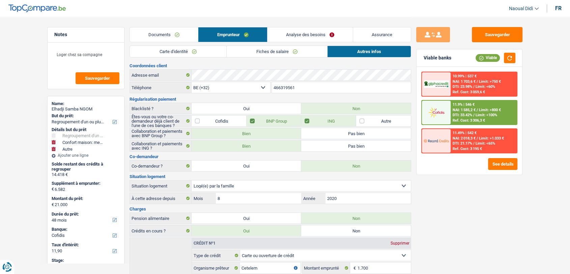
click at [284, 33] on link "Analyse des besoins" at bounding box center [310, 34] width 85 height 15
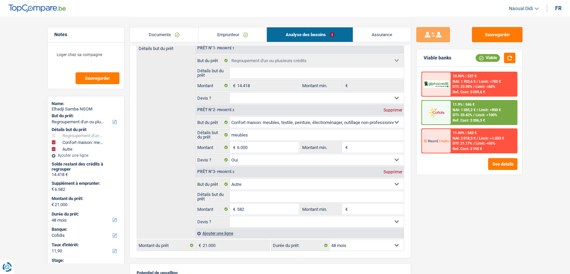
scroll to position [112, 0]
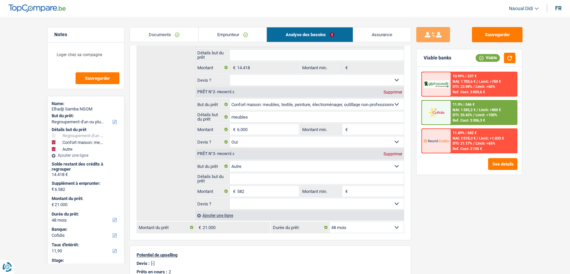
click at [389, 154] on div "Supprimer" at bounding box center [393, 154] width 22 height 4
type input "6.000"
type input "20.418"
select select "120"
type input "20.418"
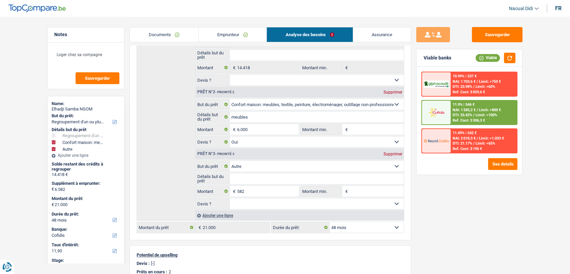
select select "120"
type input "20.418"
select select "120"
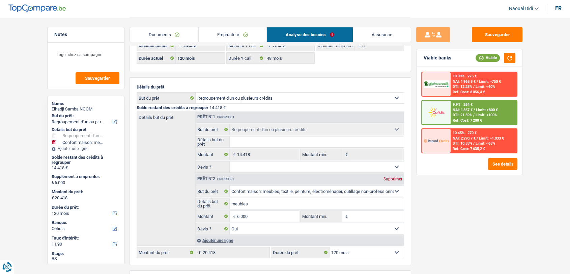
scroll to position [37, 0]
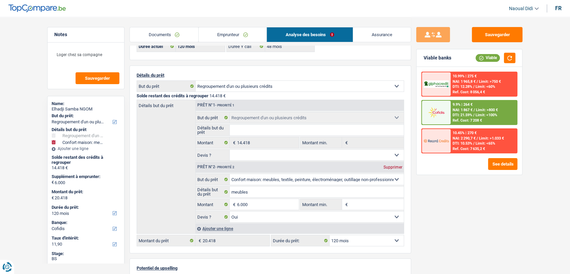
click at [232, 36] on link "Emprunteur" at bounding box center [233, 34] width 68 height 15
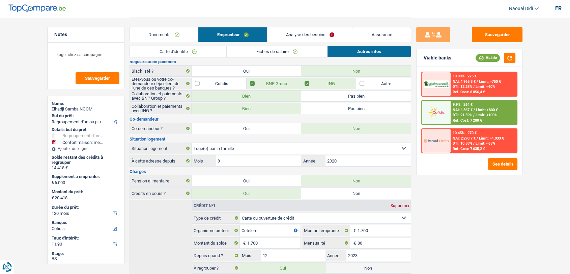
click at [293, 35] on link "Analyse des besoins" at bounding box center [310, 34] width 85 height 15
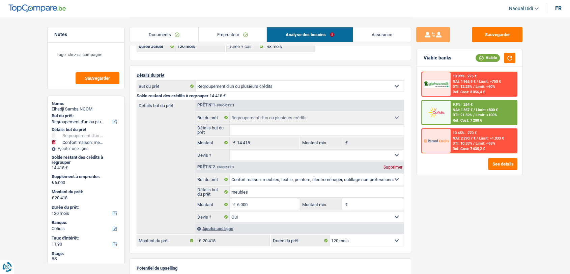
click at [222, 38] on link "Emprunteur" at bounding box center [233, 34] width 68 height 15
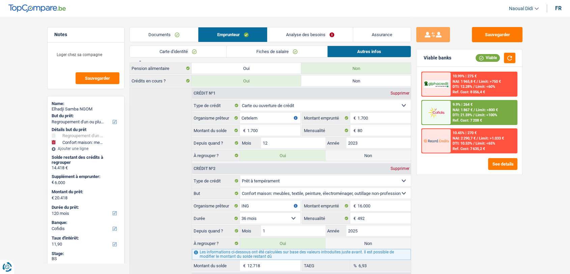
scroll to position [180, 0]
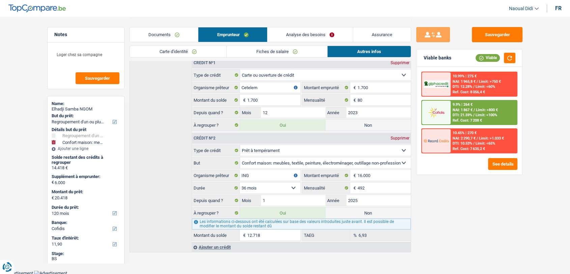
click at [372, 211] on label "Non" at bounding box center [368, 212] width 85 height 11
click at [372, 211] on input "Non" at bounding box center [368, 212] width 85 height 11
radio input "true"
type input "7.700"
select select "48"
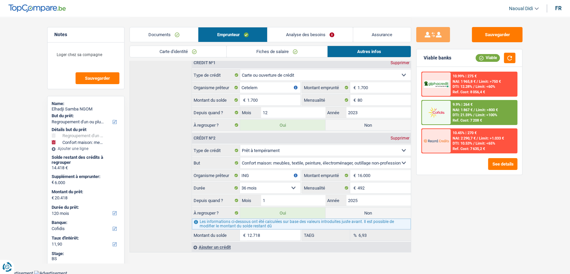
radio input "false"
type input "7.700"
select select "48"
type input "1.700"
type input "7.700"
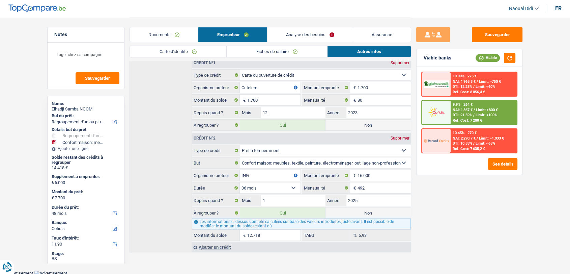
select select "48"
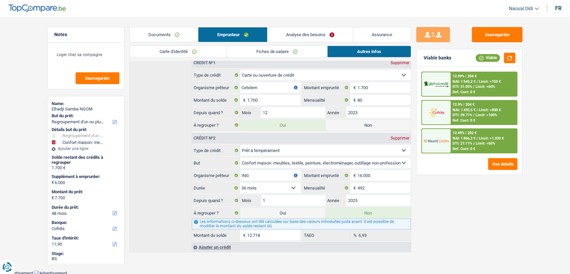
click at [295, 33] on link "Analyse des besoins" at bounding box center [310, 34] width 85 height 15
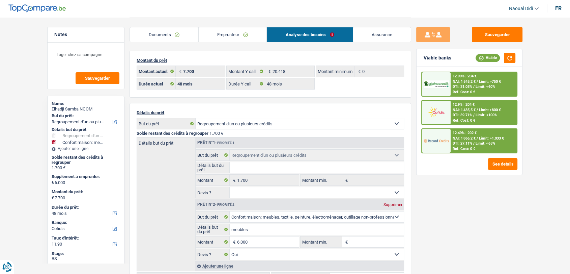
scroll to position [75, 0]
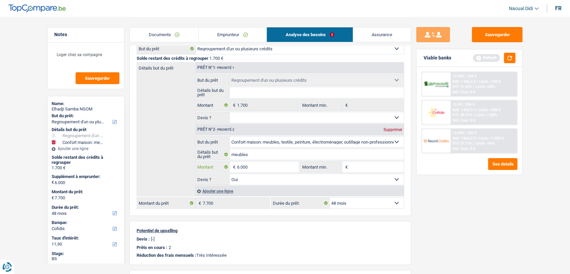
click at [250, 165] on input "6.000" at bounding box center [268, 166] width 62 height 11
type input "6"
type input "10.001"
type input "11.701"
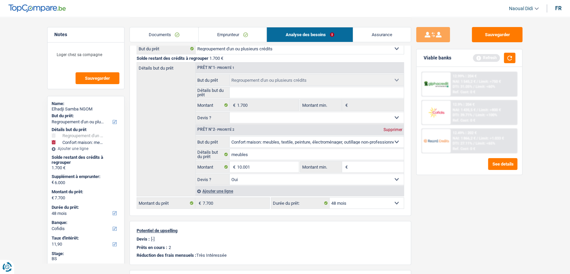
type input "11.701"
select select "60"
type input "11.701"
click at [455, 209] on div "Sauvegarder Viable banks Refresh 12.99% | 204 € NAI: 1 545,2 € / Limit: >750 € …" at bounding box center [469, 145] width 116 height 236
select select "60"
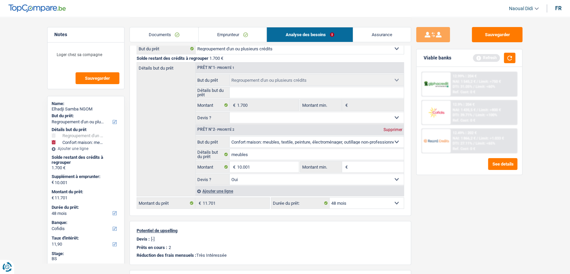
select select "60"
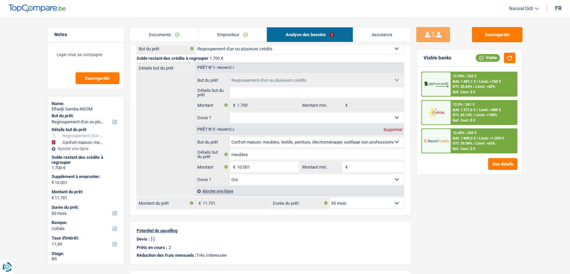
click at [221, 190] on div "Ajouter une ligne" at bounding box center [299, 191] width 209 height 10
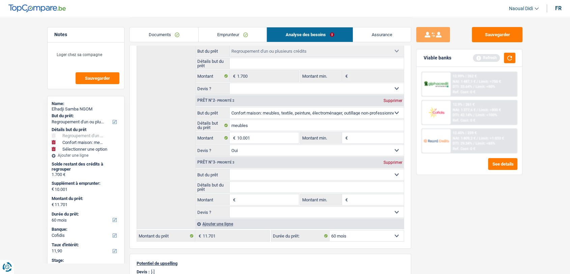
scroll to position [112, 0]
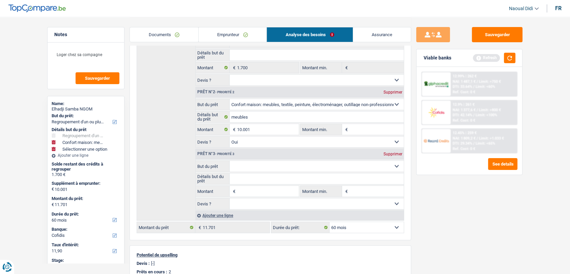
click at [244, 189] on input "Montant" at bounding box center [268, 191] width 62 height 11
type input "10.000"
type input "20.001"
type input "21.701"
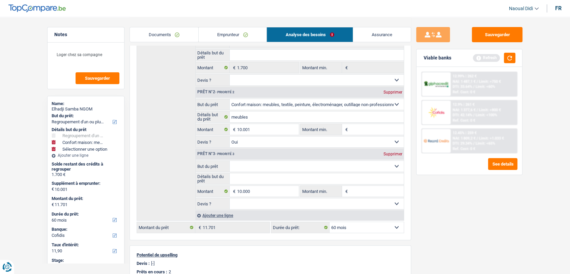
select select "120"
type input "21.701"
select select "120"
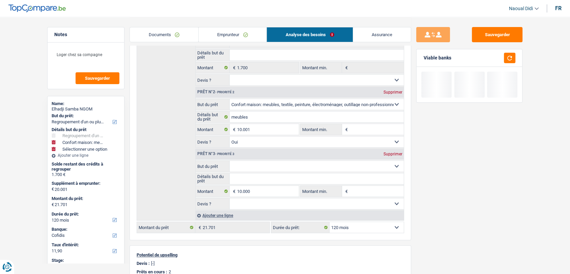
click at [441, 214] on div "Sauvegarder Viable banks" at bounding box center [469, 145] width 116 height 236
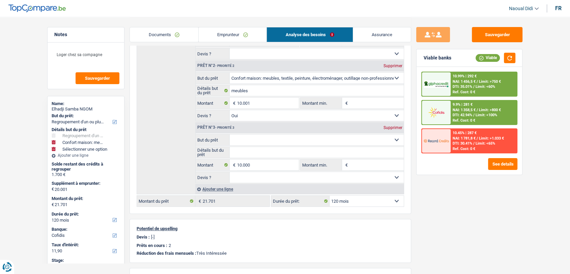
scroll to position [150, 0]
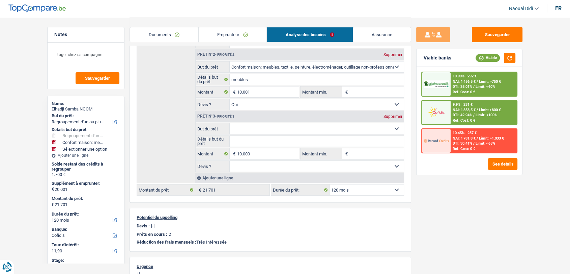
click at [353, 182] on div "Détails but du prêt Prêt n°1 - Priorité 1 Confort maison: meubles, textile, pei…" at bounding box center [271, 85] width 268 height 196
click at [349, 189] on select "12 mois 18 mois 24 mois 30 mois 36 mois 42 mois 48 mois 60 mois 72 mois 84 mois…" at bounding box center [367, 189] width 74 height 11
select select "48"
click at [330, 184] on select "12 mois 18 mois 24 mois 30 mois 36 mois 42 mois 48 mois 60 mois 72 mois 84 mois…" at bounding box center [367, 189] width 74 height 11
select select "48"
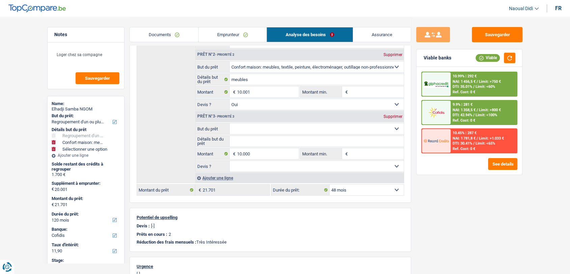
select select "48"
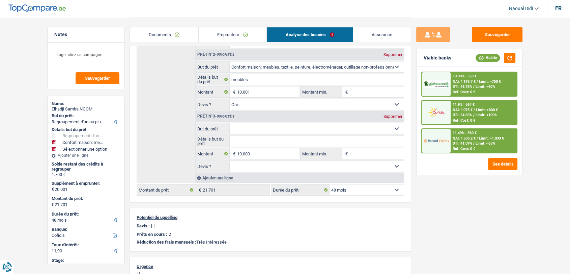
click at [323, 129] on select "Confort maison: meubles, textile, peinture, électroménager, outillage non-profe…" at bounding box center [317, 128] width 175 height 11
select select "household"
click at [230, 123] on select "Confort maison: meubles, textile, peinture, électroménager, outillage non-profe…" at bounding box center [317, 128] width 175 height 11
select select "household"
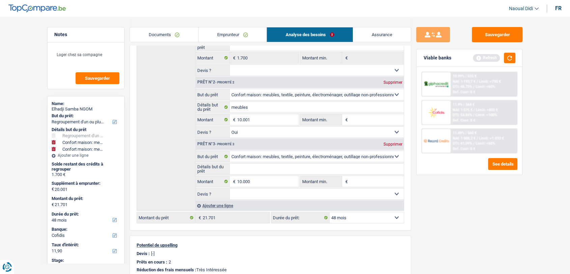
scroll to position [75, 0]
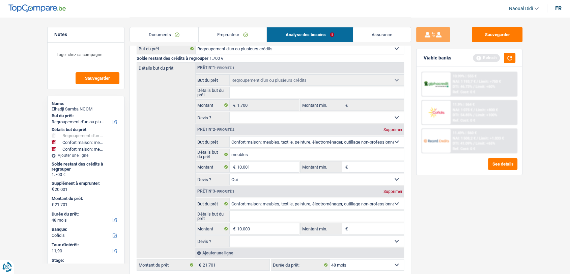
click at [294, 205] on select "Confort maison: meubles, textile, peinture, électroménager, outillage non-profe…" at bounding box center [317, 203] width 175 height 11
select select "movingOrInstallation"
click at [230, 198] on select "Confort maison: meubles, textile, peinture, électroménager, outillage non-profe…" at bounding box center [317, 203] width 175 height 11
select select "movingOrInstallation"
click at [512, 57] on button "button" at bounding box center [509, 58] width 11 height 10
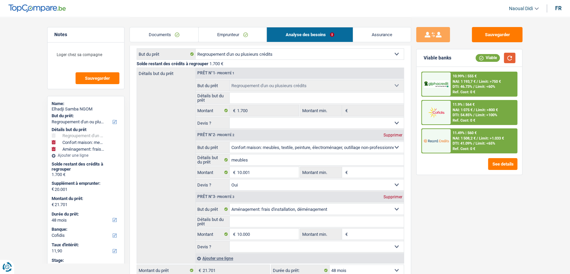
scroll to position [37, 0]
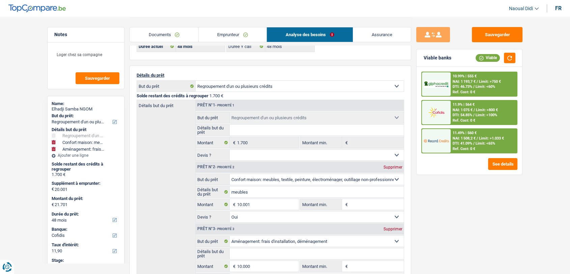
click at [478, 86] on span "Limit: <60%" at bounding box center [486, 86] width 20 height 4
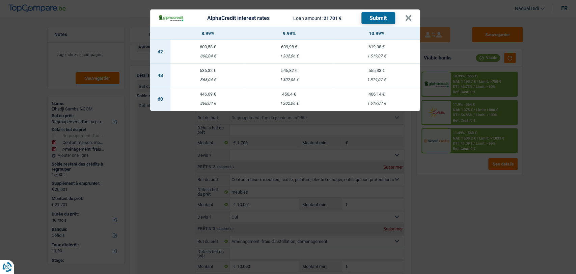
click at [374, 75] on td "555,33 € 1 519,07 €" at bounding box center [376, 75] width 87 height 24
select select "alphacredit"
type input "10,99"
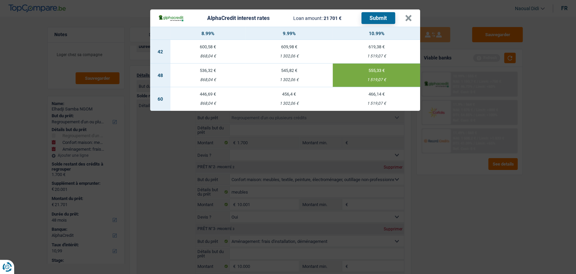
click at [379, 20] on button "Submit" at bounding box center [379, 18] width 34 height 12
click at [410, 16] on button "×" at bounding box center [408, 18] width 7 height 7
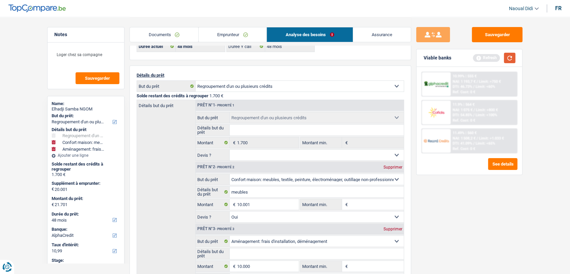
click at [511, 59] on button "button" at bounding box center [509, 58] width 11 height 10
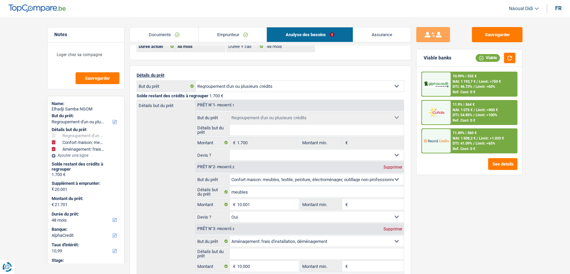
click at [469, 139] on span "NAI: 1 508,2 €" at bounding box center [464, 138] width 23 height 4
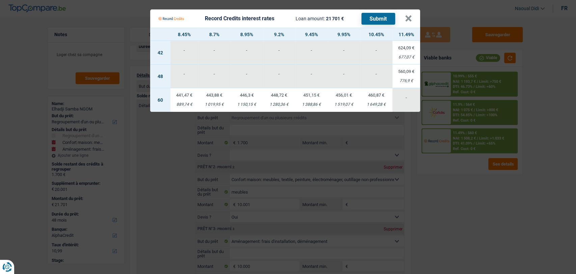
click at [414, 74] on div "560,09 €" at bounding box center [407, 71] width 28 height 4
select select "record credits"
type input "11,49"
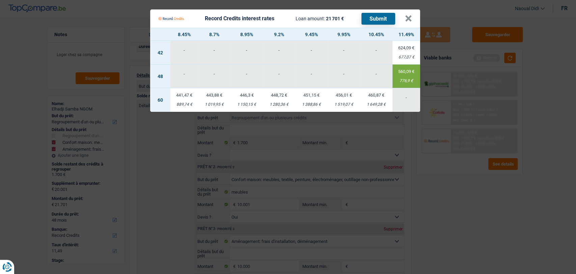
click at [384, 18] on button "Submit" at bounding box center [379, 19] width 34 height 12
click at [407, 21] on button "×" at bounding box center [408, 18] width 7 height 7
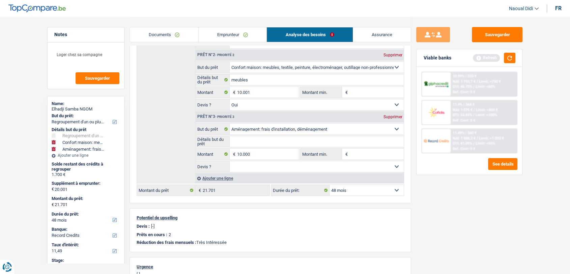
scroll to position [150, 0]
type input "1"
type input "9.000"
type input "19.001"
type input "20.701"
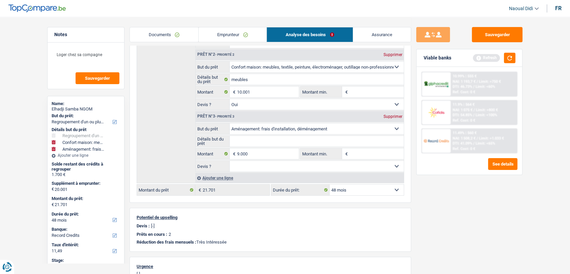
select select "120"
type input "20.701"
select select "120"
type input "20.701"
select select "120"
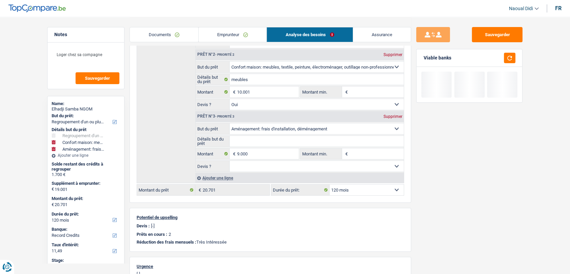
click at [483, 222] on div "Sauvegarder Viable banks" at bounding box center [469, 145] width 116 height 236
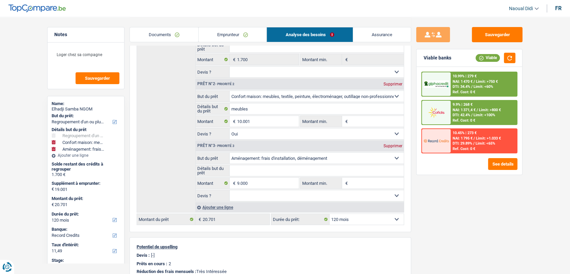
scroll to position [112, 0]
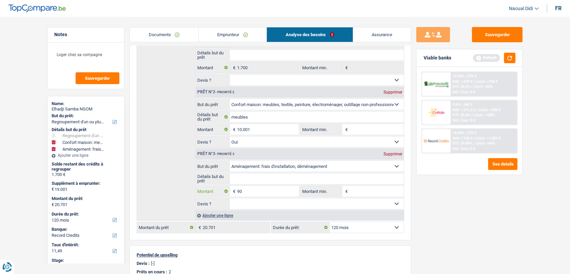
type input "9"
type input "8.418"
type input "18.419"
type input "20.119"
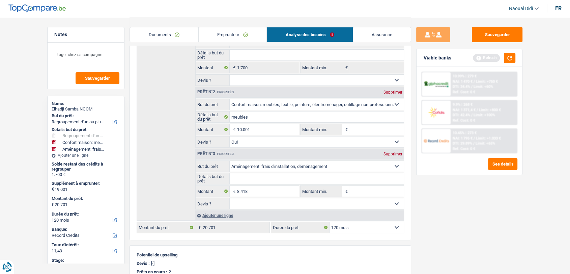
type input "20.119"
click at [416, 218] on div "Sauvegarder Viable banks Refresh 10.99% | 279 € NAI: 1 470 € / Limit: >750 € DT…" at bounding box center [469, 145] width 116 height 236
click at [260, 194] on input "8.418" at bounding box center [268, 191] width 62 height 11
type input "8.800"
type input "18.801"
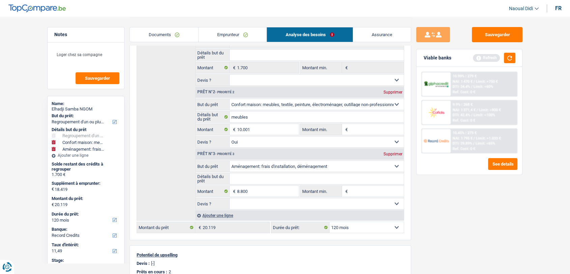
type input "20.501"
click at [482, 209] on div "Sauvegarder Viable banks Refresh 10.99% | 279 € NAI: 1 470 € / Limit: >750 € DT…" at bounding box center [469, 145] width 116 height 236
click at [249, 192] on input "8.800" at bounding box center [268, 191] width 62 height 11
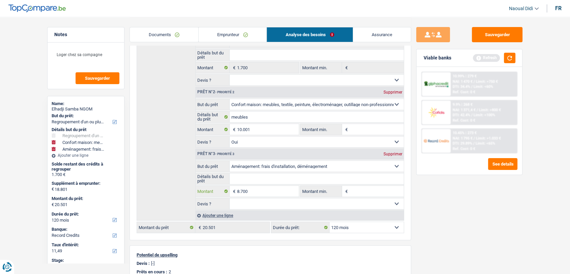
type input "8.700"
type input "18.701"
type input "20.401"
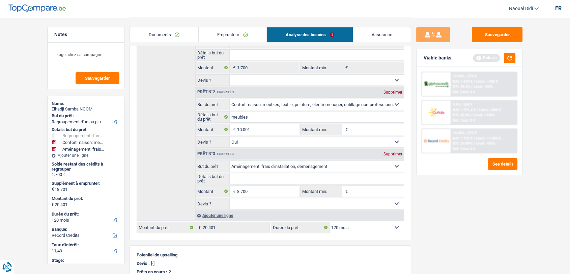
click at [486, 237] on div "Sauvegarder Viable banks Refresh 10.99% | 279 € NAI: 1 470 € / Limit: >750 € DT…" at bounding box center [469, 145] width 116 height 236
click at [253, 192] on input "8.700" at bounding box center [268, 191] width 62 height 11
type input "8.717"
type input "18.718"
type input "20.418"
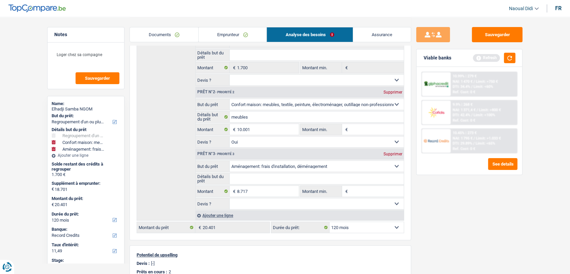
type input "20.418"
click at [455, 218] on div "Sauvegarder Viable banks Refresh 10.99% | 279 € NAI: 1 470 € / Limit: >750 € DT…" at bounding box center [469, 145] width 116 height 236
drag, startPoint x: 498, startPoint y: 34, endPoint x: 446, endPoint y: 29, distance: 52.6
click at [498, 34] on button "Sauvegarder" at bounding box center [497, 34] width 51 height 15
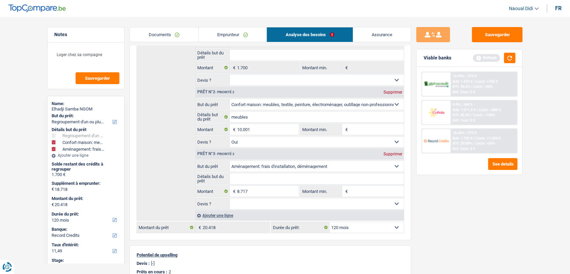
click at [240, 36] on link "Emprunteur" at bounding box center [233, 34] width 68 height 15
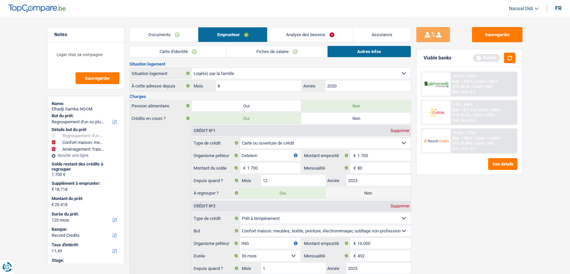
click at [348, 55] on link "Autres infos" at bounding box center [369, 51] width 83 height 11
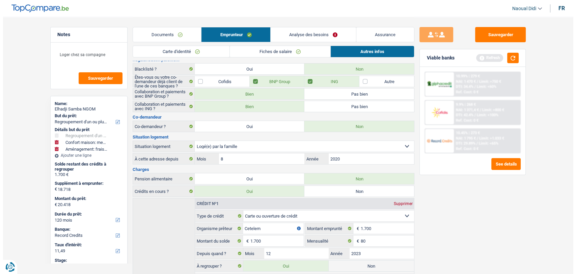
scroll to position [0, 0]
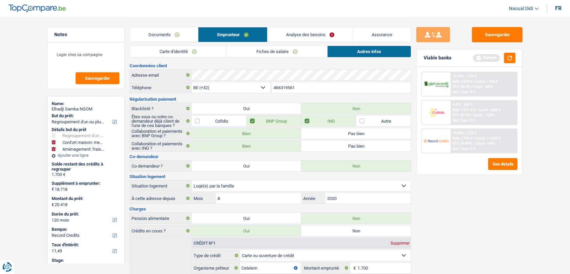
click at [315, 37] on link "Analyse des besoins" at bounding box center [310, 34] width 85 height 15
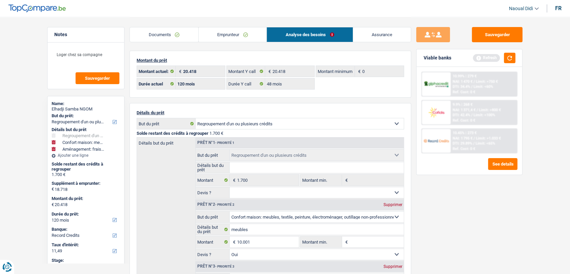
click at [227, 33] on link "Emprunteur" at bounding box center [233, 34] width 68 height 15
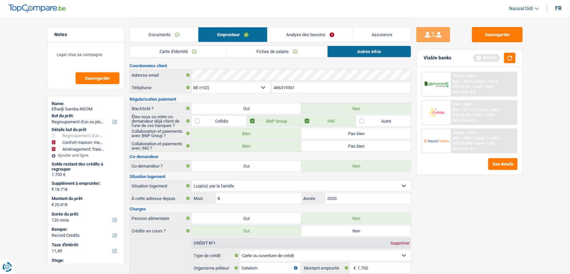
click at [169, 32] on link "Documents" at bounding box center [164, 34] width 68 height 15
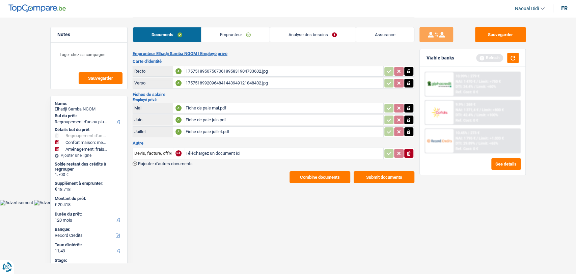
click at [230, 79] on div "17575189920964841443949121848402.jpg" at bounding box center [284, 83] width 196 height 10
click at [201, 68] on div "17575189507567061895831904733602.jpg" at bounding box center [284, 71] width 196 height 10
